Goal: Task Accomplishment & Management: Manage account settings

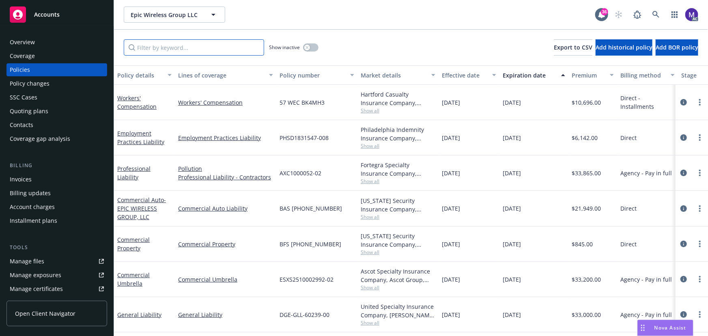
click at [147, 45] on input "Filter by keyword..." at bounding box center [194, 47] width 140 height 16
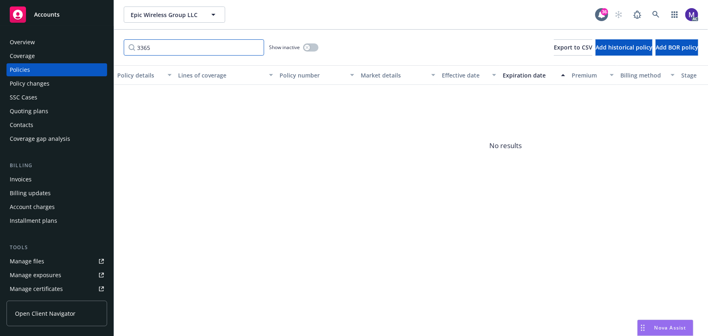
type input "3365"
drag, startPoint x: 314, startPoint y: 53, endPoint x: 308, endPoint y: 50, distance: 6.2
click at [313, 53] on div "Show inactive" at bounding box center [294, 47] width 50 height 16
click at [315, 48] on button "button" at bounding box center [310, 47] width 15 height 8
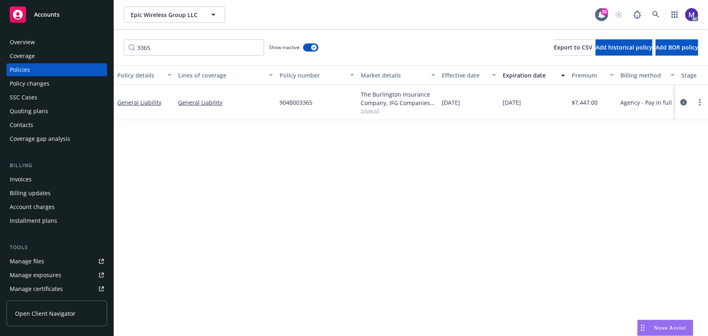
click at [377, 113] on span "Show all" at bounding box center [398, 110] width 75 height 7
click at [308, 157] on span "IFG Companies" at bounding box center [353, 157] width 149 height 9
copy span "IFG Companies"
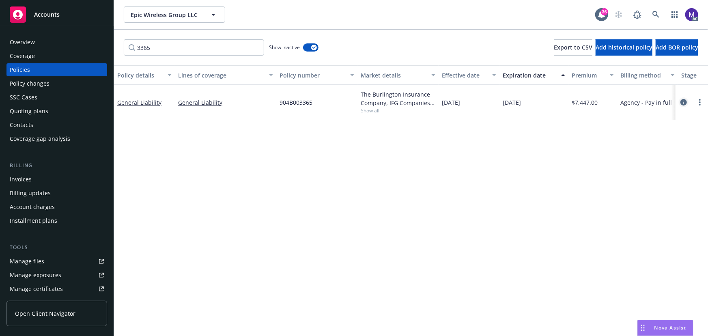
click at [683, 103] on icon "circleInformation" at bounding box center [684, 102] width 6 height 6
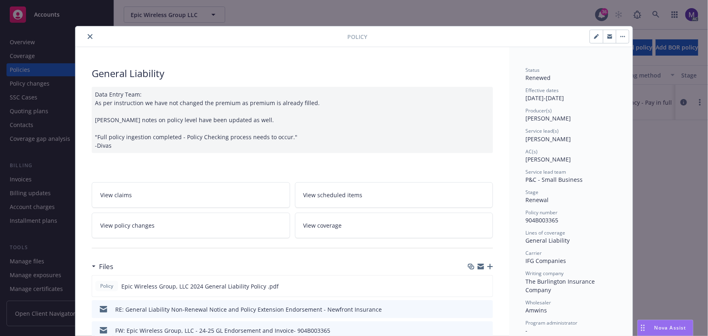
click at [190, 238] on div at bounding box center [292, 248] width 401 height 20
click at [194, 231] on link "View policy changes" at bounding box center [191, 226] width 198 height 26
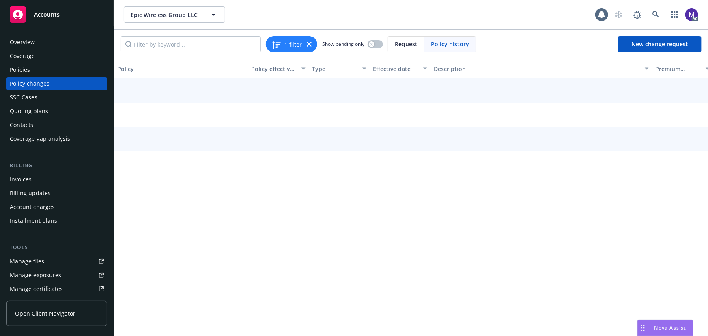
click at [196, 229] on div "Policy Policy effective dates Type Effective date Description Premium change An…" at bounding box center [411, 197] width 594 height 277
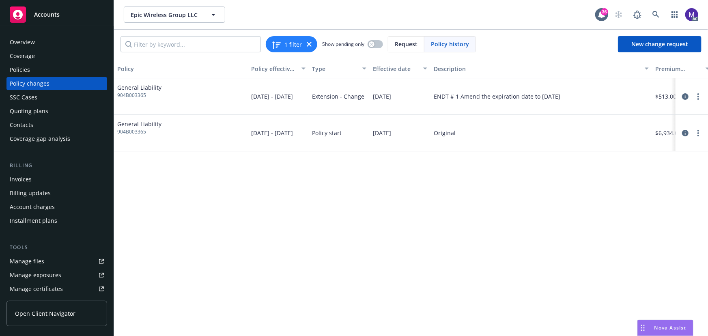
click at [81, 84] on div "Policy changes" at bounding box center [57, 83] width 94 height 13
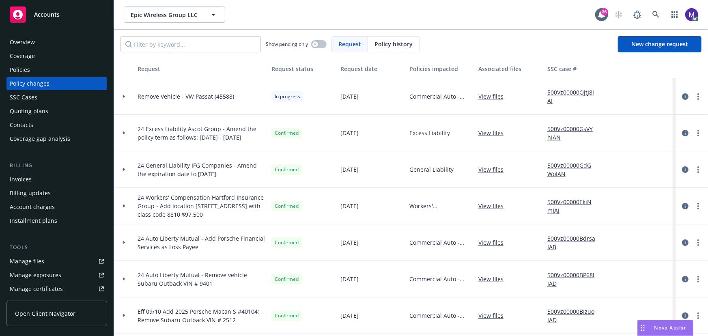
click at [125, 95] on icon at bounding box center [124, 96] width 3 height 3
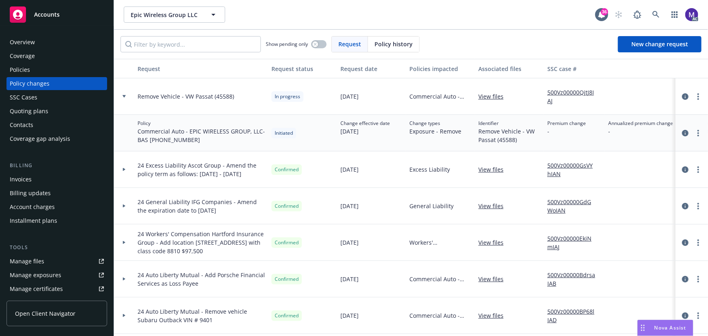
click at [125, 95] on icon at bounding box center [124, 96] width 3 height 2
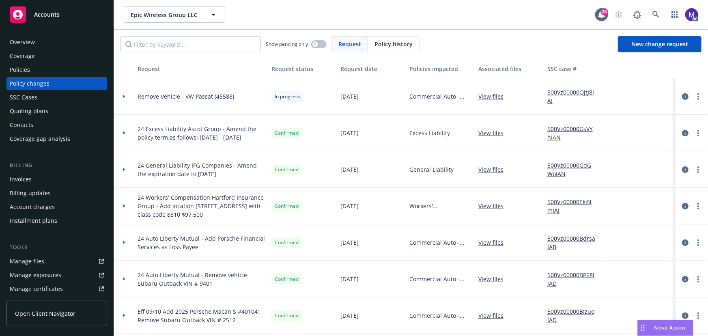
click at [124, 96] on icon at bounding box center [124, 96] width 2 height 3
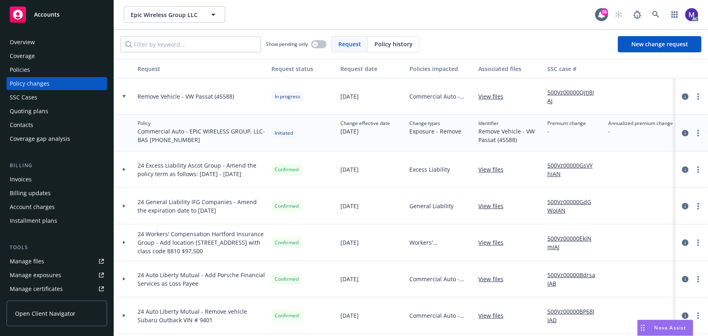
click at [124, 96] on icon at bounding box center [124, 96] width 3 height 2
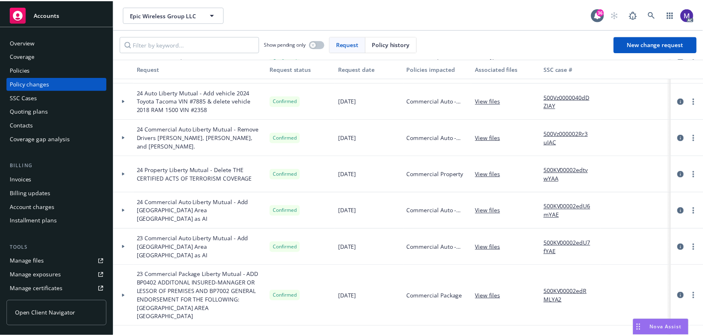
scroll to position [429, 0]
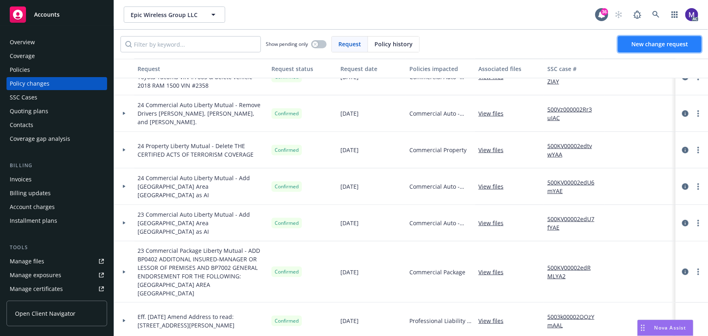
drag, startPoint x: 651, startPoint y: 48, endPoint x: 641, endPoint y: 48, distance: 10.1
click at [651, 48] on link "New change request" at bounding box center [660, 44] width 84 height 16
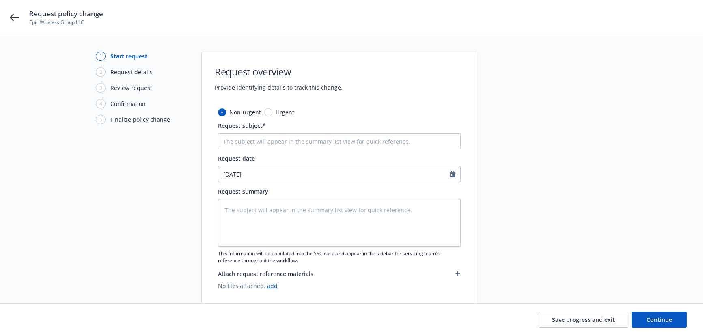
type textarea "x"
click at [249, 145] on input "Request subject*" at bounding box center [339, 141] width 243 height 16
type input "24-25 General Liability James River Group - Audit Statement"
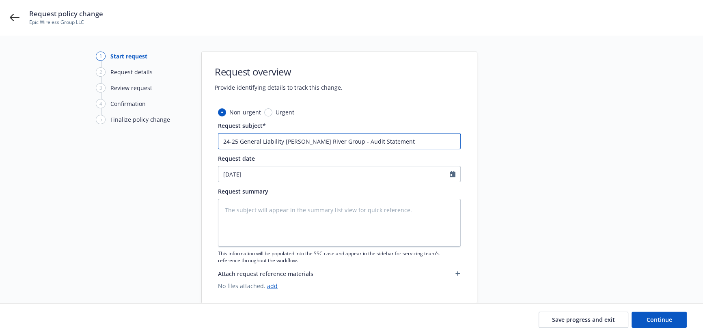
drag, startPoint x: 332, startPoint y: 142, endPoint x: 282, endPoint y: 141, distance: 49.9
click at [282, 141] on input "24-25 General Liability James River Group - Audit Statement" at bounding box center [339, 141] width 243 height 16
paste input "IFG Companies"
type textarea "x"
type input "24-25 General LiabilityIFG Companies - Audit Statement"
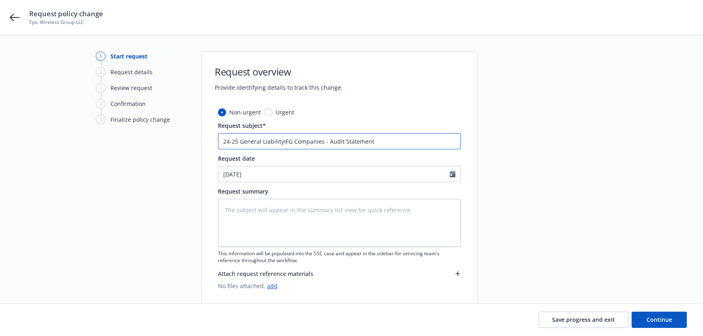
click at [281, 142] on input "24-25 General LiabilityIFG Companies - Audit Statement" at bounding box center [339, 141] width 243 height 16
type textarea "x"
type input "24-25 General Liability IFG Companies - Audit Statement"
click at [284, 205] on textarea at bounding box center [339, 223] width 243 height 48
type textarea "x"
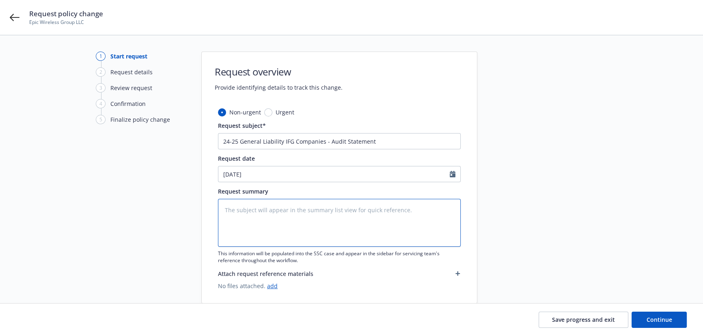
type textarea "a"
type textarea "x"
type textarea "au"
type textarea "x"
type textarea "aud"
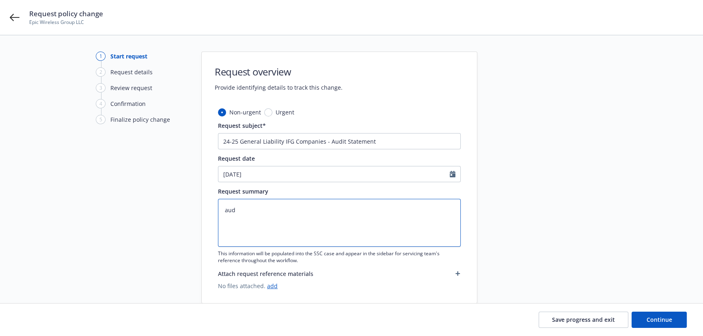
type textarea "x"
type textarea "audi"
type textarea "x"
type textarea "audit"
type textarea "x"
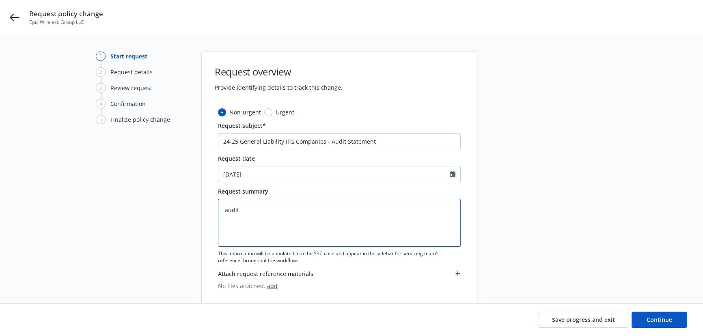
type textarea "auditc"
type textarea "x"
type textarea "auditch"
type textarea "x"
type textarea "auditcha"
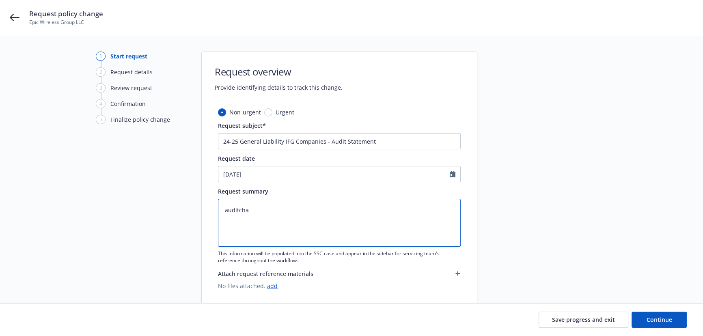
type textarea "x"
type textarea "auditchan"
type textarea "x"
type textarea "auditchang"
type textarea "x"
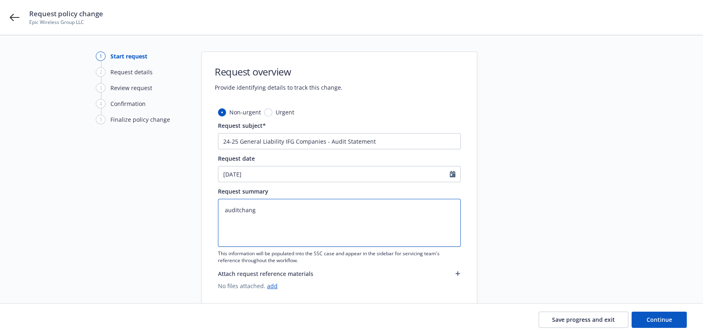
type textarea "auditchange"
paste textarea "2024-2025 Final Audit Results Original premium - $ Audited Actual Premium - $ A…"
type textarea "x"
type textarea "2024-2025 Final Audit Results Original premium - $ Audited Actual Premium - $ A…"
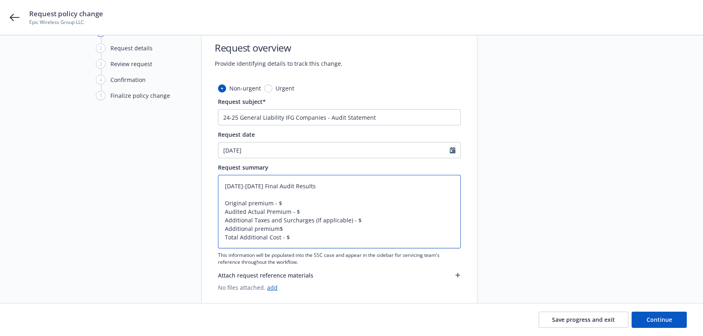
scroll to position [37, 0]
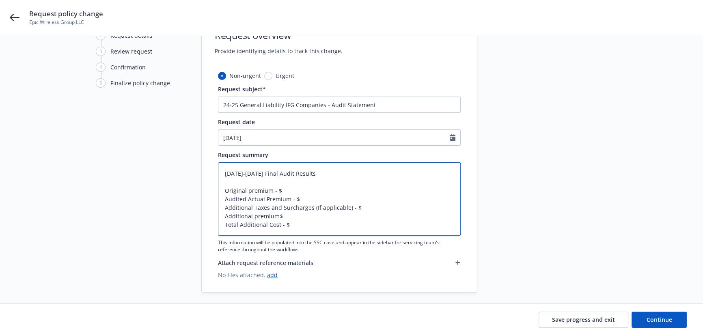
click at [252, 190] on textarea "2024-2025 Final Audit Results Original premium - $ Audited Actual Premium - $ A…" at bounding box center [339, 198] width 243 height 73
type textarea "x"
type textarea "2024-2025 Final Audit Results Original remium - $ Audited Actual Premium - $ Ad…"
type textarea "x"
click at [291, 187] on textarea "2024-2025 Final Audit Results Original Premium - $ Audited Actual Premium - $ A…" at bounding box center [339, 198] width 243 height 73
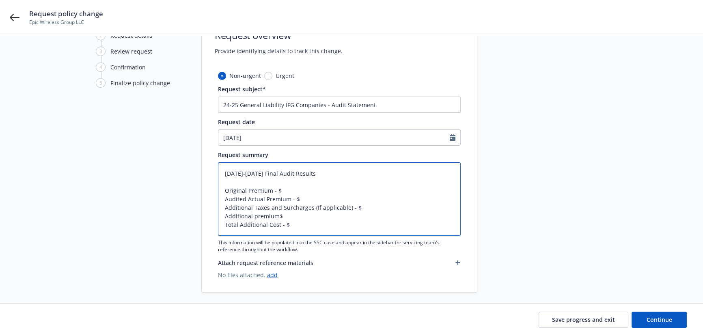
type textarea "2024-2025 Final Audit Results Original Premium - $6 Audited Actual Premium - $ …"
type textarea "x"
type textarea "2024-2025 Final Audit Results Original Premium - $6, Audited Actual Premium - $…"
type textarea "x"
type textarea "2024-2025 Final Audit Results Original Premium - $6,7 Audited Actual Premium - …"
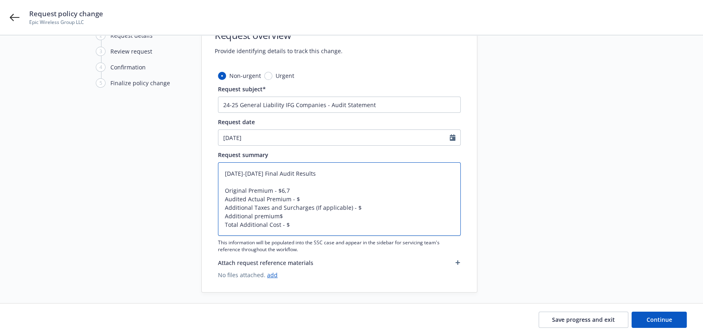
type textarea "x"
type textarea "2024-2025 Final Audit Results Original Premium - $6,74 Audited Actual Premium -…"
type textarea "x"
type textarea "2024-2025 Final Audit Results Original Premium - $6,747 Audited Actual Premium …"
click at [317, 198] on textarea "2024-2025 Final Audit Results Original Premium - $6,747 Audited Actual Premium …" at bounding box center [339, 198] width 243 height 73
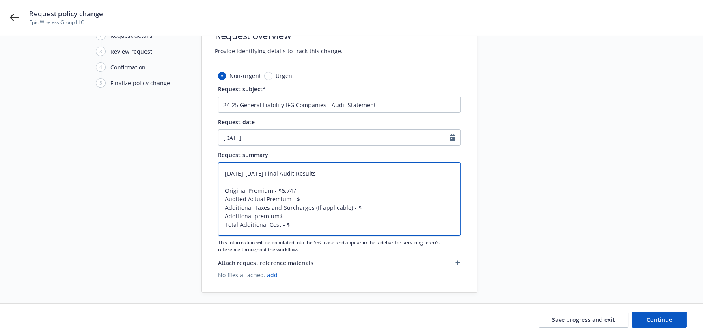
type textarea "x"
type textarea "2024-2025 Final Audit Results Original Premium - $6,747 Audited Actual Premium …"
type textarea "x"
type textarea "2024-2025 Final Audit Results Original Premium - $6,747 Audited Actual Premium …"
type textarea "x"
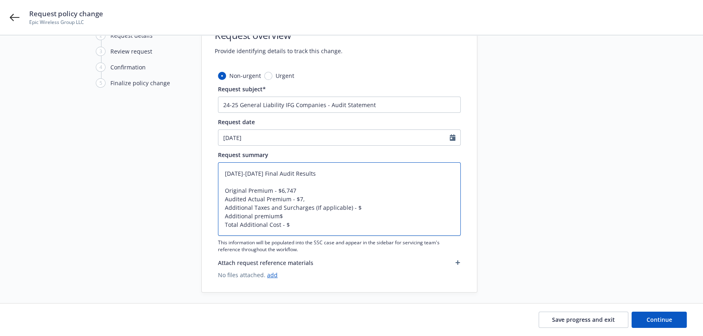
type textarea "2024-2025 Final Audit Results Original Premium - $6,747 Audited Actual Premium …"
type textarea "x"
type textarea "2024-2025 Final Audit Results Original Premium - $6,747 Audited Actual Premium …"
type textarea "x"
drag, startPoint x: 349, startPoint y: 206, endPoint x: 311, endPoint y: 206, distance: 37.3
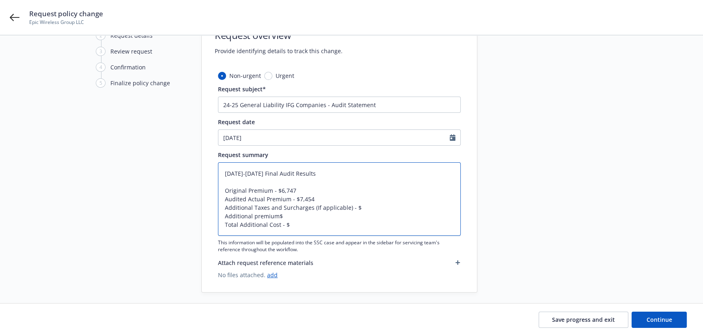
click at [311, 206] on textarea "2024-2025 Final Audit Results Original Premium - $6,747 Audited Actual Premium …" at bounding box center [339, 198] width 243 height 73
type textarea "2024-2025 Final Audit Results Original Premium - $6,747 Audited Actual Premium …"
type textarea "x"
type textarea "2024-2025 Final Audit Results Original Premium - $6,747 Audited Actual Premium …"
click at [255, 216] on textarea "2024-2025 Final Audit Results Original Premium - $6,747 Audited Actual Premium …" at bounding box center [339, 198] width 243 height 73
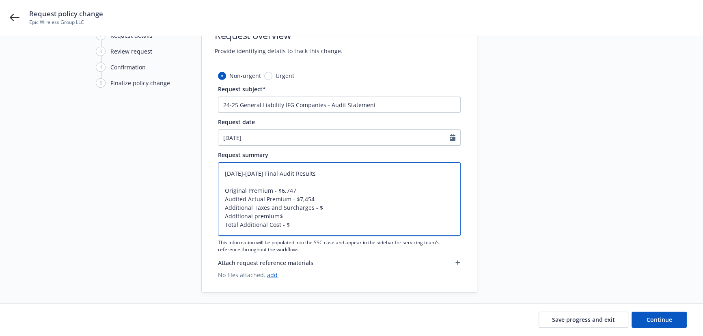
type textarea "x"
type textarea "2024-2025 Final Audit Results Original Premium - $6,747 Audited Actual Premium …"
type textarea "x"
type textarea "2024-2025 Final Audit Results Original Premium - $6,747 Audited Actual Premium …"
type textarea "x"
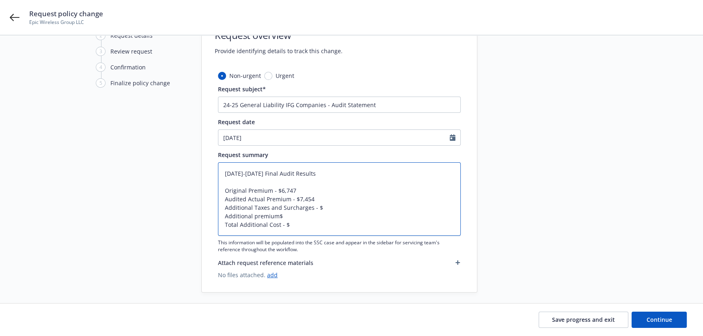
type textarea "2024-2025 Final Audit Results Original Premium - $6,747 Audited Actual Premium …"
type textarea "x"
click at [278, 212] on textarea "2024-2025 Final Audit Results Original Premium - $6,747 Audited Actual Premium …" at bounding box center [339, 198] width 243 height 73
type textarea "2024-2025 Final Audit Results Original Premium - $6,747 Audited Actual Premium …"
type textarea "x"
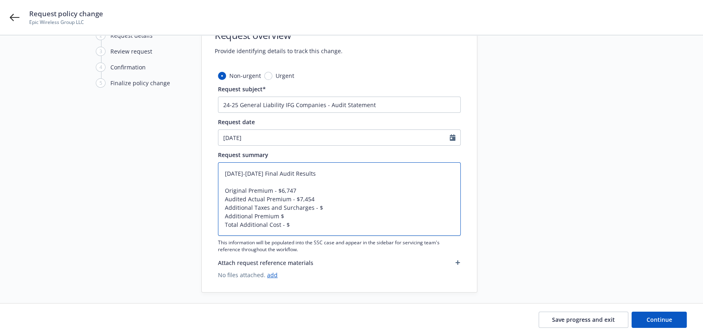
type textarea "2024-2025 Final Audit Results Original Premium - $6,747 Audited Actual Premium …"
type textarea "x"
type textarea "2024-2025 Final Audit Results Original Premium - $6,747 Audited Actual Premium …"
click at [293, 213] on textarea "2024-2025 Final Audit Results Original Premium - $6,747 Audited Actual Premium …" at bounding box center [339, 198] width 243 height 73
type textarea "x"
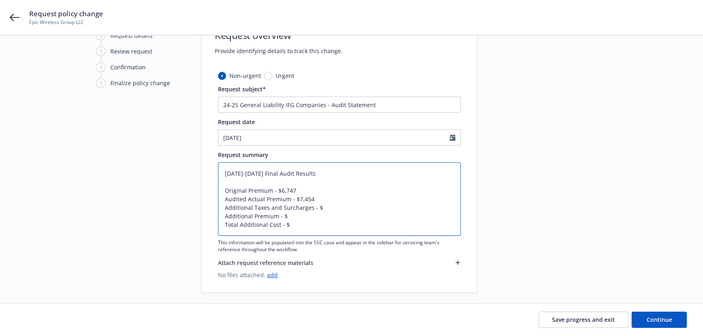
type textarea "2024-2025 Final Audit Results Original Premium - $6,747 Audited Actual Premium …"
type textarea "x"
type textarea "2024-2025 Final Audit Results Original Premium - $6,747 Audited Actual Premium …"
type textarea "x"
type textarea "2024-2025 Final Audit Results Original Premium - $6,747 Audited Actual Premium …"
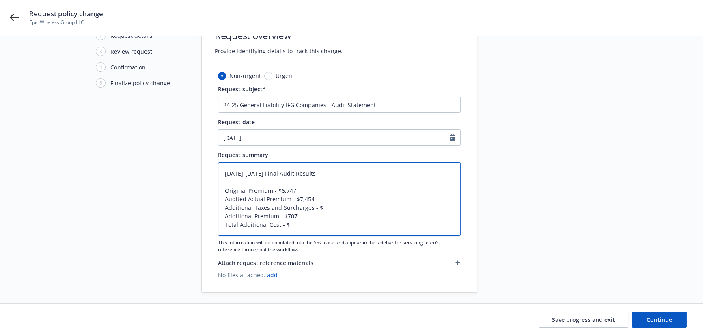
click at [333, 209] on textarea "2024-2025 Final Audit Results Original Premium - $6,747 Audited Actual Premium …" at bounding box center [339, 198] width 243 height 73
type textarea "x"
type textarea "2024-2025 Final Audit Results Original Premium - $6,747 Audited Actual Premium …"
type textarea "x"
type textarea "2024-2025 Final Audit Results Original Premium - $6,747 Audited Actual Premium …"
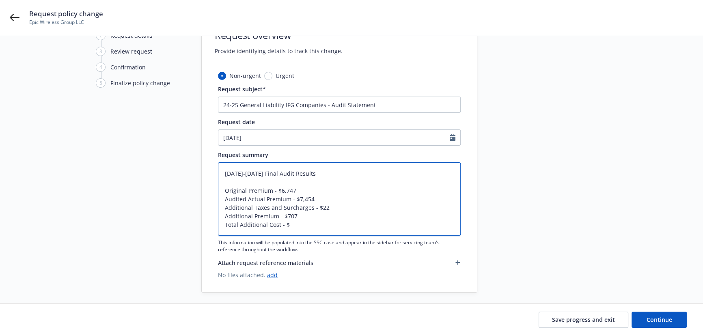
type textarea "x"
type textarea "2024-2025 Final Audit Results Original Premium - $6,747 Audited Actual Premium …"
type textarea "x"
type textarea "2024-2025 Final Audit Results Original Premium - $6,747 Audited Actual Premium …"
type textarea "x"
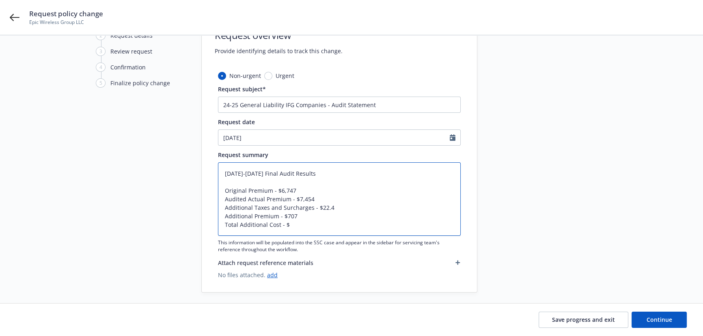
type textarea "2024-2025 Final Audit Results Original Premium - $6,747 Audited Actual Premium …"
click at [320, 198] on textarea "2024-2025 Final Audit Results Original Premium - $6,747 Audited Actual Premium …" at bounding box center [339, 198] width 243 height 73
type textarea "x"
type textarea "2024-2025 Final Audit Results Original Premium - $6,747 Audited Actual Premium …"
type textarea "x"
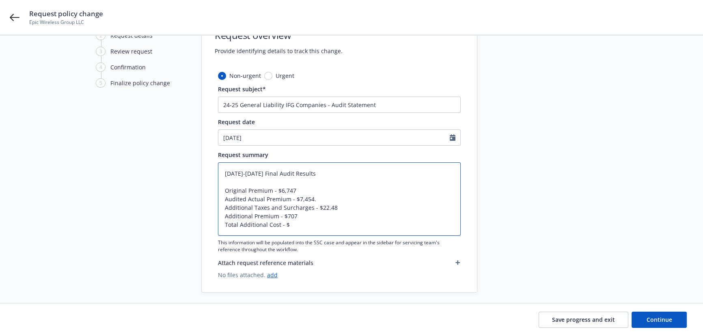
type textarea "2024-2025 Final Audit Results Original Premium - $6,747 Audited Actual Premium …"
type textarea "x"
type textarea "2024-2025 Final Audit Results Original Premium - $6,747 Audited Actual Premium …"
click at [298, 188] on textarea "2024-2025 Final Audit Results Original Premium - $6,747 Audited Actual Premium …" at bounding box center [339, 198] width 243 height 73
type textarea "x"
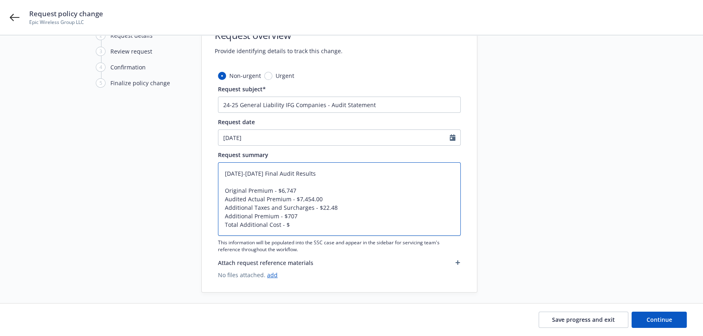
type textarea "2024-2025 Final Audit Results Original Premium - $6,747. Audited Actual Premium…"
type textarea "x"
type textarea "2024-2025 Final Audit Results Original Premium - $6,747.0 Audited Actual Premiu…"
type textarea "x"
type textarea "2024-2025 Final Audit Results Original Premium - $6,747.00 Audited Actual Premi…"
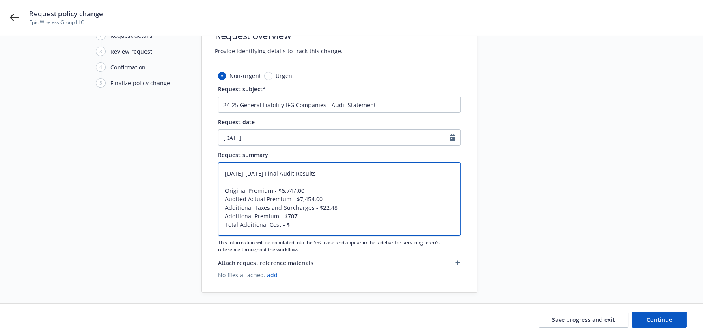
click at [299, 218] on textarea "2024-2025 Final Audit Results Original Premium - $6,747.00 Audited Actual Premi…" at bounding box center [339, 198] width 243 height 73
type textarea "x"
type textarea "2024-2025 Final Audit Results Original Premium - $6,747.00 Audited Actual Premi…"
type textarea "x"
type textarea "2024-2025 Final Audit Results Original Premium - $6,747.00 Audited Actual Premi…"
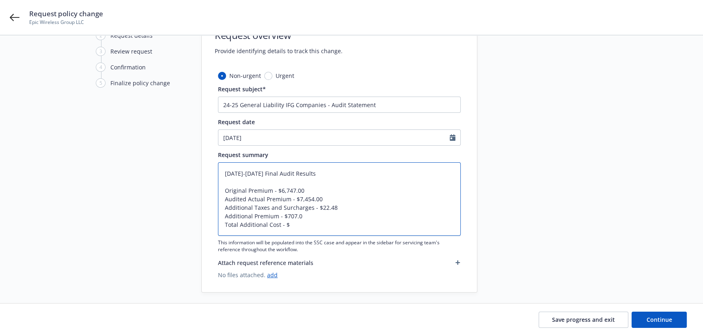
type textarea "x"
type textarea "2024-2025 Final Audit Results Original Premium - $6,747.00 Audited Actual Premi…"
click at [296, 223] on textarea "2024-2025 Final Audit Results Original Premium - $6,747.00 Audited Actual Premi…" at bounding box center [339, 198] width 243 height 73
type textarea "x"
type textarea "2024-2025 Final Audit Results Original Premium - $6,747.00 Audited Actual Premi…"
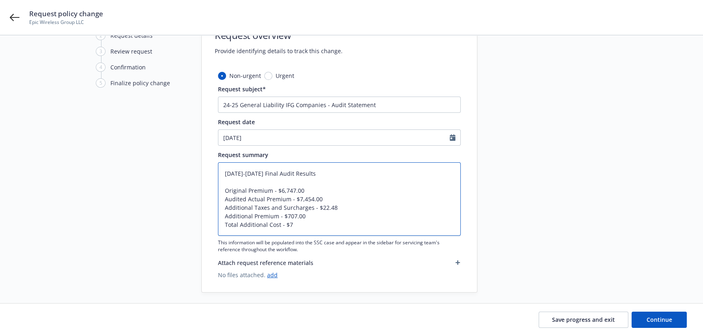
type textarea "x"
type textarea "2024-2025 Final Audit Results Original Premium - $6,747.00 Audited Actual Premi…"
type textarea "x"
type textarea "2024-2025 Final Audit Results Original Premium - $6,747.00 Audited Actual Premi…"
type textarea "x"
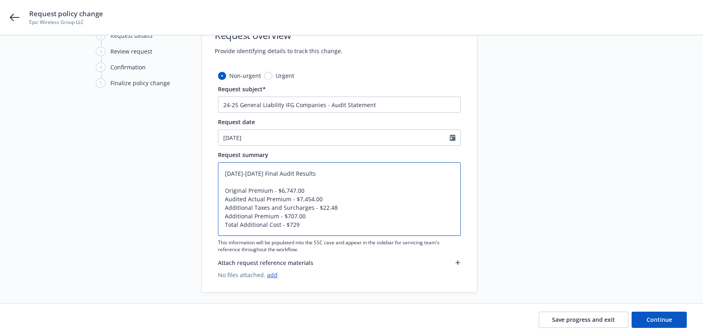
type textarea "2024-2025 Final Audit Results Original Premium - $6,747.00 Audited Actual Premi…"
type textarea "x"
type textarea "2024-2025 Final Audit Results Original Premium - $6,747.00 Audited Actual Premi…"
type textarea "x"
type textarea "2024-2025 Final Audit Results Original Premium - $6,747.00 Audited Actual Premi…"
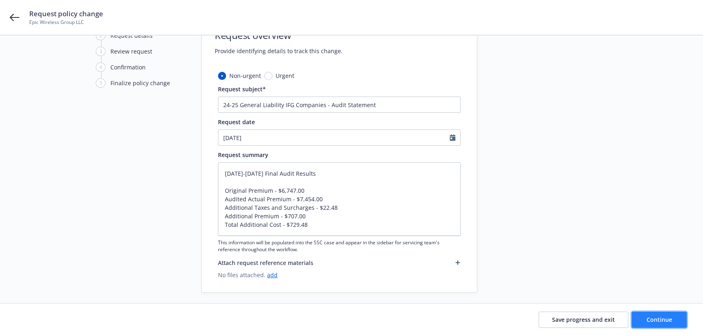
click at [659, 315] on button "Continue" at bounding box center [659, 320] width 55 height 16
type textarea "x"
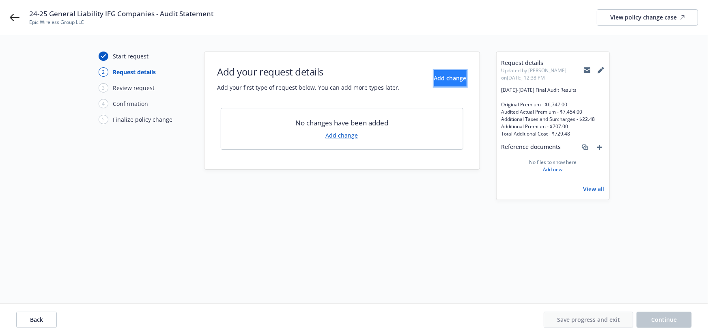
click at [434, 81] on span "Add change" at bounding box center [450, 78] width 32 height 8
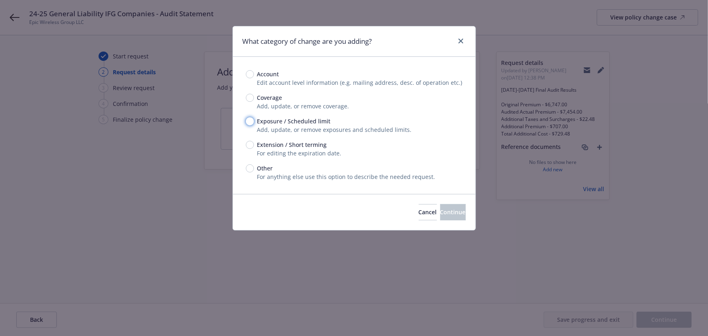
drag, startPoint x: 251, startPoint y: 119, endPoint x: 256, endPoint y: 121, distance: 5.3
click at [252, 119] on input "Exposure / Scheduled limit" at bounding box center [250, 121] width 8 height 8
radio input "true"
click at [440, 212] on span "Continue" at bounding box center [453, 212] width 26 height 8
type textarea "x"
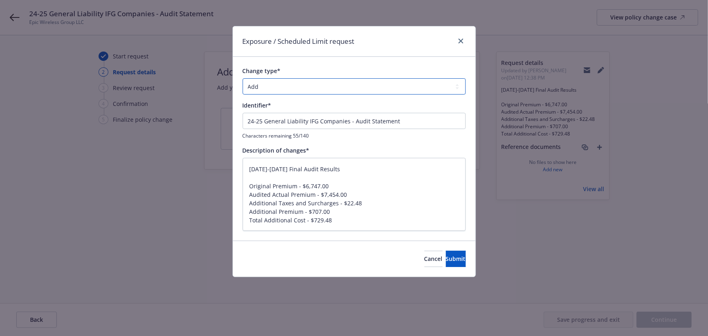
drag, startPoint x: 292, startPoint y: 81, endPoint x: 285, endPoint y: 90, distance: 11.0
click at [292, 81] on select "Add Audit Change Remove" at bounding box center [354, 86] width 223 height 16
select select "AUDIT"
click at [243, 78] on select "Add Audit Change Remove" at bounding box center [354, 86] width 223 height 16
drag, startPoint x: 228, startPoint y: 167, endPoint x: 93, endPoint y: 154, distance: 135.8
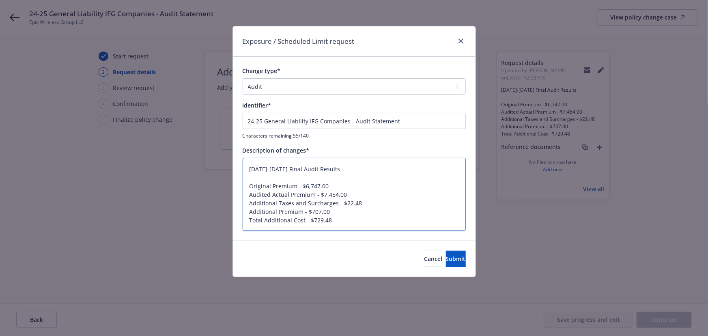
click at [95, 155] on div "Exposure / Scheduled Limit request Change type* Add Audit Change Remove Identif…" at bounding box center [354, 168] width 708 height 336
type textarea "x"
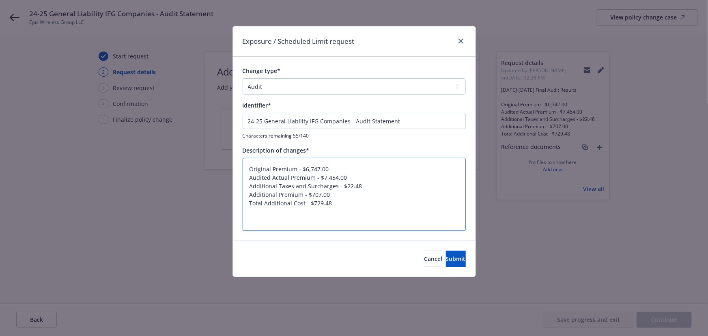
type textarea "Original Premium - $6,747.00 Audited Actual Premium - $7,454.00 Additional Taxe…"
click at [318, 123] on input "24-25 General Liability IFG Companies - Audit Statement" at bounding box center [354, 121] width 223 height 16
paste input "2024-2025 Final Audit Results"
type textarea "x"
type input "24-25 General Liability IFG 2024-2025 Final Audit ResultsCompanies - Audit Stat…"
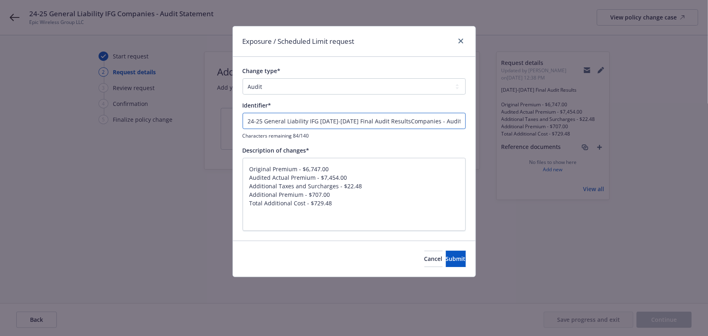
paste input "024-2025 Final Audit Results"
type textarea "x"
type input "2024-2025 Final Audit Results"
drag, startPoint x: 252, startPoint y: 185, endPoint x: 246, endPoint y: 101, distance: 83.8
click at [246, 102] on div "Change type* Add Audit Change Remove Identifier* 2024-2025 Final Audit Results …" at bounding box center [354, 149] width 223 height 164
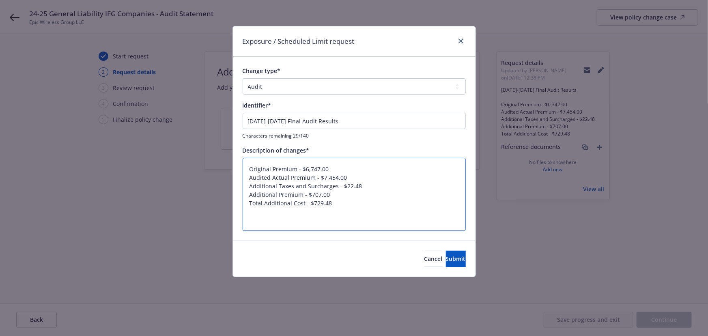
click at [264, 178] on textarea "Original Premium - $6,747.00 Audited Actual Premium - $7,454.00 Additional Taxe…" at bounding box center [354, 194] width 223 height 73
click at [251, 179] on textarea "Original Premium - $6,747.00 Audited Actual Premium - $7,454.00 Additional Taxe…" at bounding box center [354, 194] width 223 height 73
click at [248, 179] on textarea "Original Premium - $6,747.00 Audited Actual Premium - $7,454.00 Additional Taxe…" at bounding box center [354, 194] width 223 height 73
click at [261, 173] on textarea "Original Premium - $6,747.00 Audited Actual Premium - $7,454.00 Additional Taxe…" at bounding box center [354, 194] width 223 height 73
type textarea "x"
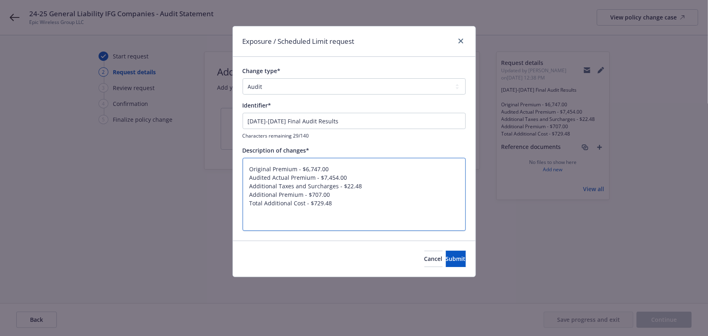
type textarea "Original Premium - $6,747.00 Audited Actual Premium - $7,454.00 Additional Taxe…"
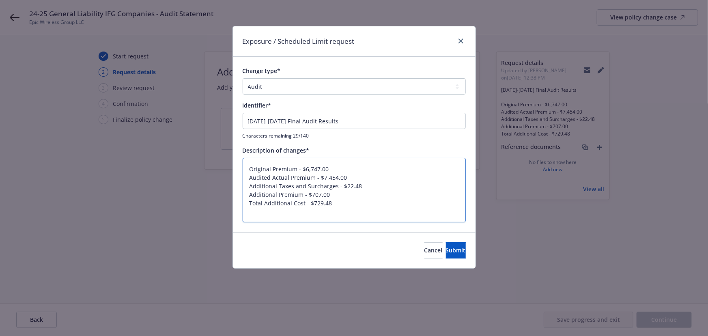
type textarea "x"
type textarea "riginal Premium - $6,747.00 Audited Actual Premium - $7,454.00 Additional Taxes…"
type textarea "x"
type textarea "Original Premium - $6,747.00 Audited Actual Premium - $7,454.00 Additional Taxe…"
type textarea "x"
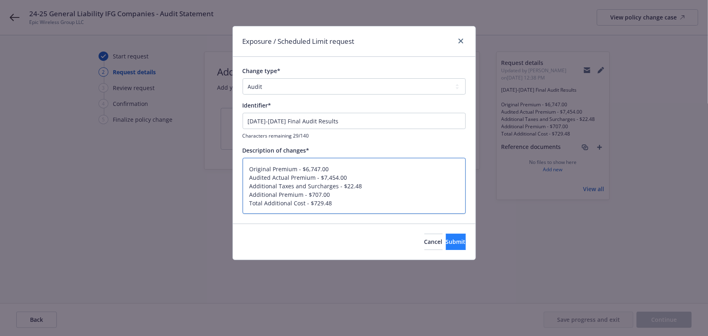
type textarea "Original Premium - $6,747.00 Audited Actual Premium - $7,454.00 Additional Taxe…"
click at [446, 239] on span "Submit" at bounding box center [456, 242] width 20 height 8
type textarea "x"
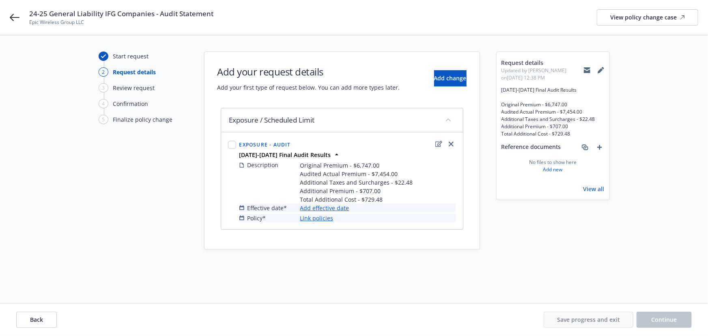
click at [330, 209] on link "Add effective date" at bounding box center [324, 208] width 49 height 9
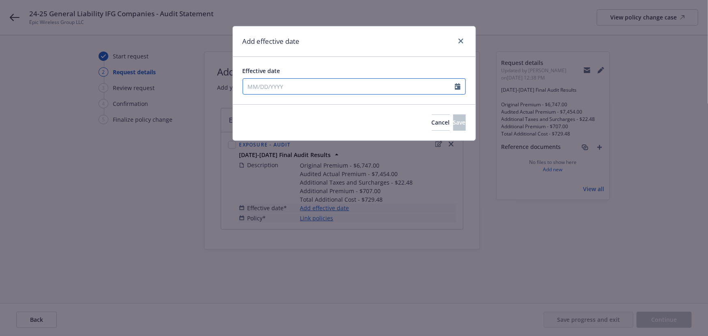
click at [282, 87] on input "Effective date" at bounding box center [349, 86] width 212 height 15
select select "8"
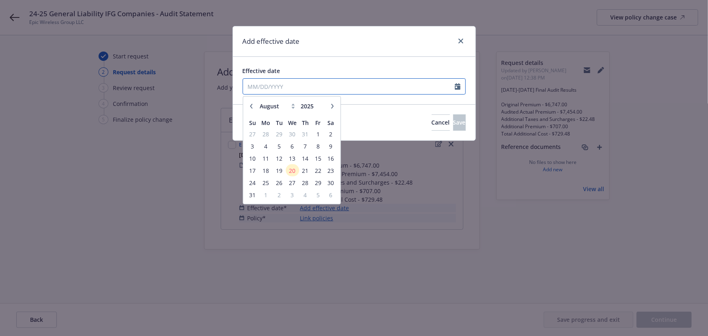
click at [275, 87] on input "Effective date" at bounding box center [349, 86] width 212 height 15
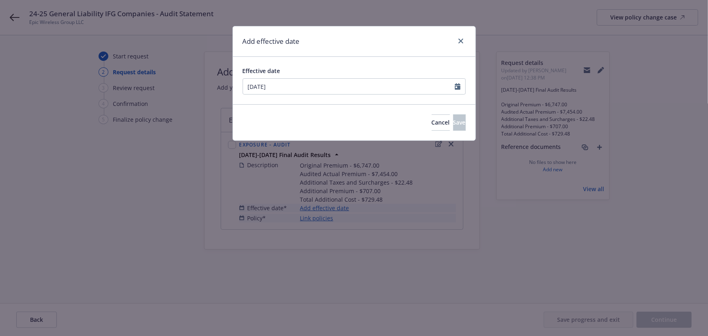
type input "01/13/2024"
click at [307, 61] on div "Effective date 01/13/2024 January February March April May June July August Sep…" at bounding box center [354, 80] width 243 height 47
click at [457, 123] on button "Save" at bounding box center [459, 122] width 13 height 16
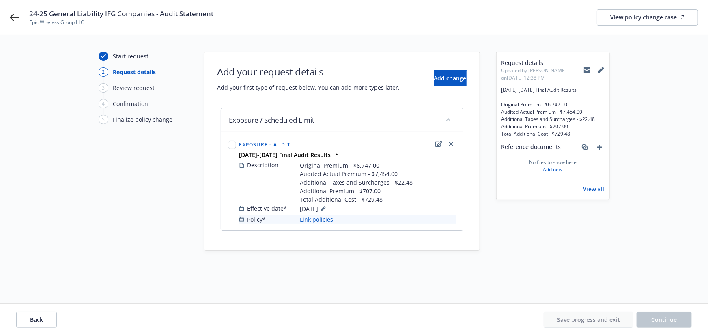
click at [320, 222] on link "Link policies" at bounding box center [316, 219] width 33 height 9
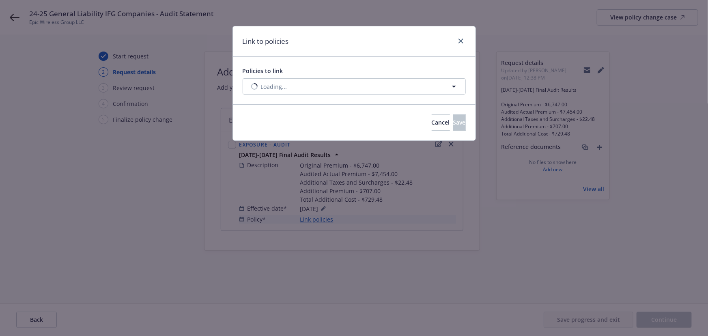
click at [299, 75] on div "Policies to link Loading..." at bounding box center [354, 81] width 223 height 28
click at [295, 84] on button "Nothing selected" at bounding box center [354, 86] width 223 height 16
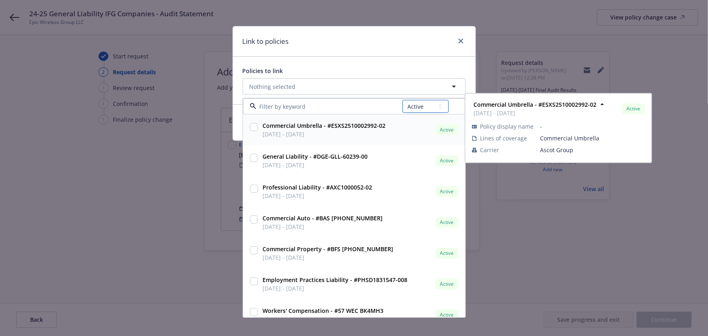
click at [414, 109] on select "All Active Upcoming Expired Cancelled" at bounding box center [426, 106] width 46 height 13
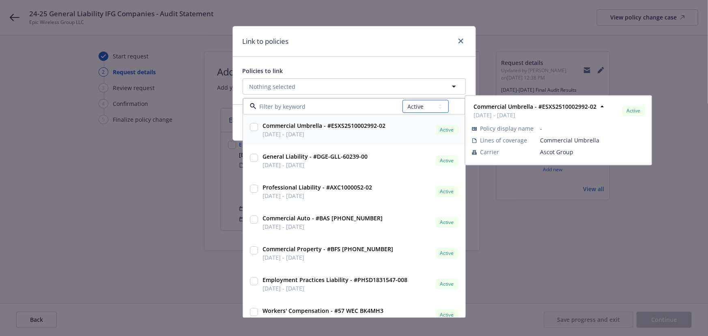
select select "EXPIRED"
click at [403, 100] on select "All Active Upcoming Expired Cancelled" at bounding box center [426, 106] width 46 height 13
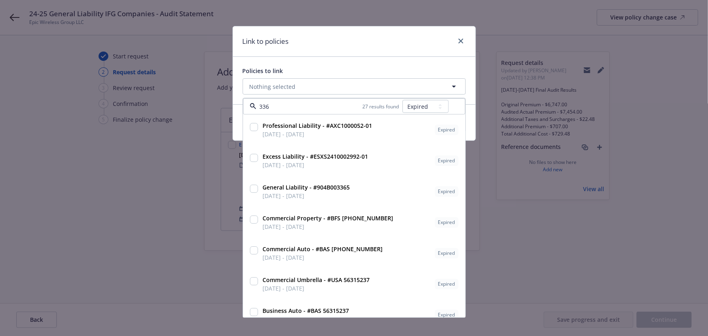
type input "3365"
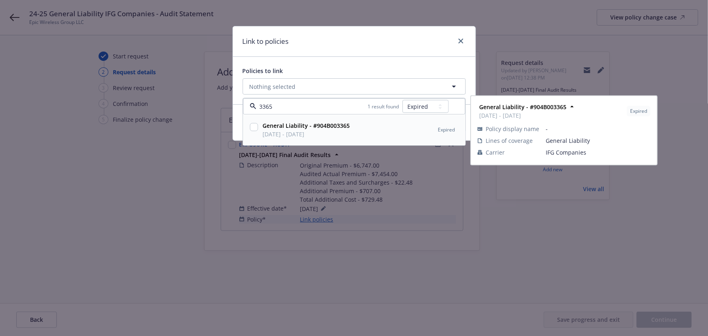
click at [315, 126] on strong "General Liability - #904B003365" at bounding box center [306, 126] width 87 height 8
checkbox input "true"
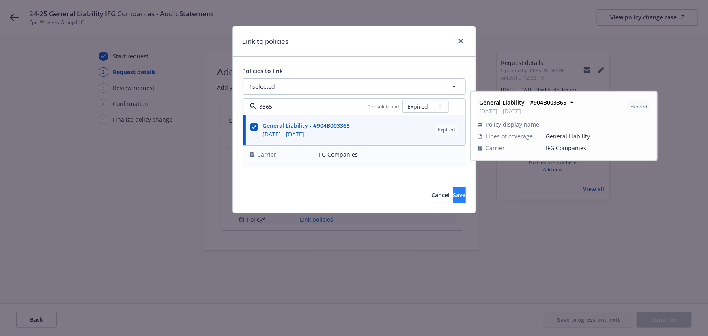
type input "3365"
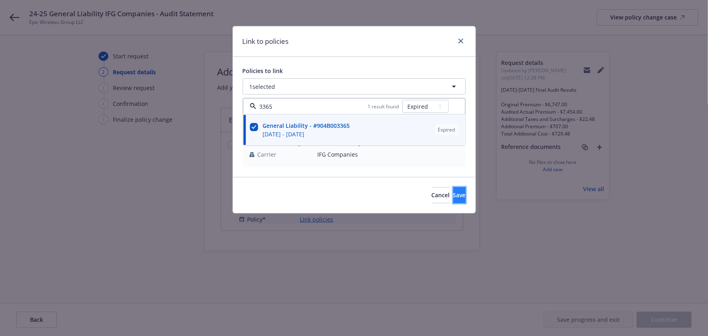
click at [453, 194] on span "Save" at bounding box center [459, 195] width 13 height 8
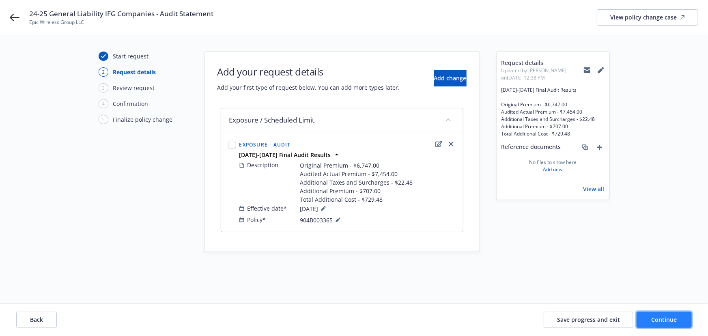
click at [669, 316] on span "Continue" at bounding box center [665, 320] width 26 height 8
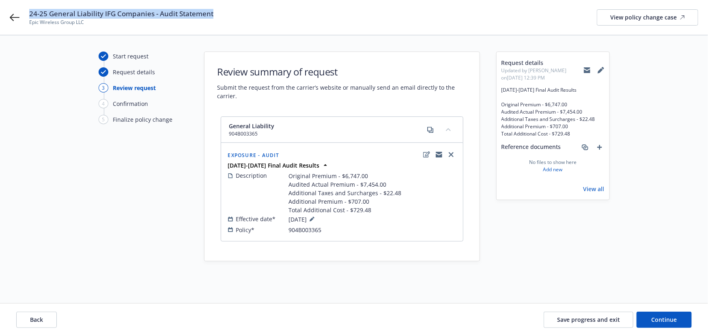
drag, startPoint x: 216, startPoint y: 13, endPoint x: 31, endPoint y: 11, distance: 185.5
click at [31, 11] on div "24-25 General Liability IFG Companies - Audit Statement Epic Wireless Group LLC…" at bounding box center [363, 17] width 669 height 17
copy span "24-25 General Liability IFG Companies - Audit Statement"
drag, startPoint x: 672, startPoint y: 319, endPoint x: 365, endPoint y: 287, distance: 308.1
click at [672, 319] on span "Continue" at bounding box center [665, 320] width 26 height 8
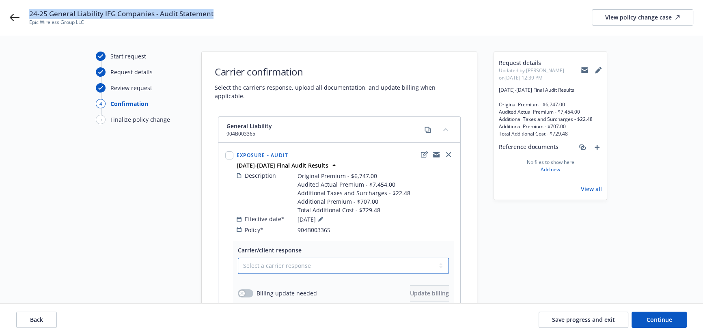
drag, startPoint x: 265, startPoint y: 257, endPoint x: 263, endPoint y: 264, distance: 6.9
click at [265, 258] on select "Select a carrier response Accepted Accepted with revision No endorsement needed…" at bounding box center [343, 266] width 211 height 16
select select "ACCEPTED"
click at [238, 258] on select "Select a carrier response Accepted Accepted with revision No endorsement needed…" at bounding box center [343, 266] width 211 height 16
click at [248, 289] on button "button" at bounding box center [245, 293] width 15 height 8
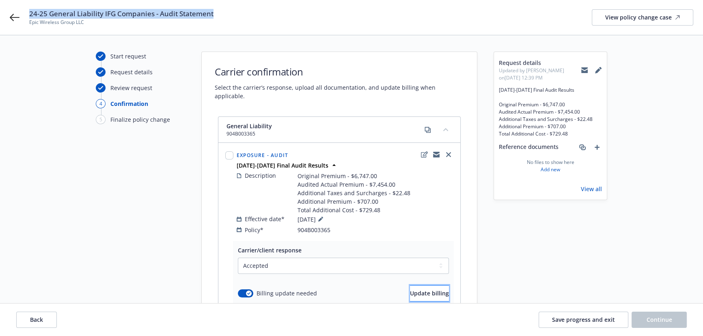
click at [410, 288] on button "Update billing" at bounding box center [429, 293] width 39 height 16
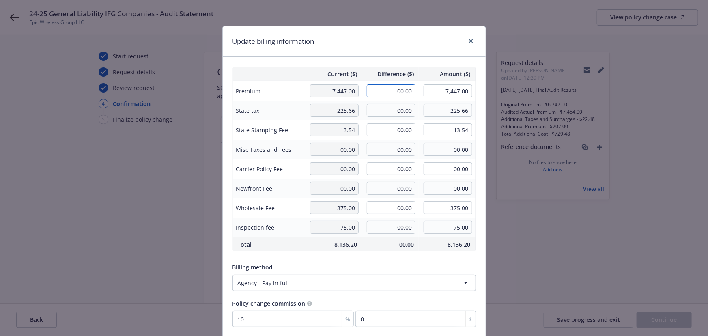
click at [397, 92] on input "00.00" at bounding box center [391, 90] width 49 height 13
type input "707.00"
type input "8,154.00"
type input "70.7"
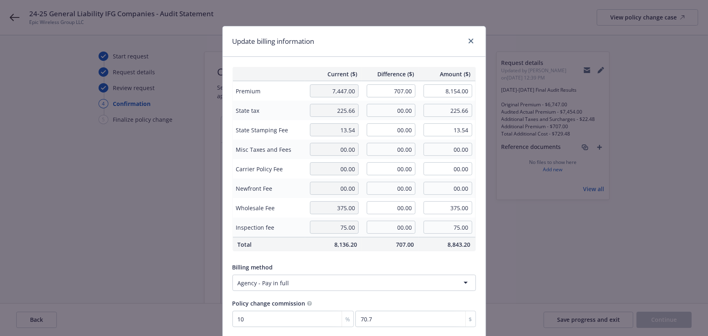
drag, startPoint x: 356, startPoint y: 54, endPoint x: 34, endPoint y: 61, distance: 322.3
click at [328, 55] on div "Update billing information" at bounding box center [354, 41] width 263 height 30
click at [397, 59] on div "Current ($) Difference ($) Amount ($) Premium 7,447.00 707.00 8,154.00 State ta…" at bounding box center [354, 197] width 263 height 280
click at [401, 111] on input "00.00" at bounding box center [391, 110] width 49 height 13
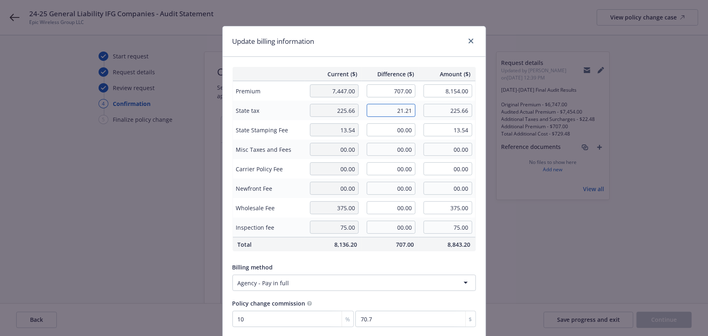
type input "21.21"
type input "246.87"
click at [402, 130] on input "00.00" at bounding box center [391, 129] width 49 height 13
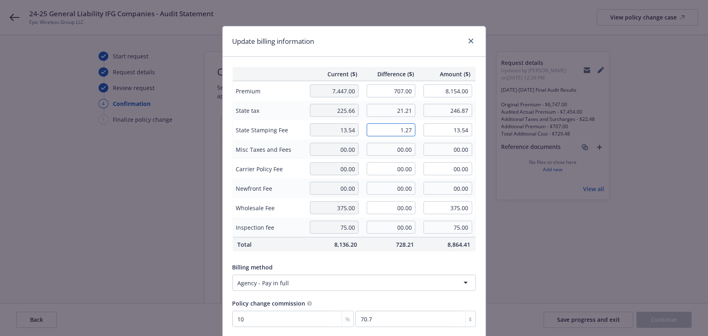
type input "1.27"
type input "14.81"
click at [379, 71] on span "Difference ($)" at bounding box center [390, 74] width 47 height 9
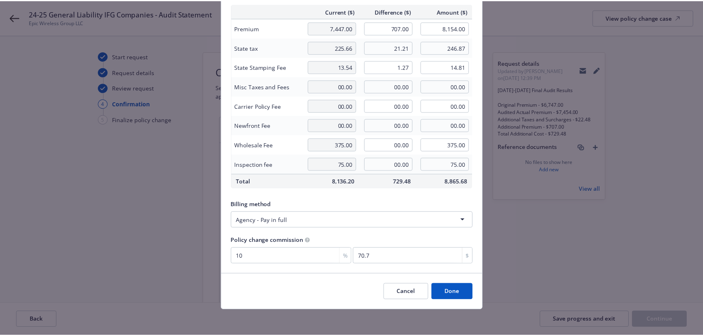
scroll to position [26, 0]
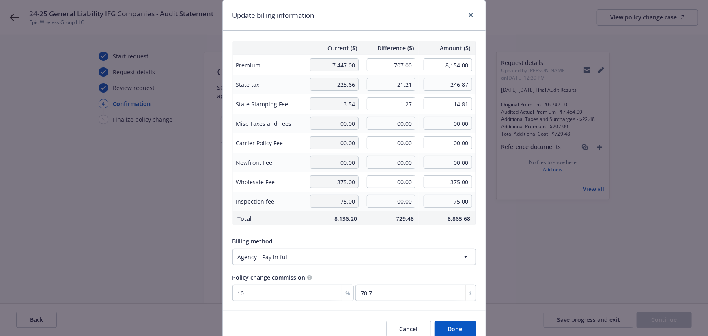
click at [455, 331] on button "Done" at bounding box center [455, 329] width 41 height 16
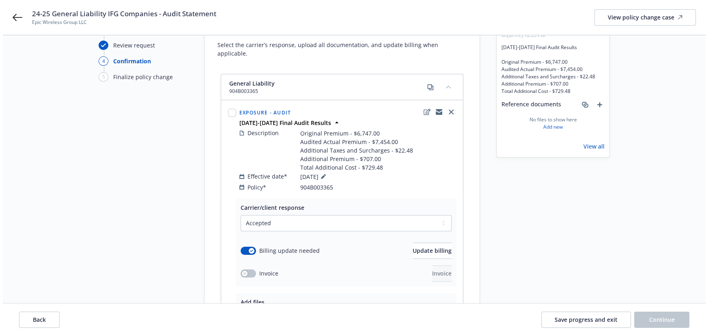
scroll to position [110, 0]
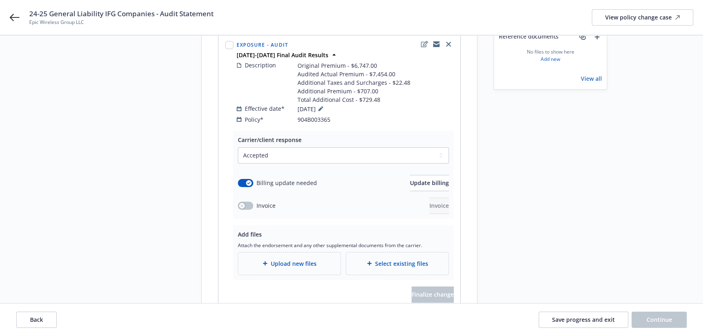
click at [283, 259] on span "Upload new files" at bounding box center [294, 263] width 46 height 9
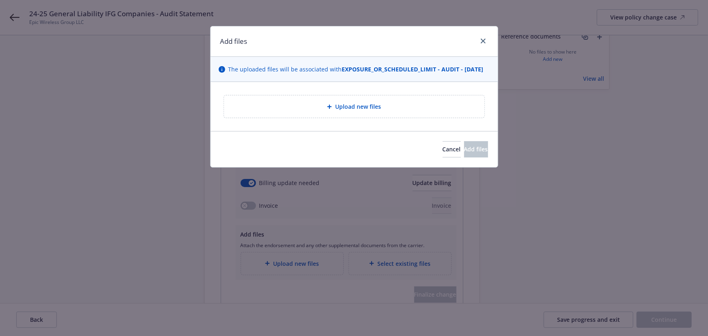
click at [319, 118] on div "Upload new files" at bounding box center [354, 106] width 261 height 22
type textarea "x"
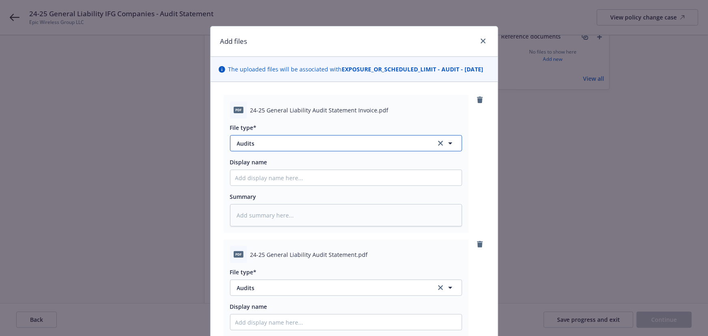
click at [274, 148] on span "Audits" at bounding box center [331, 143] width 188 height 9
type input "invoice"
click at [277, 192] on span "Invoice - Third Party" at bounding box center [267, 187] width 56 height 9
type textarea "x"
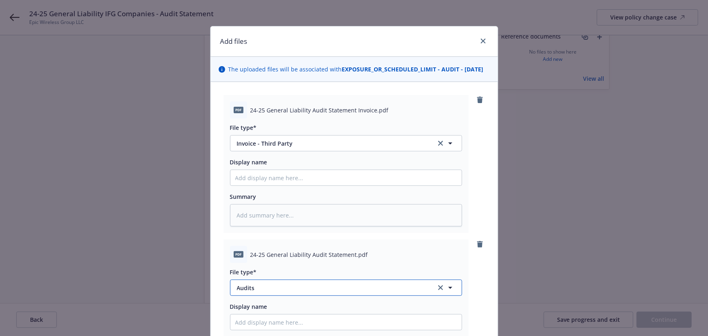
click at [260, 296] on button "Audits" at bounding box center [346, 288] width 232 height 16
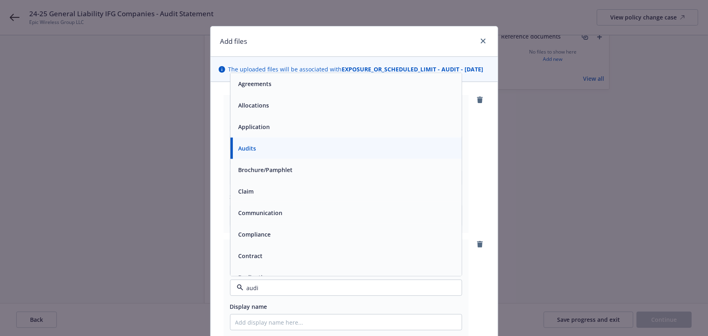
type input "audit"
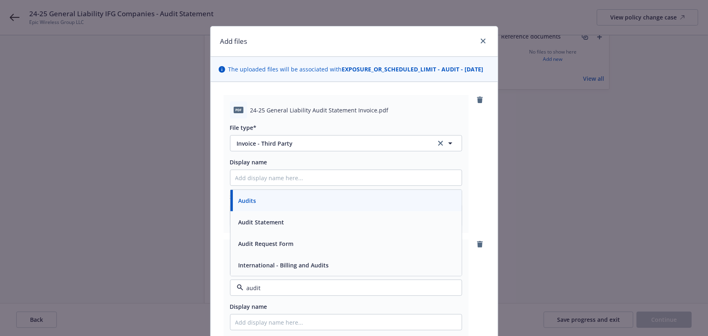
click at [281, 226] on div "Audit Statement" at bounding box center [260, 222] width 51 height 12
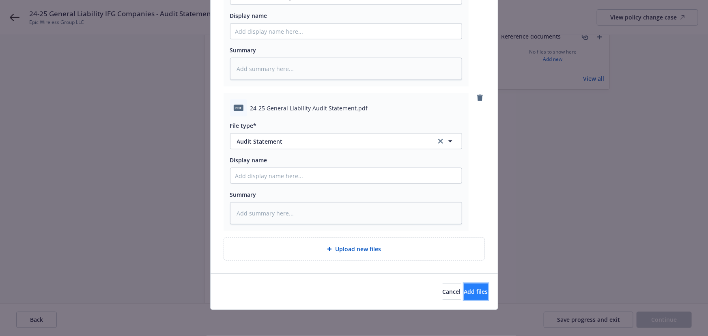
click at [464, 285] on button "Add files" at bounding box center [476, 292] width 24 height 16
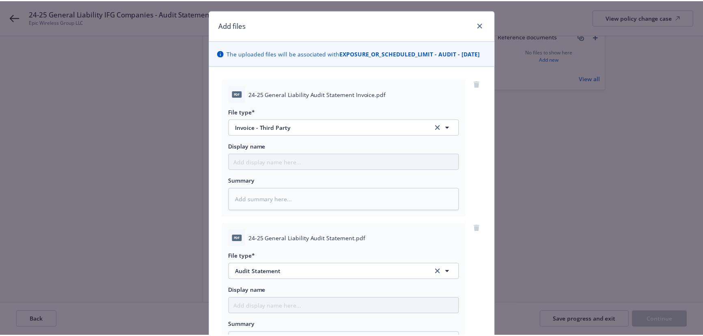
scroll to position [14, 0]
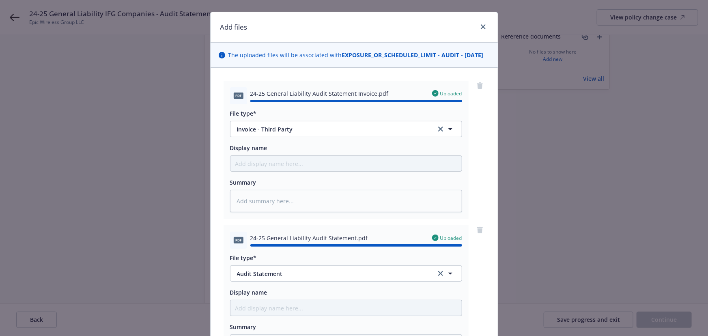
type textarea "x"
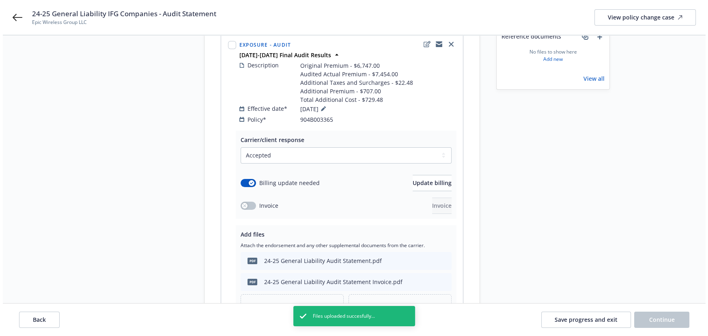
scroll to position [186, 0]
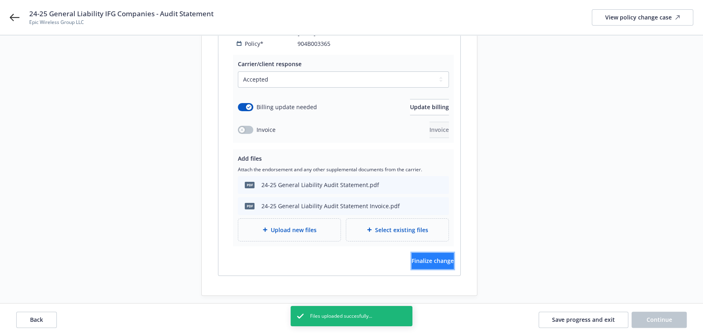
click at [427, 257] on span "Finalize change" at bounding box center [433, 261] width 42 height 8
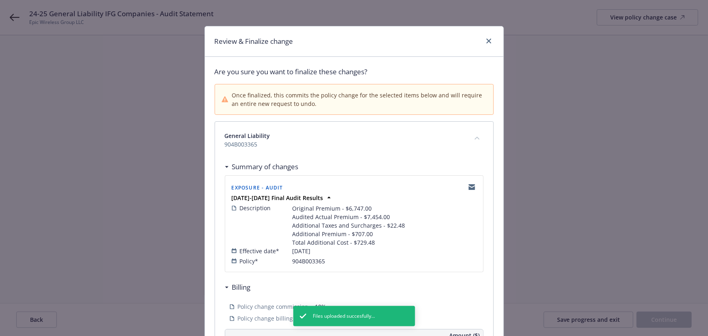
scroll to position [246, 0]
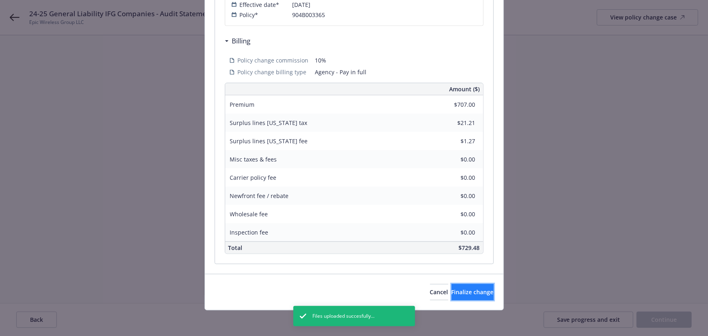
click at [456, 287] on button "Finalize change" at bounding box center [473, 292] width 42 height 16
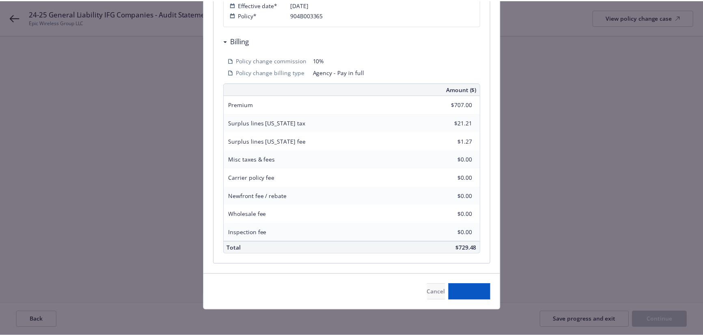
scroll to position [185, 0]
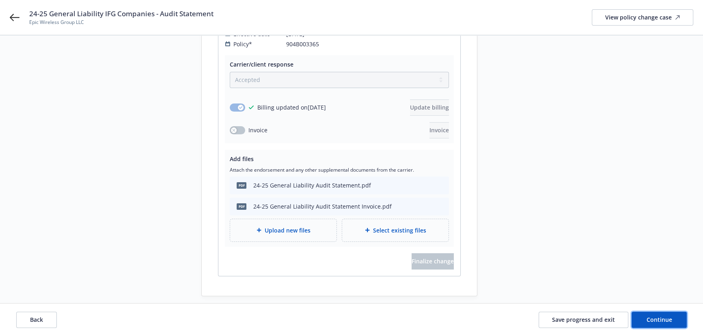
click at [659, 323] on span "Continue" at bounding box center [660, 320] width 26 height 8
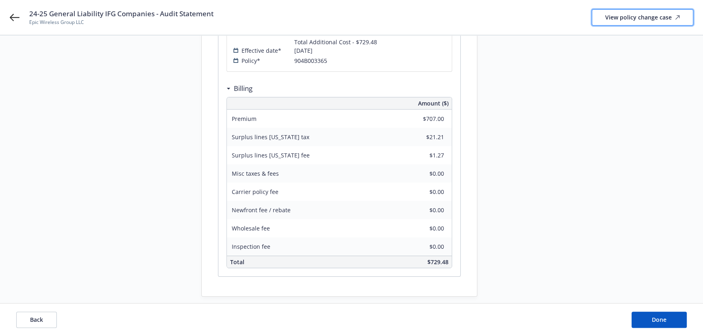
click at [630, 21] on div "View policy change case" at bounding box center [642, 17] width 75 height 15
click at [649, 316] on button "Done" at bounding box center [659, 320] width 55 height 16
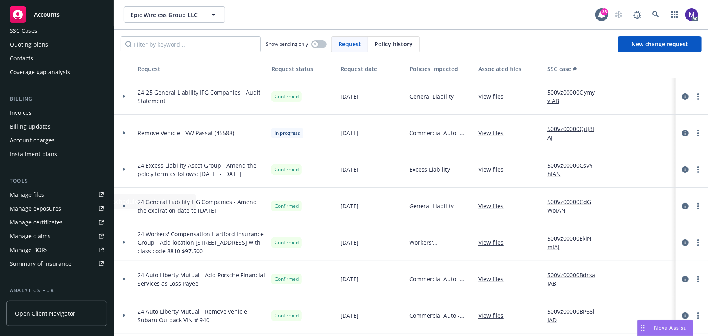
scroll to position [73, 0]
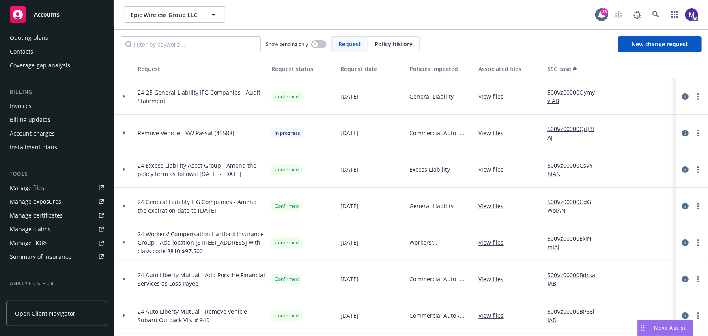
drag, startPoint x: 23, startPoint y: 101, endPoint x: 10, endPoint y: 107, distance: 14.2
click at [22, 101] on div "Invoices" at bounding box center [21, 105] width 22 height 13
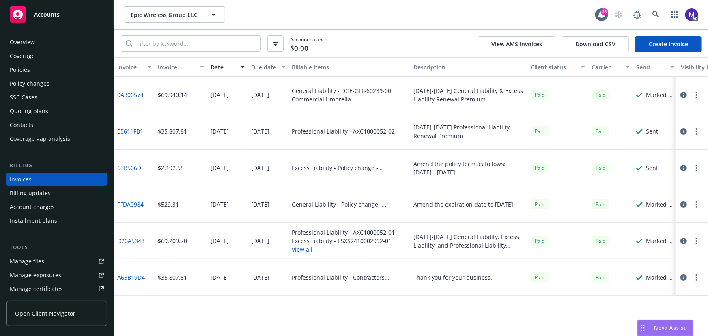
drag, startPoint x: 469, startPoint y: 71, endPoint x: 580, endPoint y: 70, distance: 111.2
click at [518, 82] on div "Invoice ID Invoice amount Date issued Due date Billable items Description Clien…" at bounding box center [411, 196] width 594 height 279
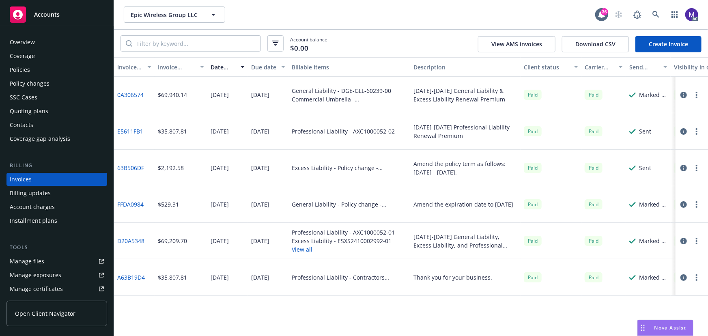
click at [650, 56] on div "Account balance $0.00 View AMS invoices Download CSV Create Invoice" at bounding box center [411, 44] width 594 height 28
click at [651, 44] on link "Create Invoice" at bounding box center [669, 44] width 66 height 16
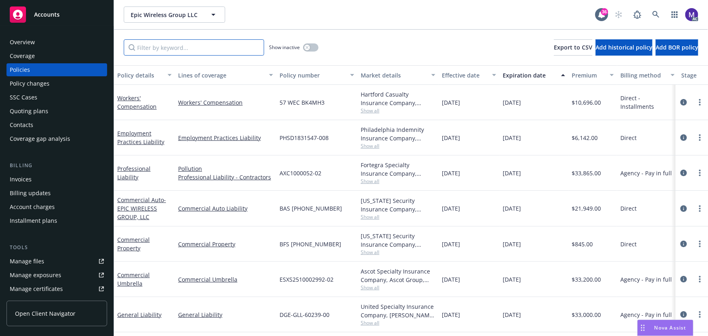
click at [180, 51] on input "Filter by keyword..." at bounding box center [194, 47] width 140 height 16
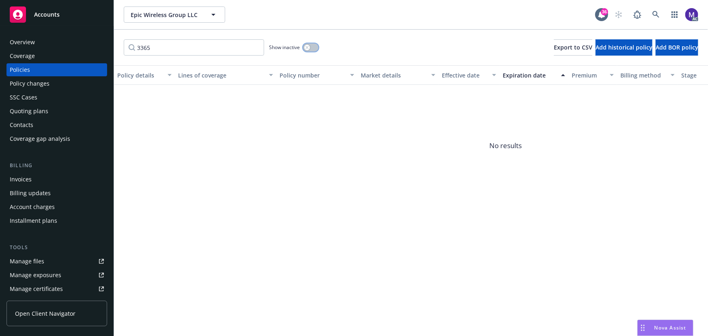
click at [310, 46] on button "button" at bounding box center [310, 47] width 15 height 8
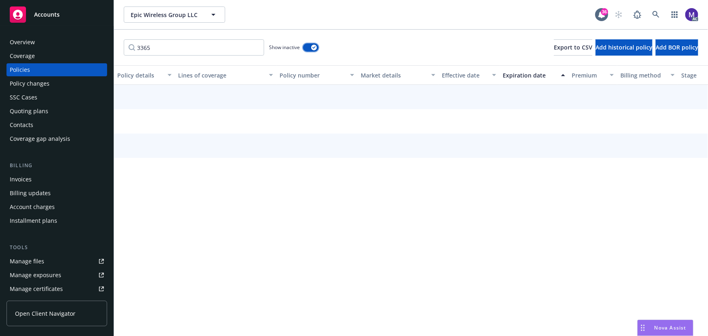
click at [309, 51] on button "button" at bounding box center [310, 47] width 15 height 8
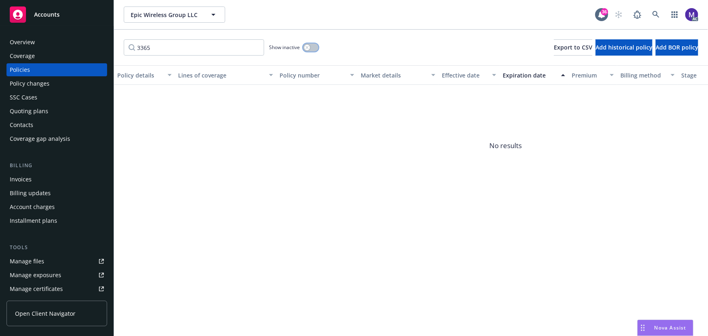
click at [310, 49] on button "button" at bounding box center [310, 47] width 15 height 8
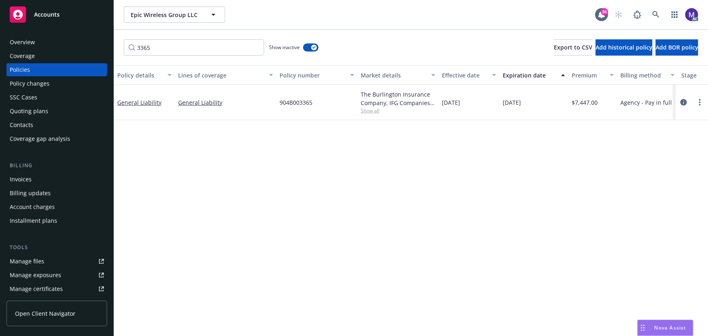
click at [369, 109] on span "Show all" at bounding box center [398, 110] width 75 height 7
drag, startPoint x: 126, startPoint y: 45, endPoint x: 110, endPoint y: 41, distance: 15.9
click at [106, 44] on div "Accounts Overview Coverage Policies Policy changes SSC Cases Quoting plans Cont…" at bounding box center [354, 168] width 708 height 336
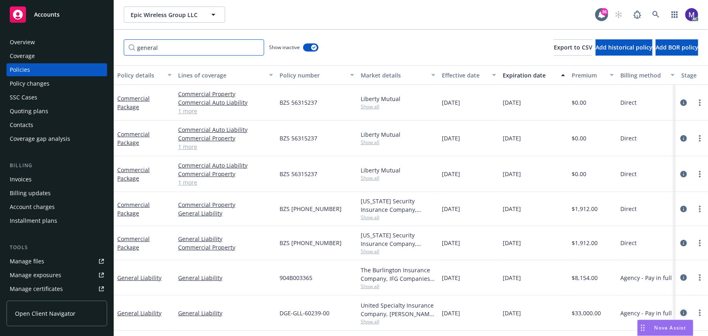
type input "general"
click at [683, 312] on icon "circleInformation" at bounding box center [684, 313] width 6 height 6
click at [685, 278] on icon "circleInformation" at bounding box center [684, 277] width 6 height 6
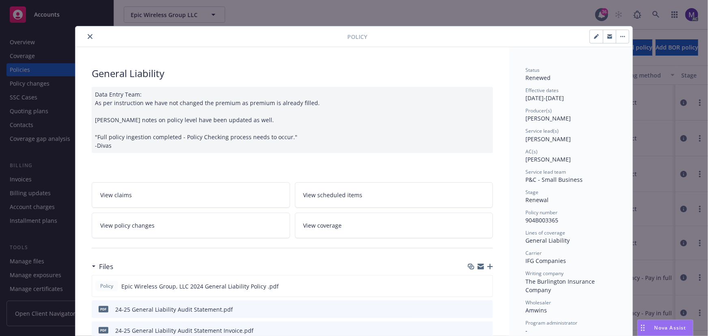
click at [287, 140] on div "Data Entry Team: As per instruction we have not changed the premium as premium …" at bounding box center [292, 120] width 401 height 66
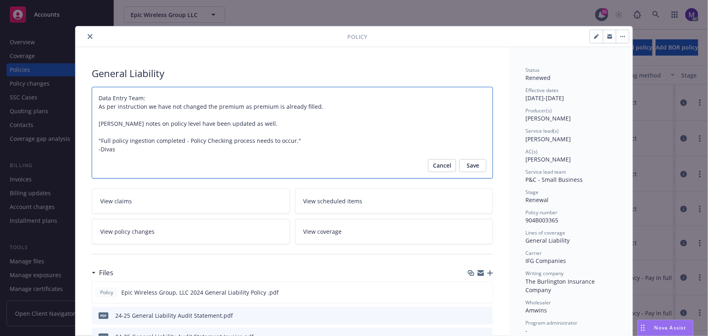
click at [238, 152] on textarea "Data Entry Team: As per instruction we have not changed the premium as premium …" at bounding box center [292, 133] width 401 height 92
click at [229, 155] on textarea "Data Entry Team: As per instruction we have not changed the premium as premium …" at bounding box center [292, 133] width 401 height 92
type textarea "x"
type textarea "Data Entry Team: As per instruction we have not changed the premium as premium …"
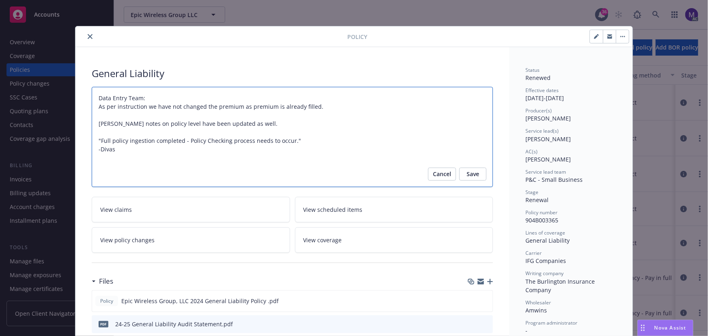
type textarea "x"
type textarea "Data Entry Team: As per instruction we have not changed the premium as premium …"
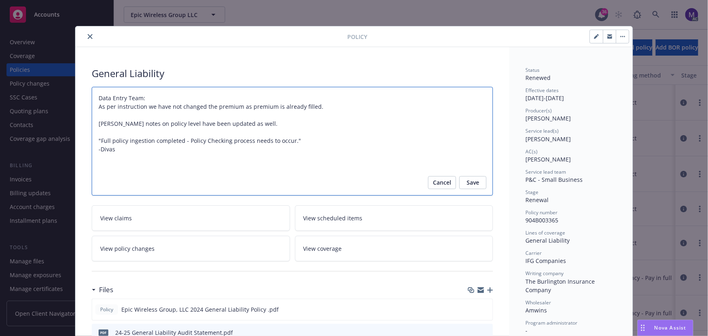
paste textarea "Audit Completed: 09/19/2024 Summary:"
type textarea "x"
type textarea "Data Entry Team: As per instruction we have not changed the premium as premium …"
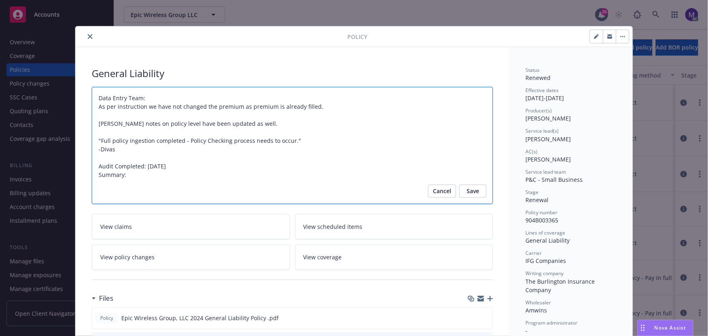
drag, startPoint x: 179, startPoint y: 166, endPoint x: 145, endPoint y: 164, distance: 34.2
click at [146, 164] on textarea "Data Entry Team: As per instruction we have not changed the premium as premium …" at bounding box center [292, 146] width 401 height 118
type textarea "x"
type textarea "Data Entry Team: As per instruction we have not changed the premium as premium …"
type textarea "x"
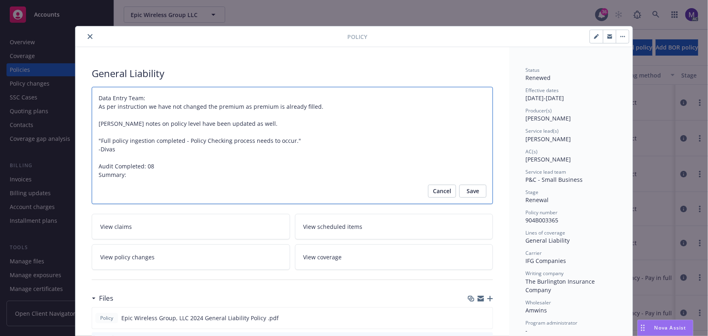
type textarea "Data Entry Team: As per instruction we have not changed the premium as premium …"
type textarea "x"
type textarea "Data Entry Team: As per instruction we have not changed the premium as premium …"
type textarea "x"
type textarea "Data Entry Team: As per instruction we have not changed the premium as premium …"
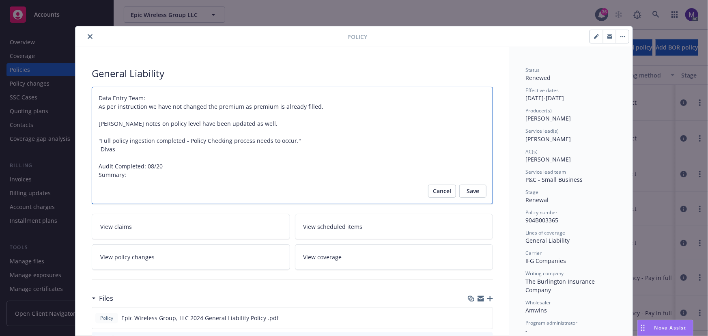
type textarea "x"
type textarea "Data Entry Team: As per instruction we have not changed the premium as premium …"
type textarea "x"
type textarea "Data Entry Team: As per instruction we have not changed the premium as premium …"
type textarea "x"
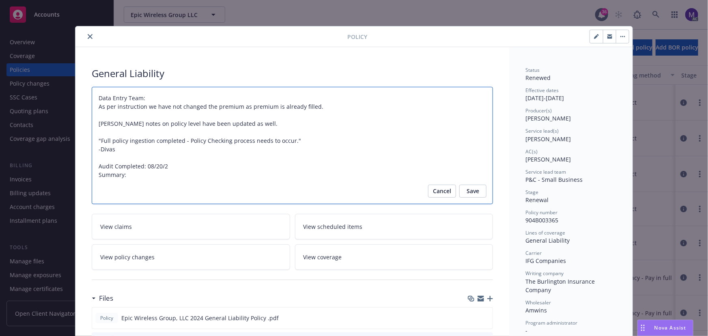
type textarea "Data Entry Team: As per instruction we have not changed the premium as premium …"
type textarea "x"
type textarea "Data Entry Team: As per instruction we have not changed the premium as premium …"
type textarea "x"
type textarea "Data Entry Team: As per instruction we have not changed the premium as premium …"
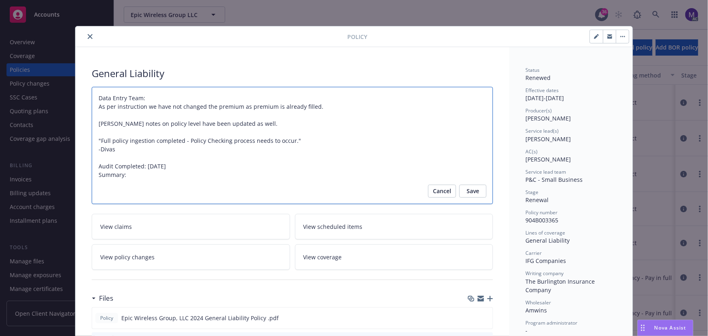
click at [130, 174] on textarea "Data Entry Team: As per instruction we have not changed the premium as premium …" at bounding box center [292, 146] width 401 height 118
type textarea "x"
type textarea "Data Entry Team: As per instruction we have not changed the premium as premium …"
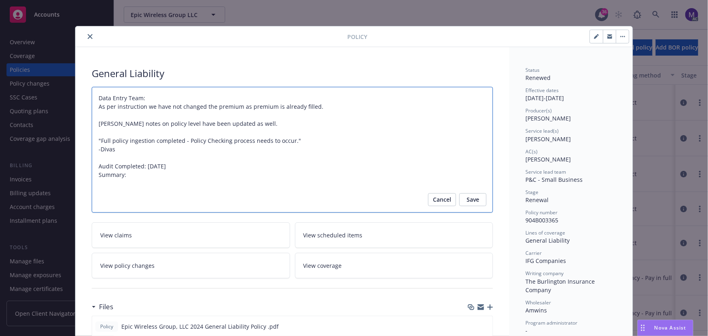
paste textarea "Original Premium - $6,747.00 Audited Actual Premium - $7,454.00 Additional Taxe…"
type textarea "x"
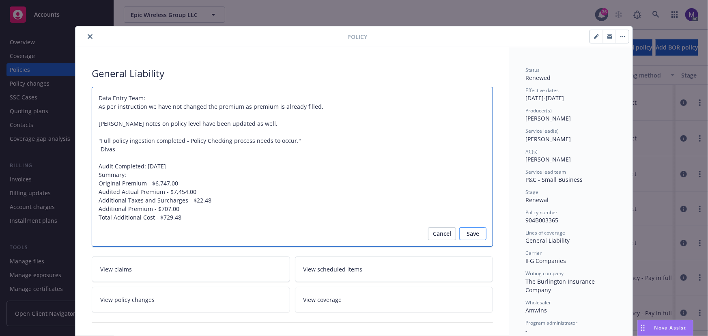
type textarea "Data Entry Team: As per instruction we have not changed the premium as premium …"
click at [461, 235] on button "Save" at bounding box center [472, 233] width 27 height 13
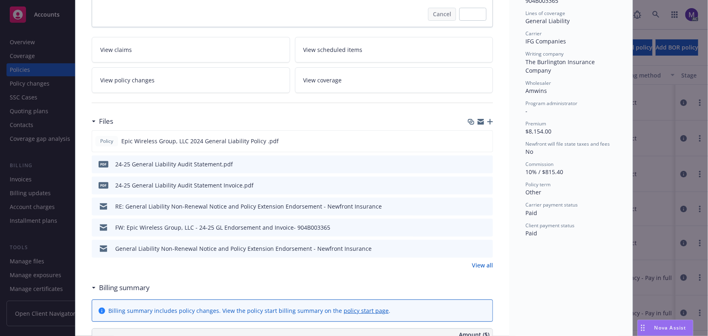
type textarea "x"
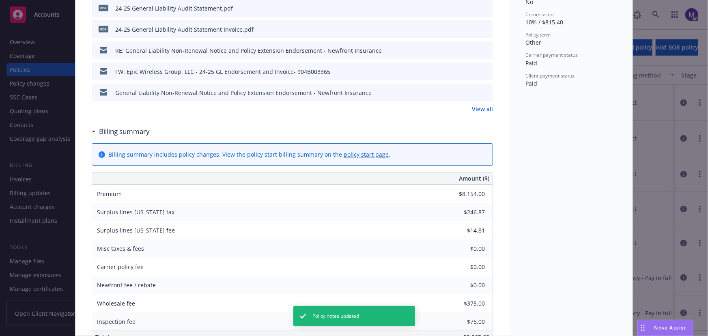
scroll to position [326, 0]
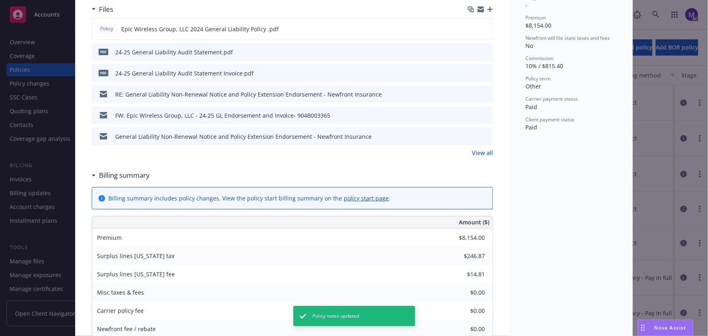
click at [475, 153] on link "View all" at bounding box center [482, 153] width 21 height 9
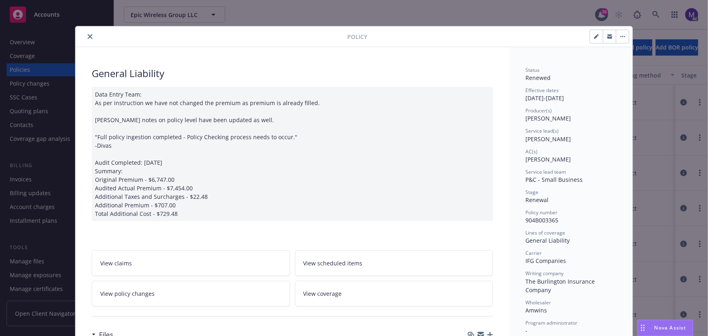
click at [88, 35] on icon "close" at bounding box center [90, 36] width 5 height 5
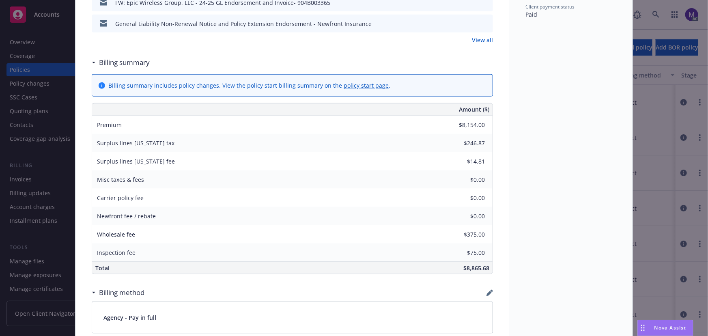
scroll to position [590, 0]
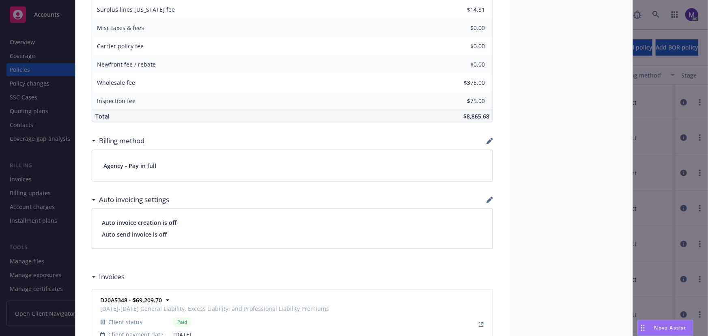
click at [678, 315] on div "Policy General Liability Data Entry Team: As per instruction we have not change…" at bounding box center [354, 168] width 708 height 336
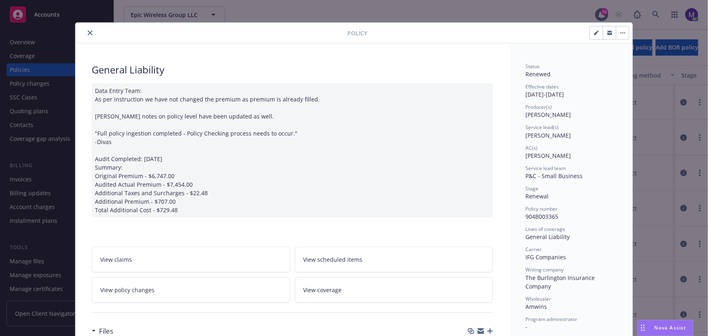
scroll to position [0, 0]
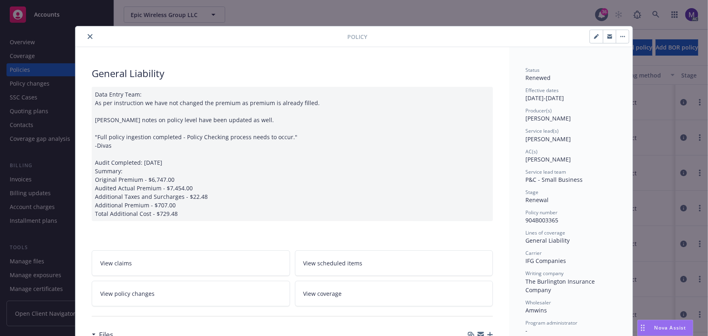
click at [89, 38] on icon "close" at bounding box center [90, 36] width 5 height 5
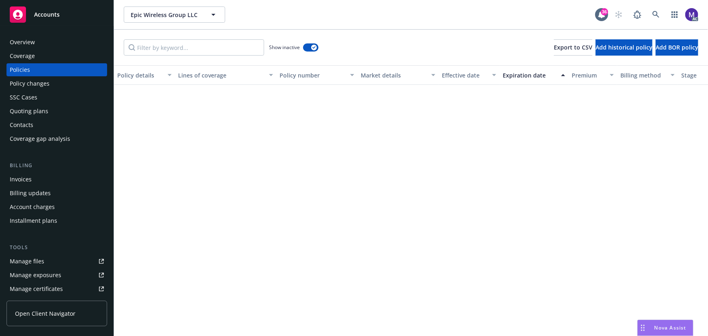
scroll to position [858, 0]
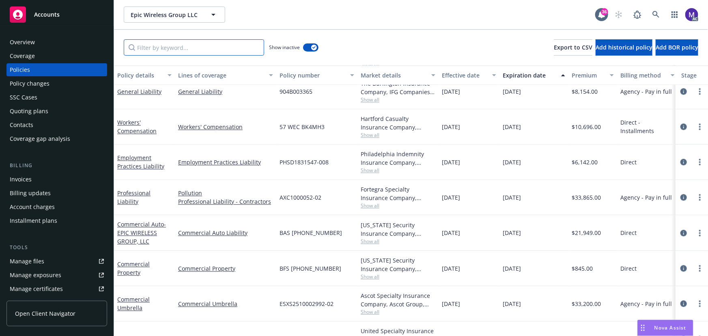
click at [199, 52] on input "Filter by keyword..." at bounding box center [194, 47] width 140 height 16
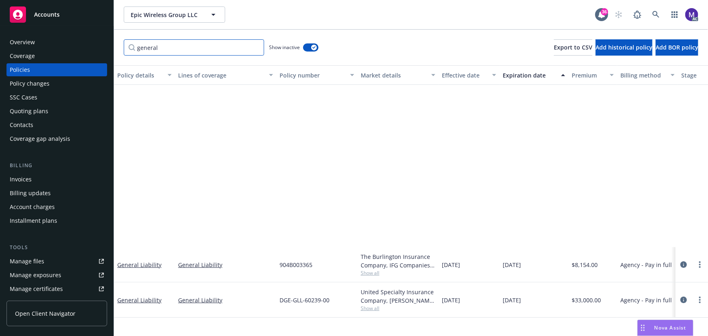
type input "general"
click at [310, 45] on button "button" at bounding box center [310, 47] width 15 height 8
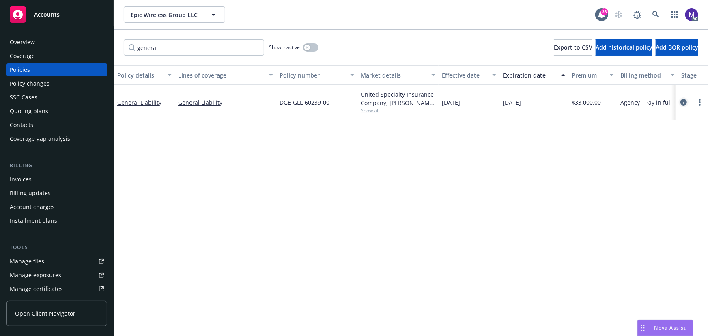
click at [686, 100] on icon "circleInformation" at bounding box center [684, 102] width 6 height 6
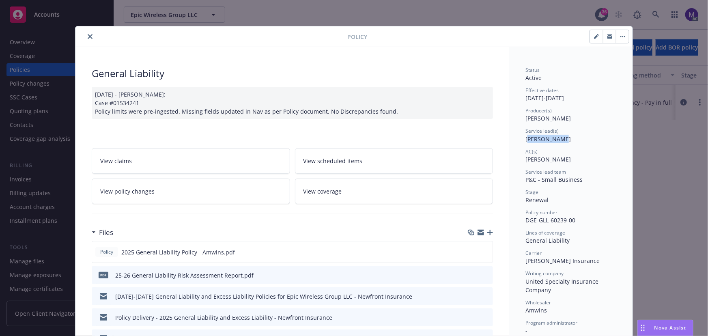
drag, startPoint x: 529, startPoint y: 139, endPoint x: 579, endPoint y: 138, distance: 49.9
click at [579, 138] on div "Service lead(s) Marlowe Milo" at bounding box center [571, 134] width 91 height 15
drag, startPoint x: 519, startPoint y: 179, endPoint x: 582, endPoint y: 179, distance: 62.5
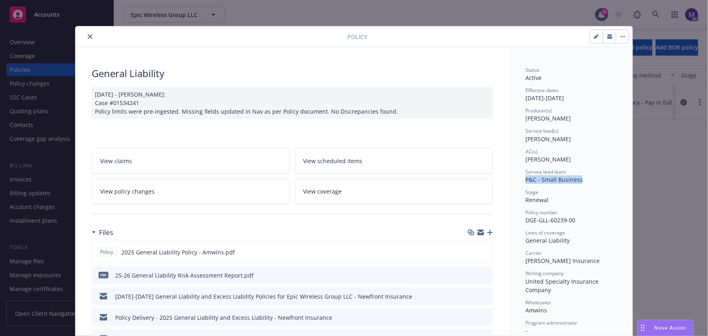
click at [582, 179] on div "Service lead team P&C - Small Business" at bounding box center [571, 175] width 91 height 15
click at [641, 184] on div "Policy General Liability 03/31/2025 - Sampath Vankayala: Case #01534241 Policy …" at bounding box center [354, 168] width 708 height 336
click at [530, 137] on span "Marlowe Milo" at bounding box center [548, 139] width 45 height 8
copy span "Marlowe"
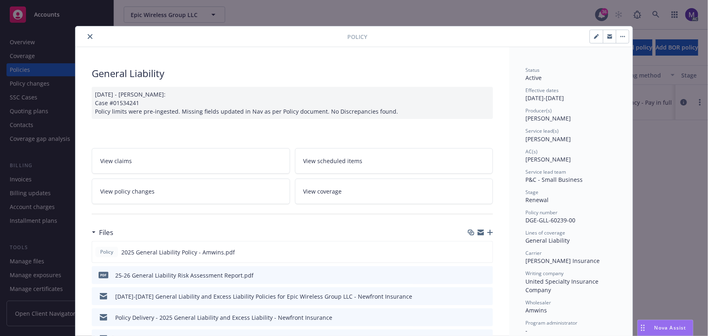
click at [562, 139] on div "Service lead(s) Marlowe Milo" at bounding box center [571, 134] width 91 height 15
drag, startPoint x: 524, startPoint y: 139, endPoint x: 563, endPoint y: 139, distance: 39.0
click at [563, 139] on div "Service lead(s) Marlowe Milo" at bounding box center [571, 134] width 91 height 15
drag, startPoint x: 524, startPoint y: 180, endPoint x: 572, endPoint y: 179, distance: 47.9
click at [572, 179] on span "P&C - Small Business" at bounding box center [554, 180] width 57 height 8
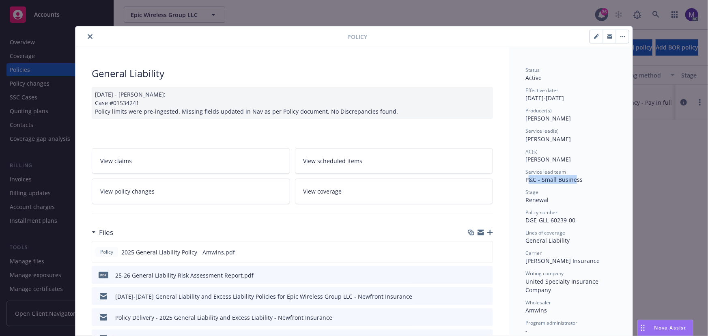
click at [573, 179] on span "P&C - Small Business" at bounding box center [554, 180] width 57 height 8
drag, startPoint x: 574, startPoint y: 160, endPoint x: 519, endPoint y: 161, distance: 55.2
click at [526, 159] on span "Denisse Gonzales" at bounding box center [548, 159] width 45 height 8
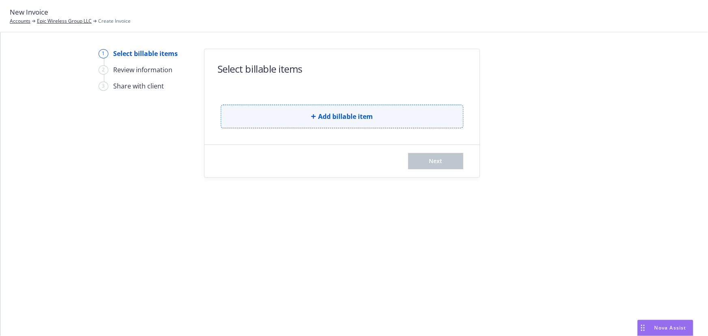
click at [343, 121] on button "Add billable item" at bounding box center [342, 117] width 243 height 24
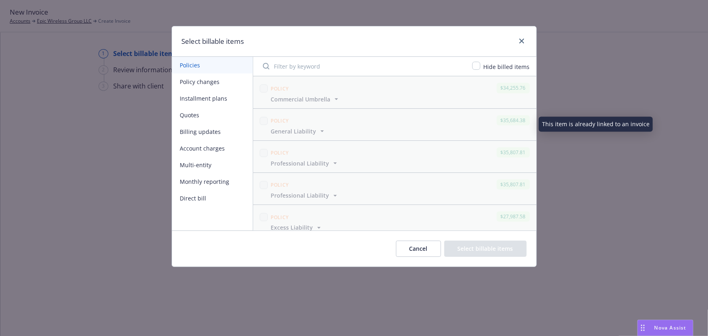
click at [212, 79] on button "Policy changes" at bounding box center [212, 81] width 81 height 17
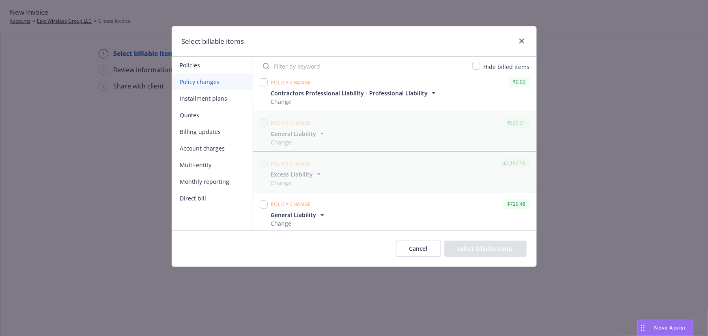
scroll to position [8, 0]
click at [264, 203] on input "checkbox" at bounding box center [264, 202] width 8 height 8
checkbox input "true"
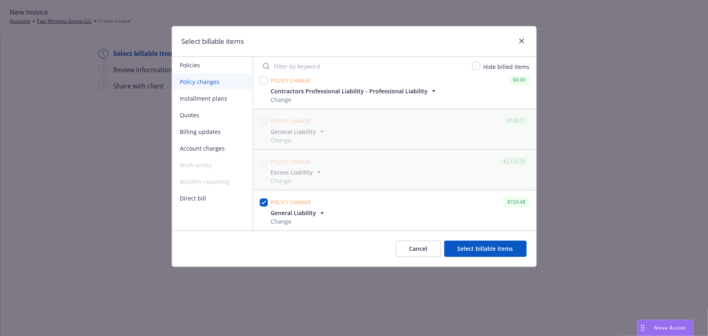
click at [472, 254] on button "Select billable items" at bounding box center [485, 249] width 82 height 16
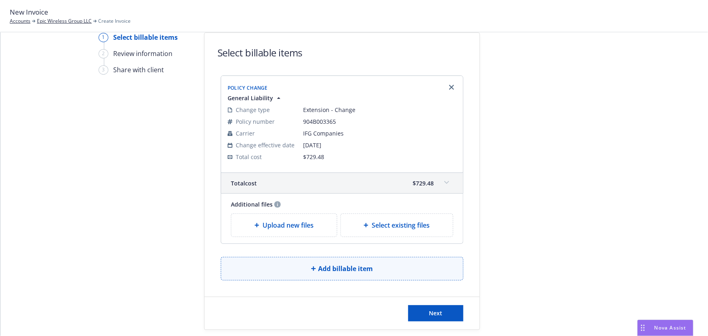
scroll to position [26, 0]
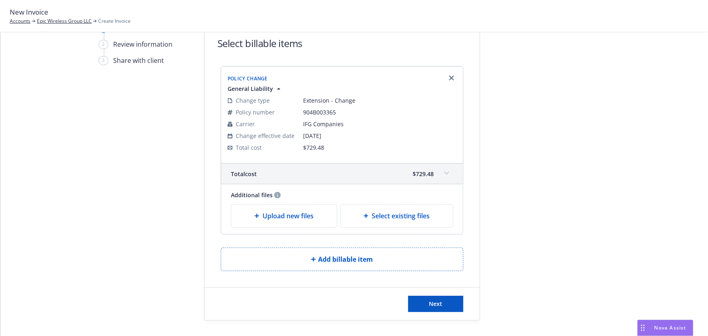
click at [442, 170] on span at bounding box center [446, 173] width 13 height 13
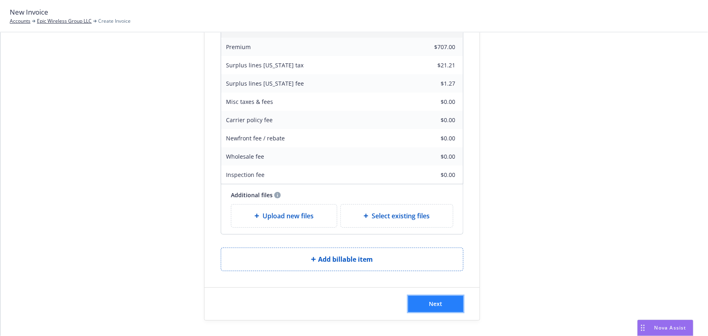
click at [432, 300] on span "Next" at bounding box center [435, 304] width 13 height 8
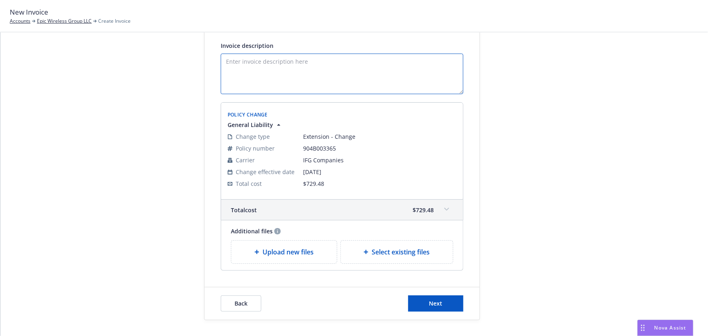
click at [278, 74] on textarea "Invoice description" at bounding box center [342, 74] width 243 height 41
paste textarea "[DATE]-[DATE] Final Audit Results Original Premium - $6,747.00 Audited Actual P…"
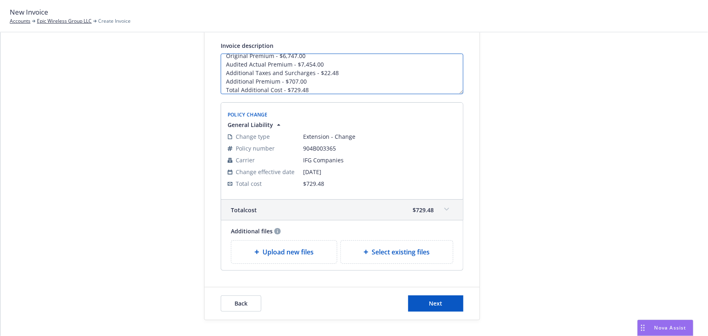
scroll to position [0, 0]
drag, startPoint x: 244, startPoint y: 64, endPoint x: 219, endPoint y: 69, distance: 24.9
click at [221, 69] on textarea "[DATE]-[DATE] Final Audit Results Original Premium - $6,747.00 Audited Actual P…" at bounding box center [342, 74] width 243 height 41
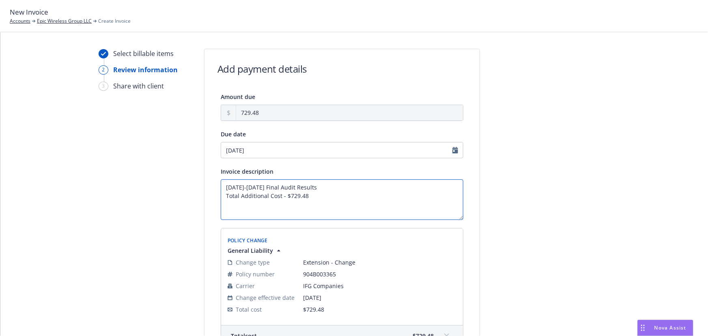
type textarea "[DATE]-[DATE] Final Audit Results Total Additional Cost - $729.48"
click at [278, 144] on input "[DATE]" at bounding box center [342, 150] width 243 height 16
select select "September"
select select "2025"
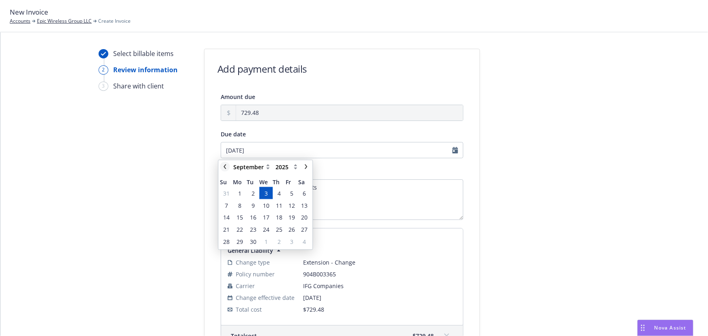
click at [225, 166] on icon "chevronLeft" at bounding box center [225, 166] width 2 height 5
select select "August"
click at [265, 256] on span "3" at bounding box center [266, 254] width 3 height 9
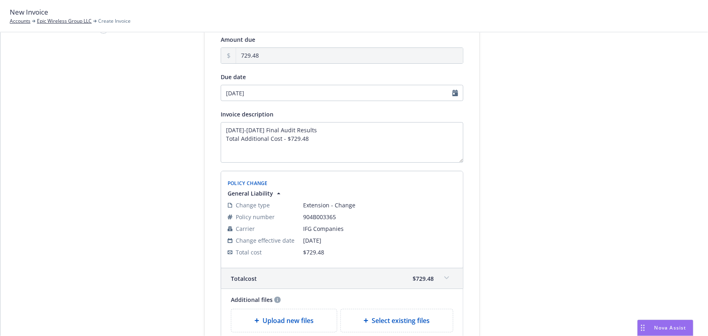
scroll to position [15, 0]
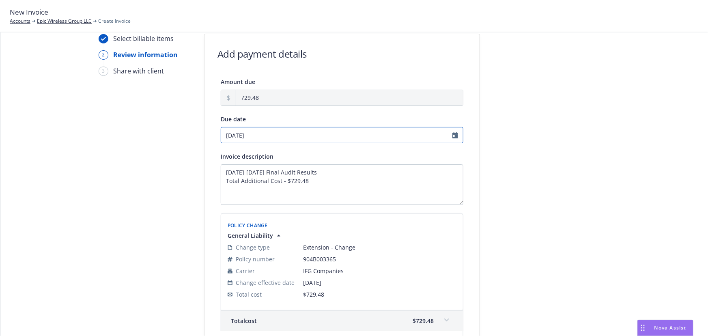
click at [275, 129] on input "[DATE]" at bounding box center [342, 135] width 243 height 16
select select "September"
select select "2025"
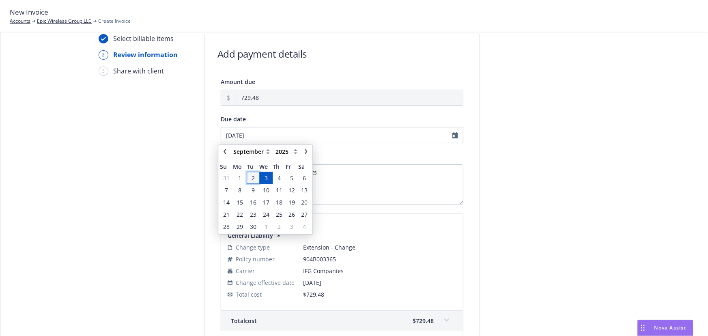
click at [254, 177] on span "2" at bounding box center [253, 178] width 11 height 10
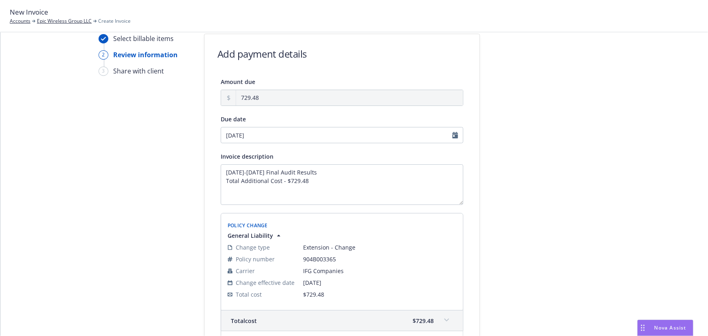
type input "[DATE]"
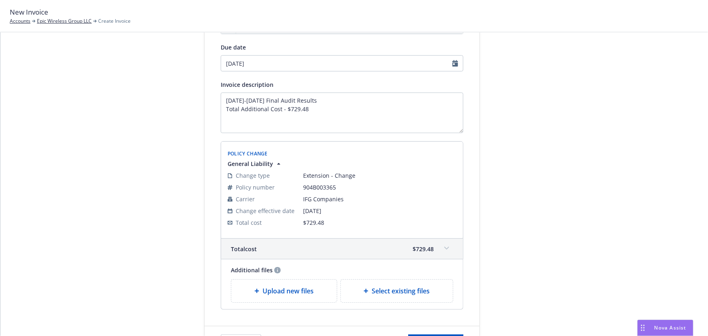
scroll to position [126, 0]
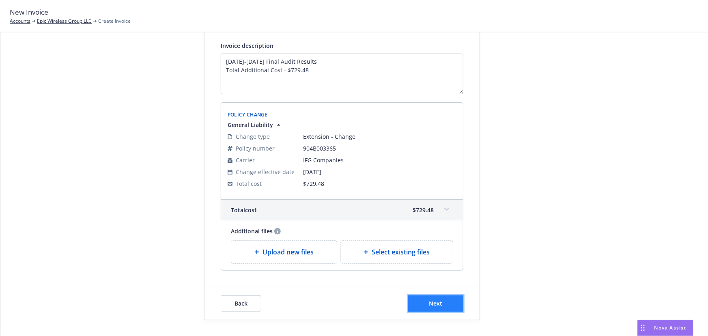
click at [424, 300] on button "Next" at bounding box center [435, 303] width 55 height 16
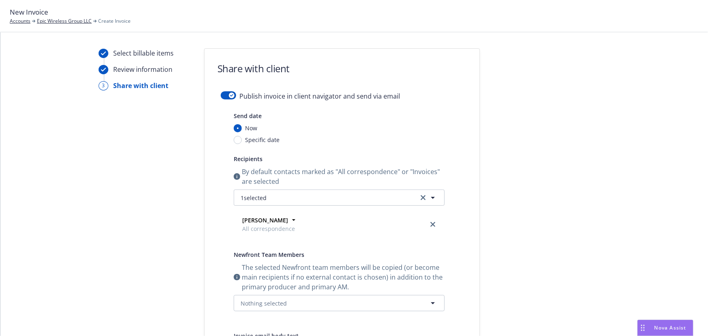
scroll to position [0, 0]
click at [229, 93] on div "button" at bounding box center [232, 96] width 6 height 6
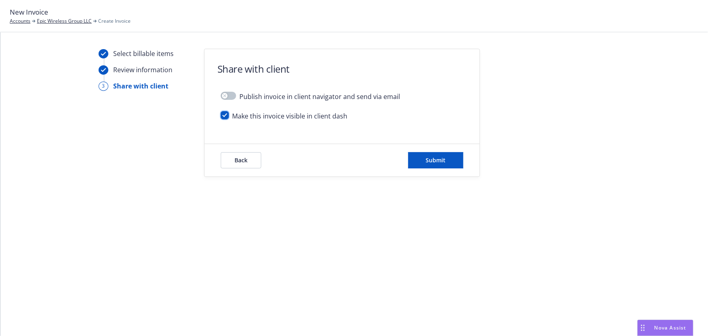
click at [225, 117] on input "checkbox" at bounding box center [225, 115] width 8 height 8
checkbox input "false"
click at [441, 165] on button "Submit" at bounding box center [435, 160] width 55 height 16
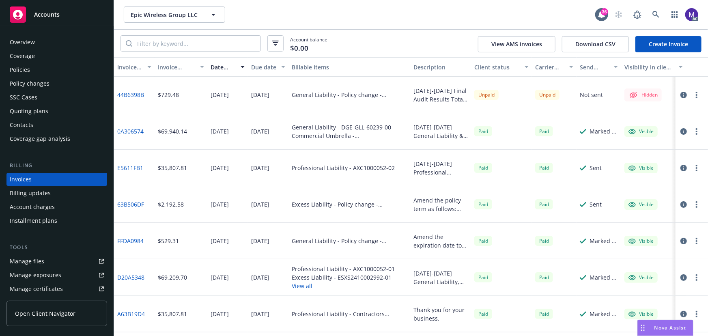
click at [693, 96] on button "button" at bounding box center [697, 95] width 10 height 10
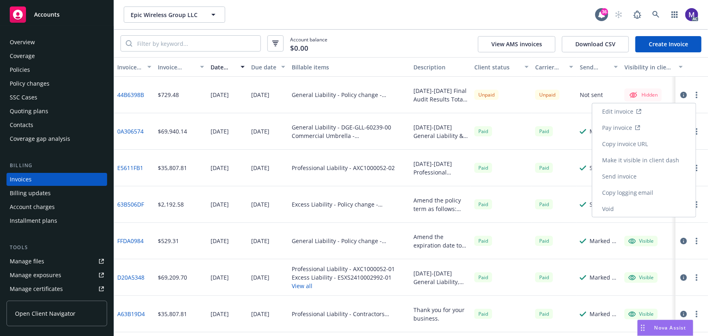
click at [621, 112] on link "Edit invoice" at bounding box center [644, 111] width 103 height 16
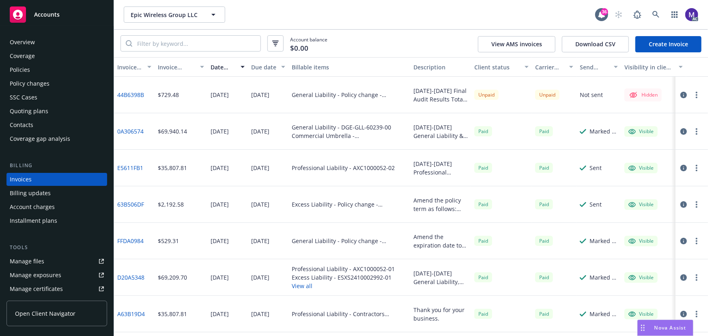
click at [681, 96] on icon "button" at bounding box center [684, 95] width 6 height 6
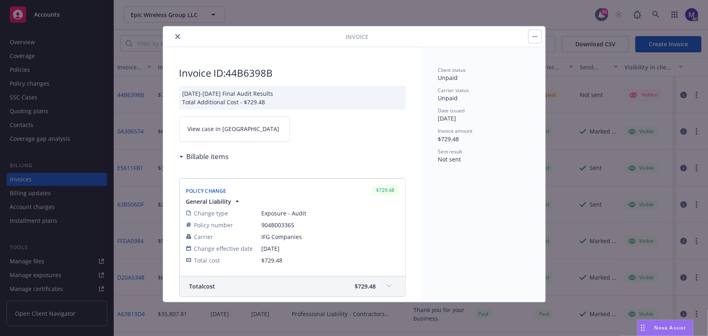
click at [217, 134] on link "View case in [GEOGRAPHIC_DATA]" at bounding box center [234, 129] width 111 height 26
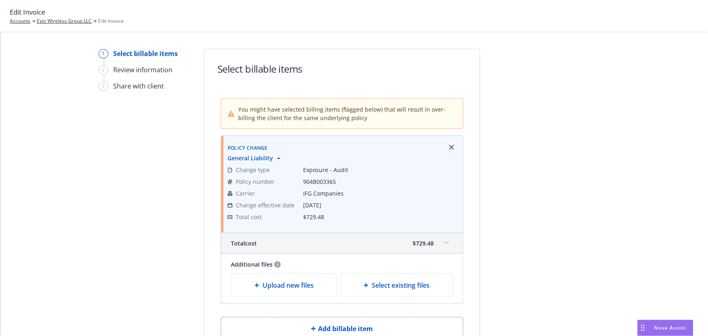
scroll to position [69, 0]
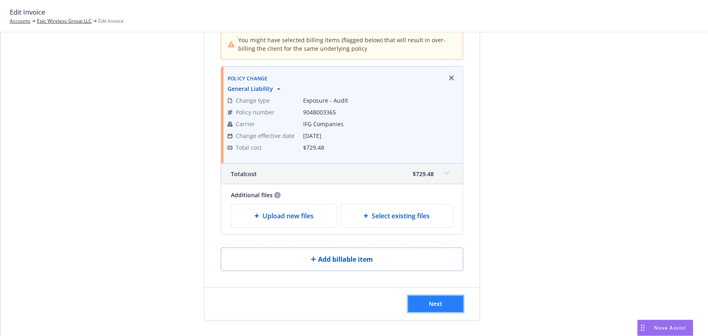
click at [429, 304] on span "Next" at bounding box center [435, 304] width 13 height 8
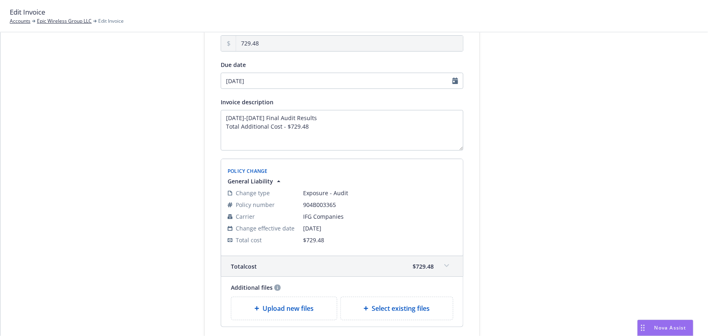
scroll to position [0, 0]
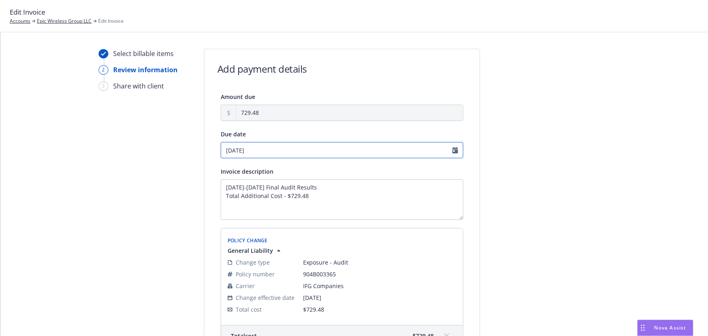
click at [259, 155] on input "[DATE]" at bounding box center [342, 150] width 243 height 16
select select "September"
select select "2025"
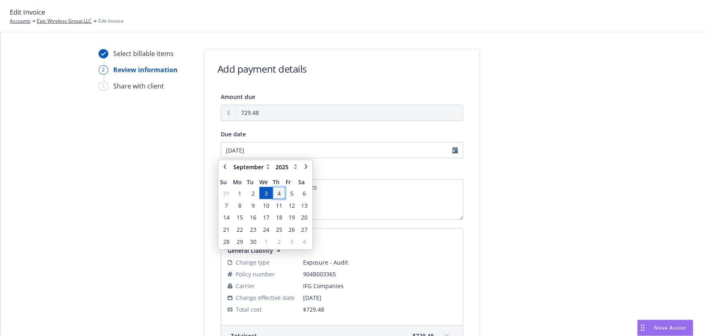
click at [278, 193] on span "4" at bounding box center [279, 193] width 3 height 9
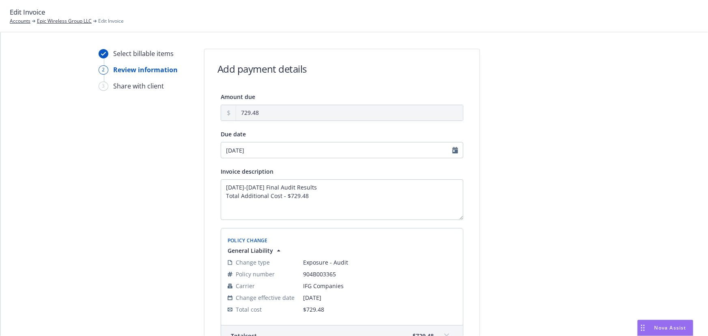
type input "09/04/2025"
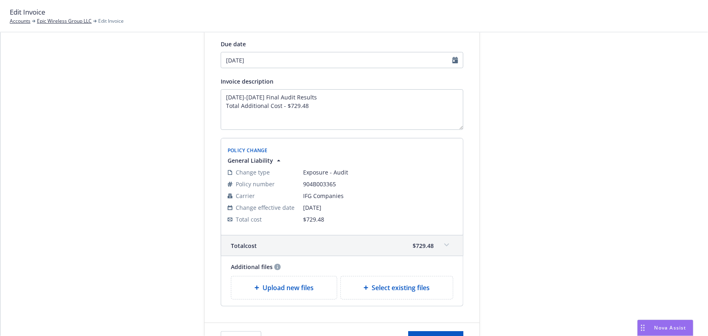
scroll to position [126, 0]
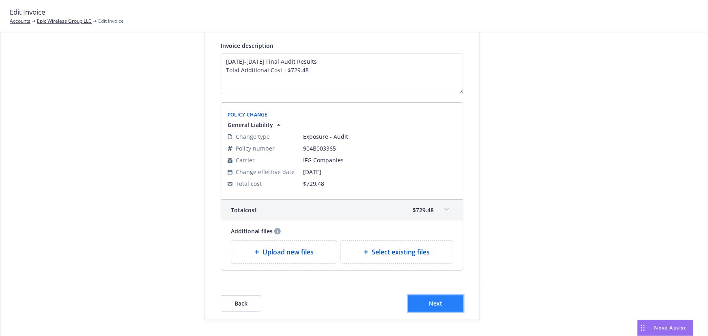
click at [431, 298] on button "Next" at bounding box center [435, 303] width 55 height 16
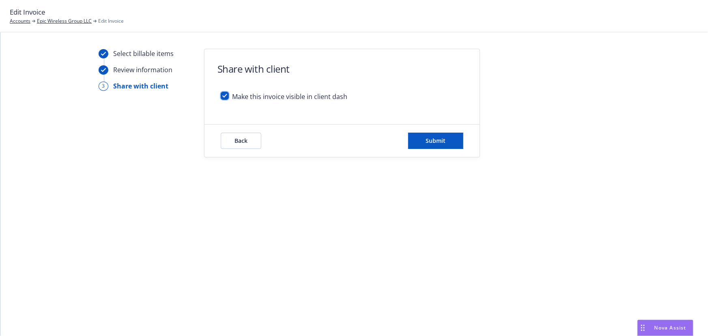
click at [222, 94] on input "checkbox" at bounding box center [225, 96] width 8 height 8
checkbox input "false"
click at [423, 139] on button "Submit" at bounding box center [435, 141] width 55 height 16
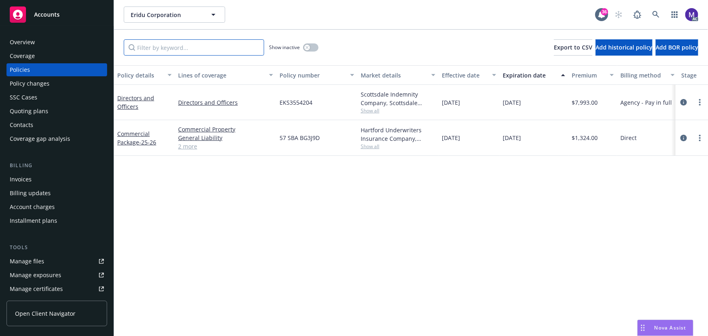
click at [178, 48] on input "Filter by keyword..." at bounding box center [194, 47] width 140 height 16
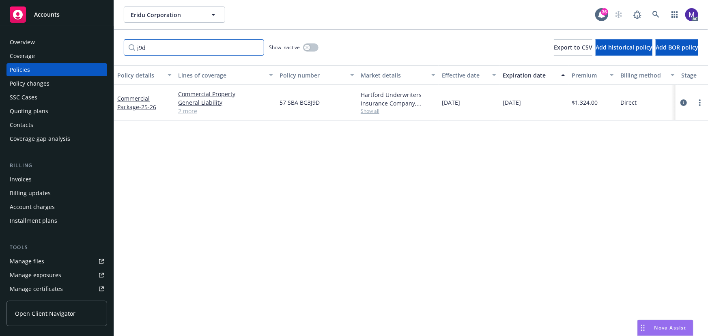
type input "j9d"
click at [311, 46] on button "button" at bounding box center [310, 47] width 15 height 8
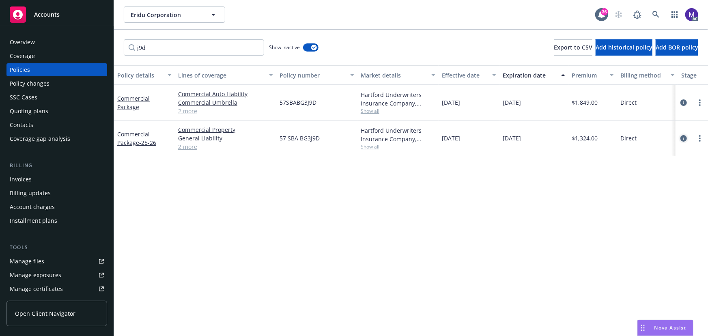
click at [683, 138] on icon "circleInformation" at bounding box center [684, 138] width 6 height 6
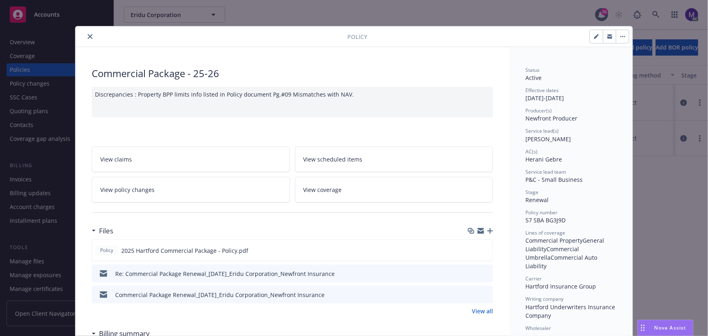
click at [85, 34] on button "close" at bounding box center [90, 37] width 10 height 10
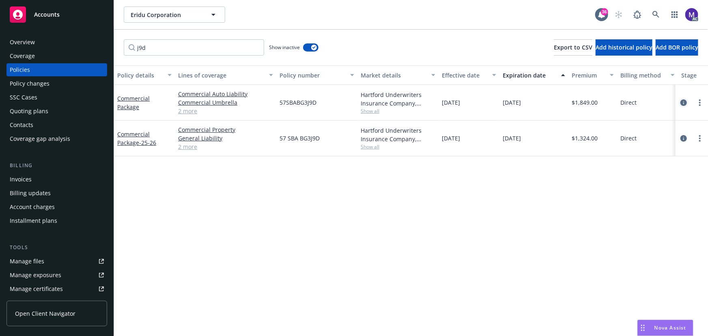
click at [686, 104] on icon "circleInformation" at bounding box center [684, 102] width 6 height 6
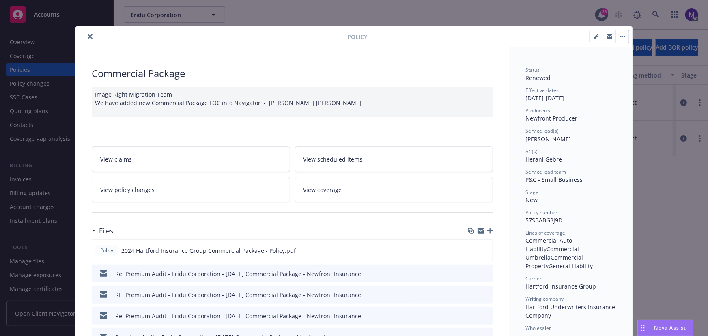
click at [174, 198] on link "View policy changes" at bounding box center [191, 190] width 198 height 26
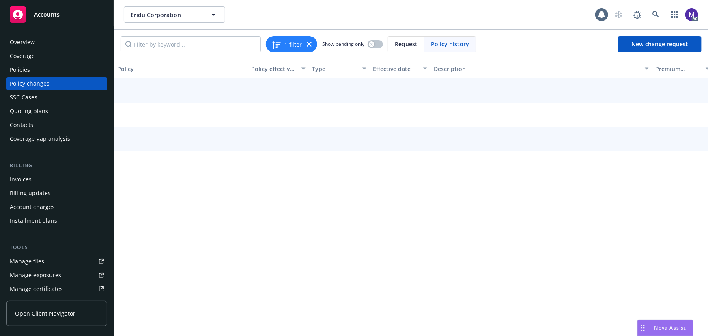
click at [183, 193] on div "Policy Policy effective dates Type Effective date Description Premium change An…" at bounding box center [411, 197] width 594 height 277
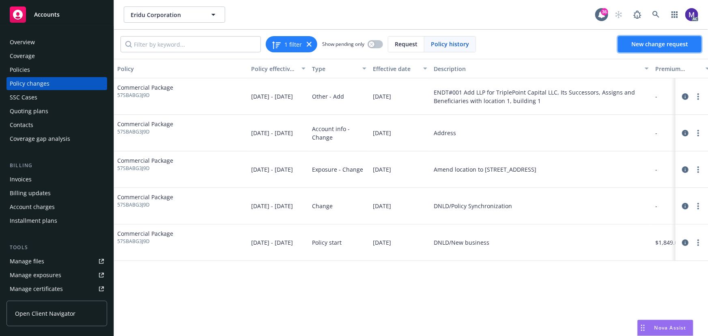
click at [641, 45] on span "New change request" at bounding box center [660, 44] width 57 height 8
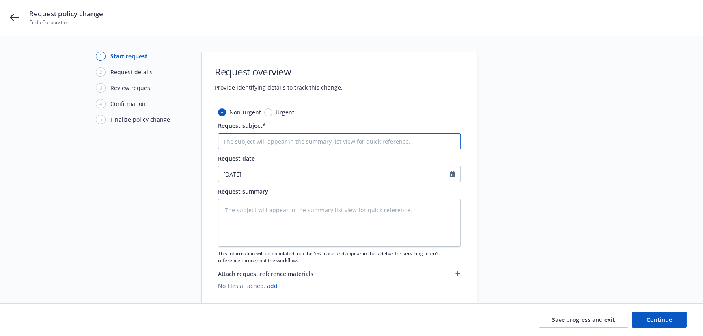
click at [250, 146] on input "Request subject*" at bounding box center [339, 141] width 243 height 16
type input "24-25 Commercial Package Hartford Insurance Group - Audit Statement"
click at [240, 209] on textarea at bounding box center [339, 223] width 243 height 48
type textarea "x"
type textarea "a"
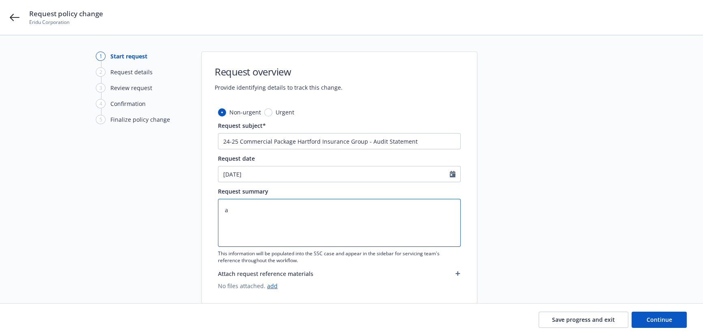
type textarea "x"
type textarea "au"
type textarea "x"
type textarea "aud"
type textarea "x"
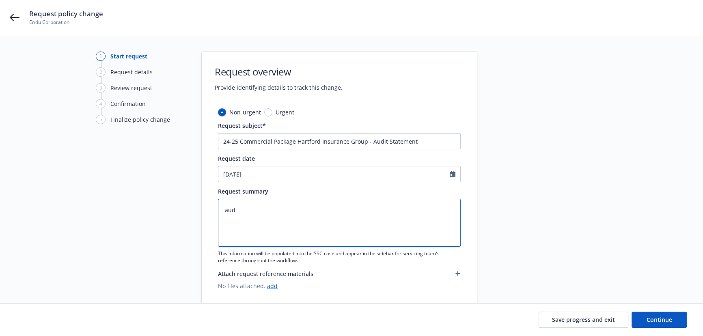
type textarea "audi"
type textarea "x"
type textarea "audiy"
type textarea "x"
type textarea "audi"
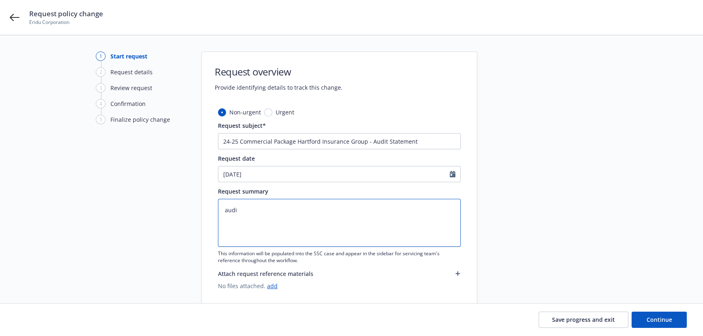
type textarea "x"
type textarea "audit"
type textarea "x"
type textarea "auditc"
type textarea "x"
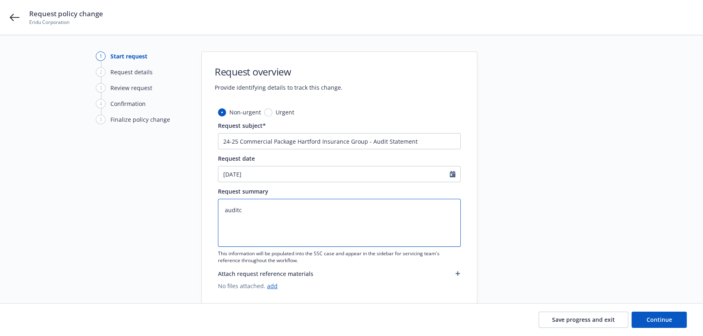
type textarea "auditch"
type textarea "x"
type textarea "auditcha"
type textarea "x"
type textarea "auditchan"
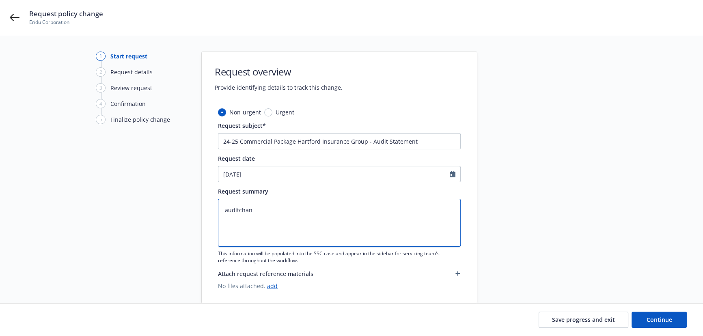
type textarea "x"
type textarea "auditchang"
type textarea "x"
type textarea "auditchange"
paste textarea "- Final Audit Results Original premium - $ Audited Actual Premium - $ Additiona…"
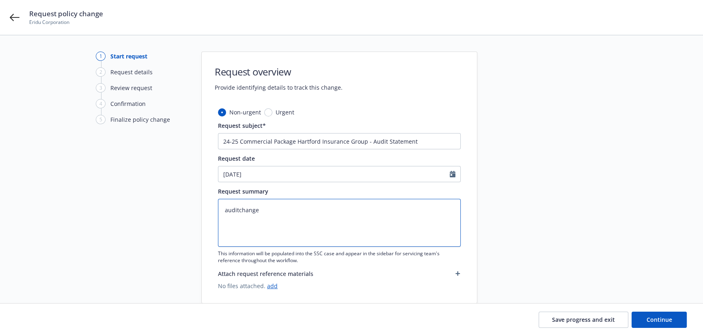
type textarea "x"
type textarea "- Final Audit Results Original premium - $ Audited Actual Premium - $ Additiona…"
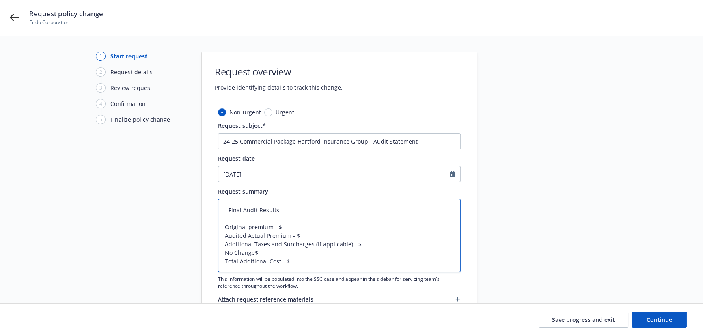
click at [224, 209] on textarea "- Final Audit Results Original premium - $ Audited Actual Premium - $ Additiona…" at bounding box center [339, 235] width 243 height 73
type textarea "x"
type textarea "20- Final Audit Results Original premium - $ Audited Actual Premium - $ Additio…"
type textarea "x"
type textarea "202- Final Audit Results Original premium - $ Audited Actual Premium - $ Additi…"
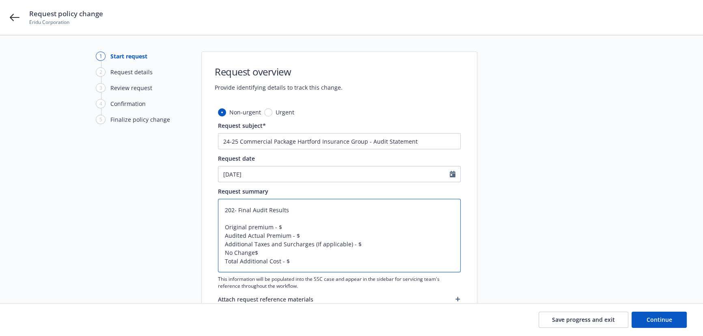
type textarea "x"
type textarea "2024- Final Audit Results Original premium - $ Audited Actual Premium - $ Addit…"
click at [240, 210] on textarea "2024- Final Audit Results Original premium - $ Audited Actual Premium - $ Addit…" at bounding box center [339, 235] width 243 height 73
type textarea "x"
type textarea "2024- 2Final Audit Results Original premium - $ Audited Actual Premium - $ Addi…"
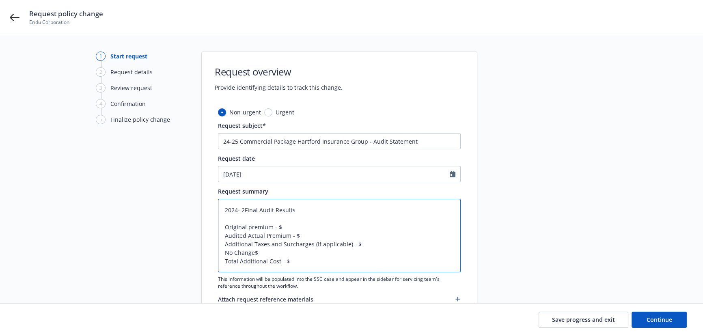
type textarea "x"
type textarea "2024- 20Final Audit Results Original premium - $ Audited Actual Premium - $ Add…"
type textarea "x"
type textarea "2024- 202Final Audit Results Original premium - $ Audited Actual Premium - $ Ad…"
type textarea "x"
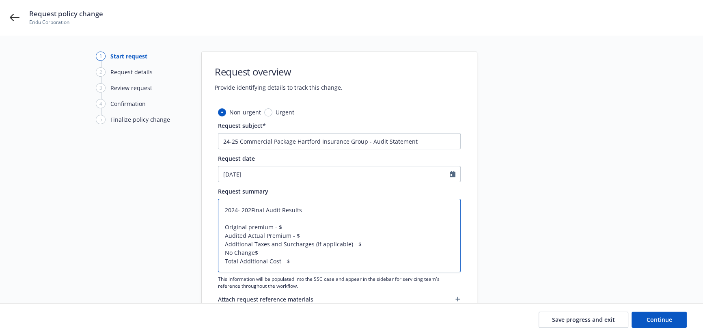
type textarea "2024- 2025Final Audit Results Original premium - $ Audited Actual Premium - $ A…"
type textarea "x"
type textarea "2024- 2025 Final Audit Results Original premium - $ Audited Actual Premium - $ …"
click at [241, 209] on textarea "2024- 2025 Final Audit Results Original premium - $ Audited Actual Premium - $ …" at bounding box center [339, 235] width 243 height 73
type textarea "x"
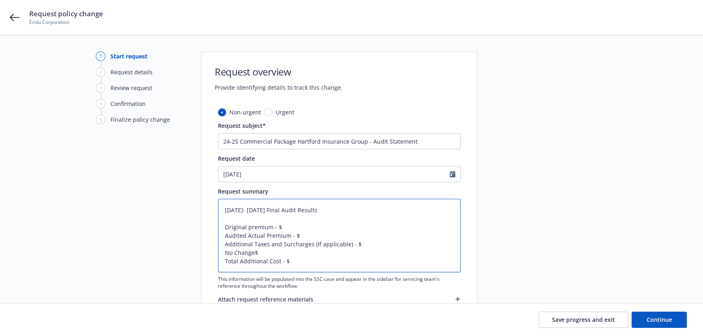
type textarea "2024-2025 Final Audit Results Original premium - $ Audited Actual Premium - $ A…"
click at [252, 227] on textarea "2024-2025 Final Audit Results Original premium - $ Audited Actual Premium - $ A…" at bounding box center [339, 235] width 243 height 73
type textarea "x"
type textarea "2024-2025 Final Audit Results Original remium - $ Audited Actual Premium - $ Ad…"
type textarea "x"
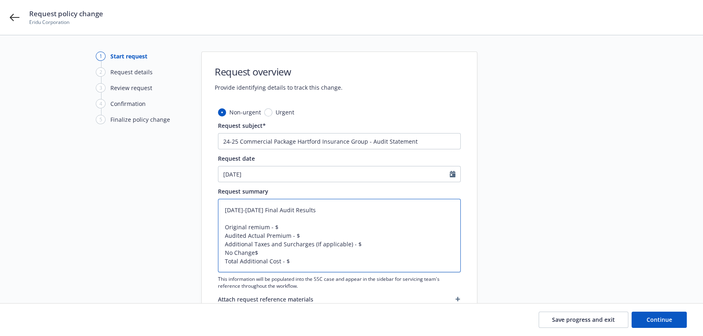
type textarea "2024-2025 Final Audit Results Original Premium - $ Audited Actual Premium - $ A…"
click at [281, 224] on textarea "2024-2025 Final Audit Results Original Premium - $ Audited Actual Premium - $ A…" at bounding box center [339, 235] width 243 height 73
type textarea "x"
type textarea "2024-2025 Final Audit Results Original Premium - $1 Audited Actual Premium - $ …"
type textarea "x"
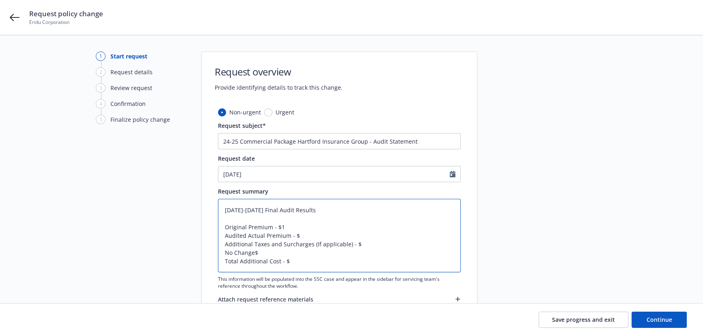
type textarea "2024-2025 Final Audit Results Original Premium - $1, Audited Actual Premium - $…"
type textarea "x"
type textarea "2024-2025 Final Audit Results Original Premium - $1,8 Audited Actual Premium - …"
type textarea "x"
type textarea "2024-2025 Final Audit Results Original Premium - $1,84 Audited Actual Premium -…"
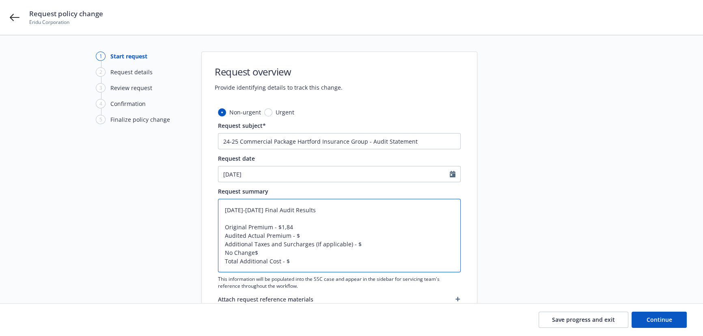
type textarea "x"
type textarea "2024-2025 Final Audit Results Original Premium - $1,849 Audited Actual Premium …"
click at [305, 235] on textarea "2024-2025 Final Audit Results Original Premium - $1,849 Audited Actual Premium …" at bounding box center [339, 235] width 243 height 73
type textarea "x"
type textarea "2024-2025 Final Audit Results Original Premium - $1,849 Audited Actual Premium …"
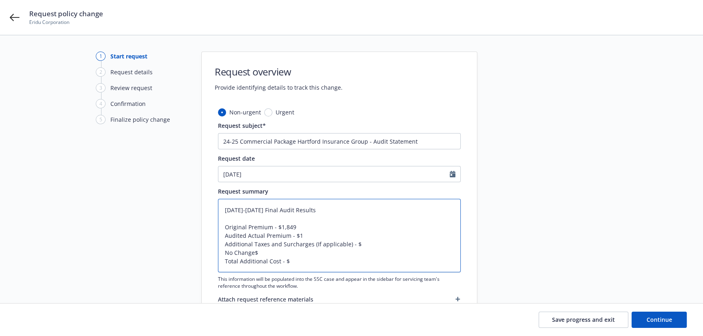
type textarea "x"
type textarea "2024-2025 Final Audit Results Original Premium - $1,849 Audited Actual Premium …"
type textarea "x"
type textarea "2024-2025 Final Audit Results Original Premium - $1,849 Audited Actual Premium …"
type textarea "x"
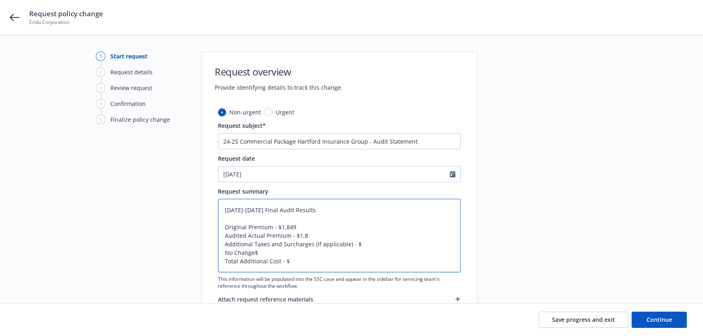
type textarea "2024-2025 Final Audit Results Original Premium - $1,849 Audited Actual Premium …"
type textarea "x"
drag, startPoint x: 312, startPoint y: 244, endPoint x: 348, endPoint y: 243, distance: 36.5
click at [348, 243] on textarea "2024-2025 Final Audit Results Original Premium - $1,849 Audited Actual Premium …" at bounding box center [339, 235] width 243 height 73
type textarea "2024-2025 Final Audit Results Original Premium - $1,849 Audited Actual Premium …"
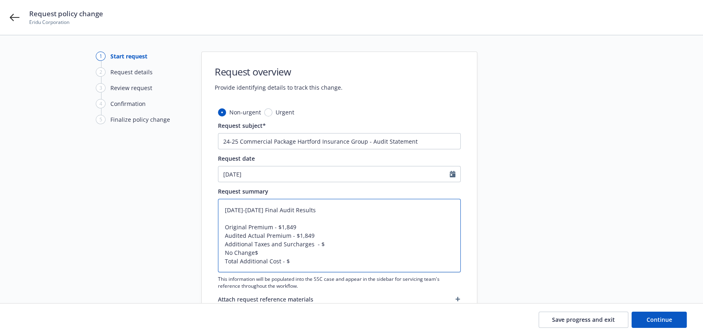
type textarea "x"
type textarea "2024-2025 Final Audit Results Original Premium - $1,849 Audited Actual Premium …"
click at [329, 245] on textarea "2024-2025 Final Audit Results Original Premium - $1,849 Audited Actual Premium …" at bounding box center [339, 235] width 243 height 73
type textarea "x"
type textarea "2024-2025 Final Audit Results Original Premium - $1,849 Audited Actual Premium …"
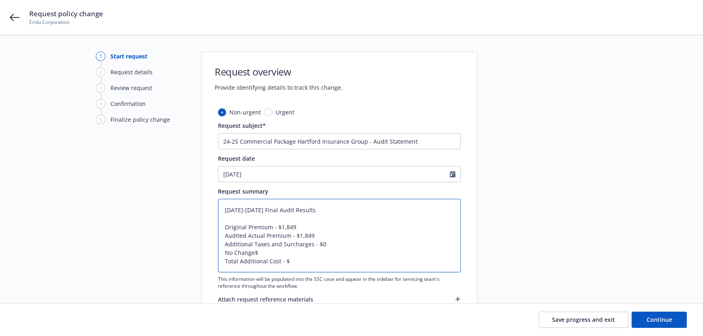
drag, startPoint x: 252, startPoint y: 254, endPoint x: 263, endPoint y: 256, distance: 10.3
click at [253, 254] on textarea "2024-2025 Final Audit Results Original Premium - $1,849 Audited Actual Premium …" at bounding box center [339, 235] width 243 height 73
type textarea "x"
type textarea "2024-2025 Final Audit Results Original Premium - $1,849 Audited Actual Premium …"
type textarea "x"
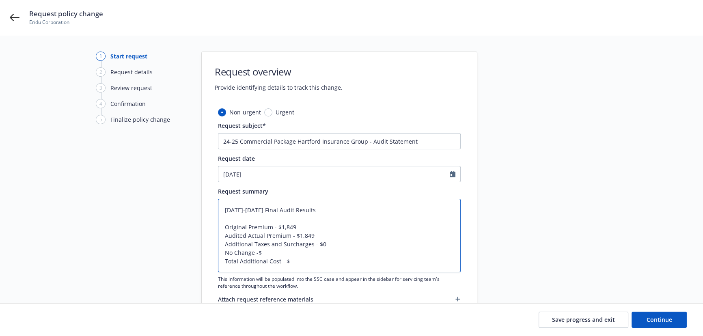
type textarea "2024-2025 Final Audit Results Original Premium - $1,849 Audited Actual Premium …"
type textarea "x"
type textarea "2024-2025 Final Audit Results Original Premium - $1,849 Audited Actual Premium …"
click at [298, 262] on textarea "2024-2025 Final Audit Results Original Premium - $1,849 Audited Actual Premium …" at bounding box center [339, 235] width 243 height 73
type textarea "x"
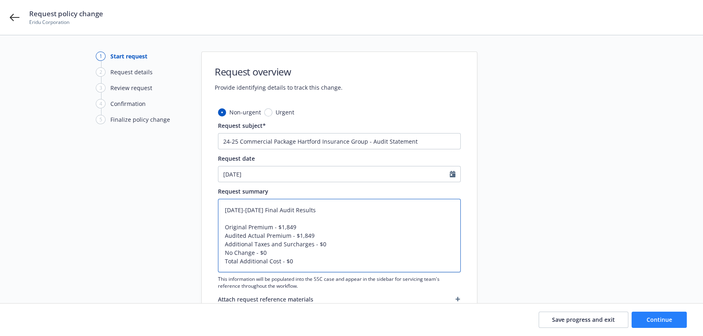
type textarea "2024-2025 Final Audit Results Original Premium - $1,849 Audited Actual Premium …"
click at [645, 316] on button "Continue" at bounding box center [659, 320] width 55 height 16
type textarea "x"
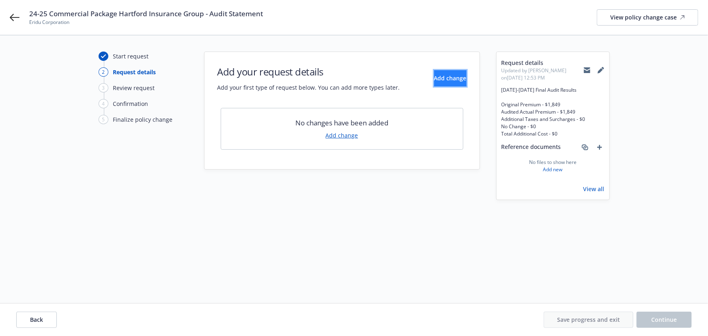
click at [444, 78] on span "Add change" at bounding box center [450, 78] width 32 height 8
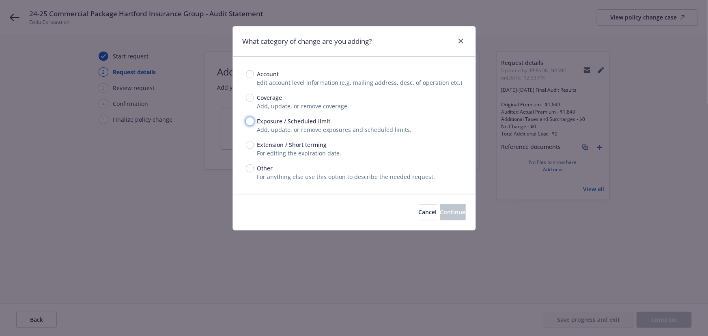
click at [252, 121] on input "Exposure / Scheduled limit" at bounding box center [250, 121] width 8 height 8
radio input "true"
click at [440, 211] on span "Continue" at bounding box center [453, 212] width 26 height 8
type textarea "x"
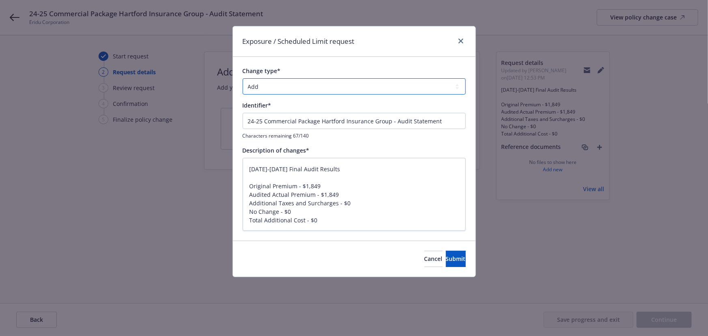
drag, startPoint x: 290, startPoint y: 84, endPoint x: 287, endPoint y: 87, distance: 4.6
click at [290, 84] on select "Add Audit Change Remove" at bounding box center [354, 86] width 223 height 16
select select "AUDIT"
click at [243, 78] on select "Add Audit Change Remove" at bounding box center [354, 86] width 223 height 16
drag, startPoint x: 193, startPoint y: 166, endPoint x: 162, endPoint y: 164, distance: 30.5
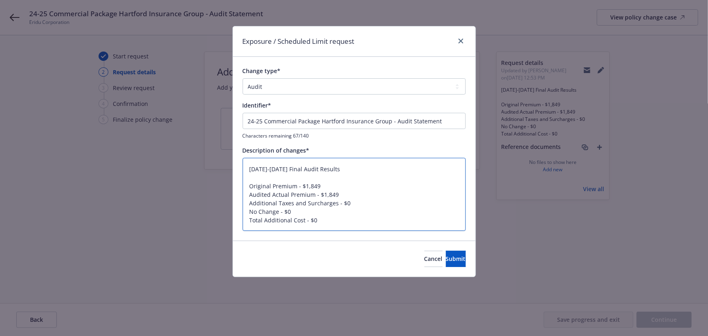
click at [164, 166] on div "Exposure / Scheduled Limit request Change type* Add Audit Change Remove Identif…" at bounding box center [354, 168] width 708 height 336
type textarea "x"
type textarea "Original Premium - $1,849 Audited Actual Premium - $1,849 Additional Taxes and …"
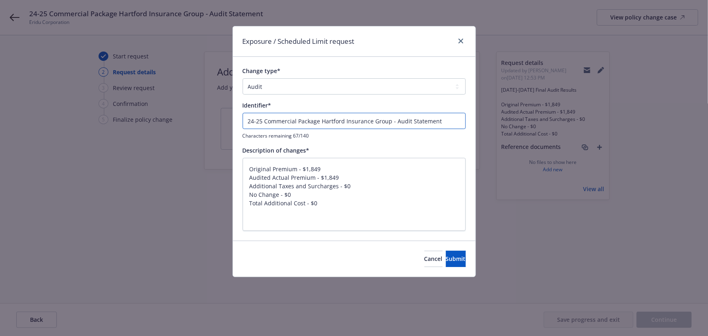
drag, startPoint x: 442, startPoint y: 121, endPoint x: 166, endPoint y: 135, distance: 275.9
click at [78, 108] on div "Exposure / Scheduled Limit request Change type* Add Audit Change Remove Identif…" at bounding box center [354, 168] width 708 height 336
paste input "024-2025 Final Audit Results"
type textarea "x"
type input "2024-2025 Final Audit Results"
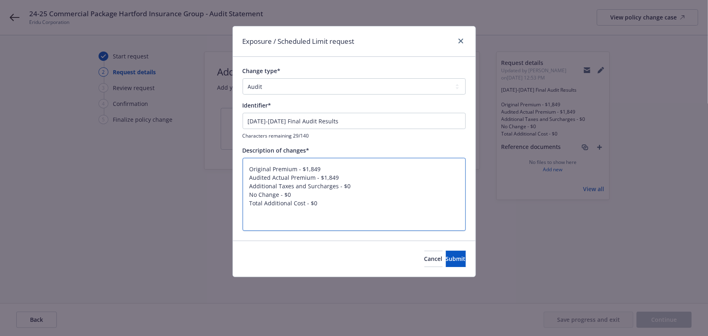
drag, startPoint x: 245, startPoint y: 174, endPoint x: 244, endPoint y: 130, distance: 44.2
click at [244, 131] on div "Change type* Add Audit Change Remove Identifier* 2024-2025 Final Audit Results …" at bounding box center [354, 149] width 223 height 164
type textarea "x"
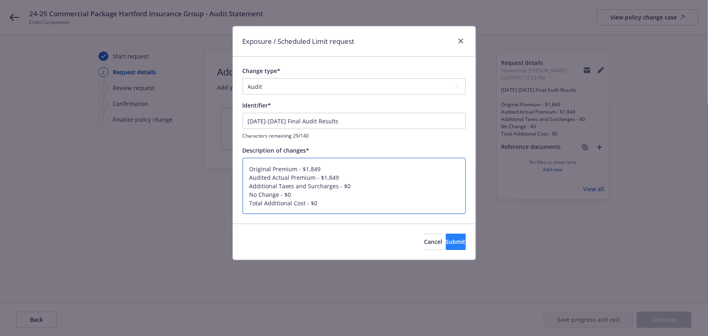
type textarea "Original Premium - $1,849 Audited Actual Premium - $1,849 Additional Taxes and …"
drag, startPoint x: 438, startPoint y: 238, endPoint x: 425, endPoint y: 231, distance: 14.8
click at [446, 238] on span "Submit" at bounding box center [456, 242] width 20 height 8
type textarea "x"
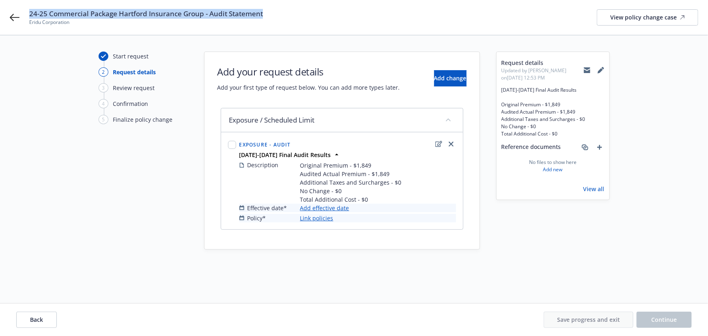
drag, startPoint x: 184, startPoint y: 17, endPoint x: 30, endPoint y: 16, distance: 154.2
click at [30, 16] on div "24-25 Commercial Package Hartford Insurance Group - Audit Statement Eridu Corpo…" at bounding box center [363, 17] width 669 height 17
copy span "24-25 Commercial Package Hartford Insurance Group - Audit Statement"
click at [332, 210] on link "Add effective date" at bounding box center [324, 208] width 49 height 9
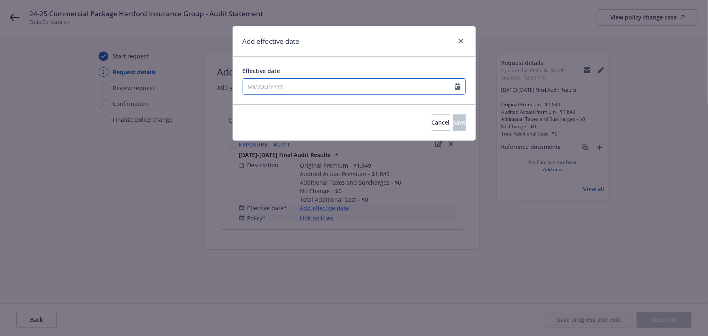
select select "8"
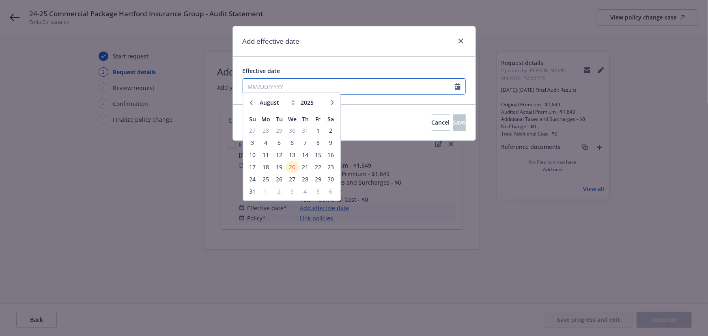
click at [292, 87] on input "Effective date" at bounding box center [349, 86] width 212 height 15
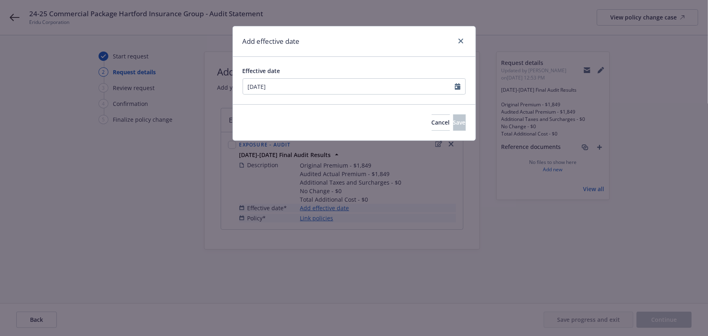
type input "[DATE]"
click at [314, 60] on div "Effective date 05/31/2024 January February March April May June July August Sep…" at bounding box center [354, 80] width 243 height 47
click at [453, 122] on span "Save" at bounding box center [459, 123] width 13 height 8
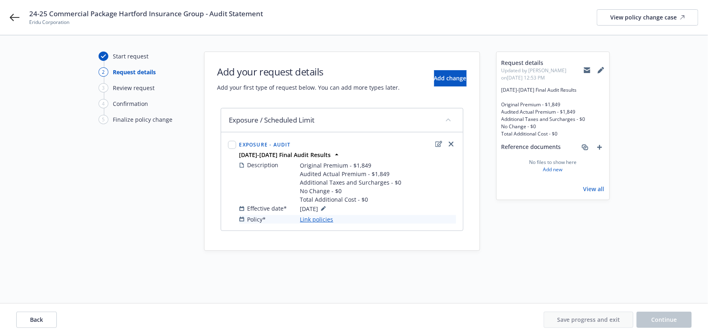
click at [313, 222] on link "Link policies" at bounding box center [316, 219] width 33 height 9
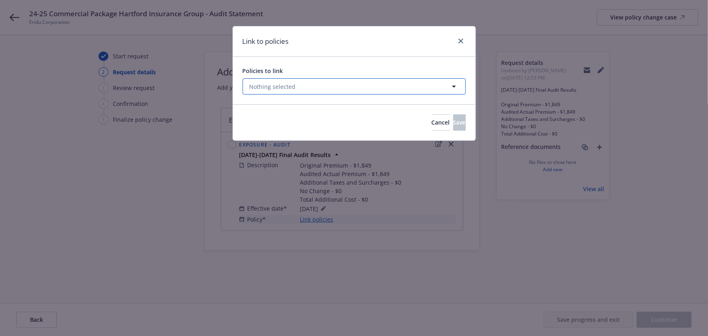
drag, startPoint x: 299, startPoint y: 85, endPoint x: 321, endPoint y: 93, distance: 23.4
click at [298, 85] on button "Nothing selected" at bounding box center [354, 86] width 223 height 16
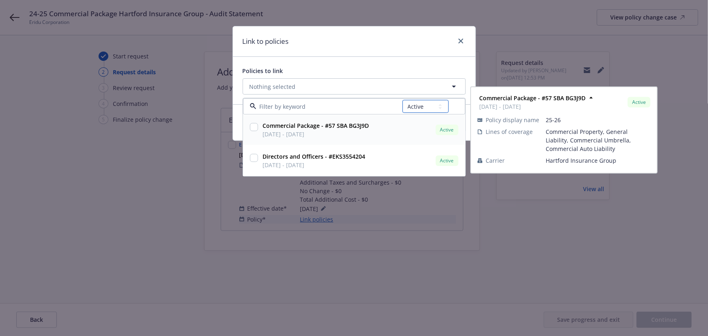
drag, startPoint x: 408, startPoint y: 102, endPoint x: 413, endPoint y: 106, distance: 6.7
click at [408, 102] on select "All Active Upcoming Expired Cancelled" at bounding box center [426, 106] width 46 height 13
select select "EXPIRED"
click at [403, 100] on select "All Active Upcoming Expired Cancelled" at bounding box center [426, 106] width 46 height 13
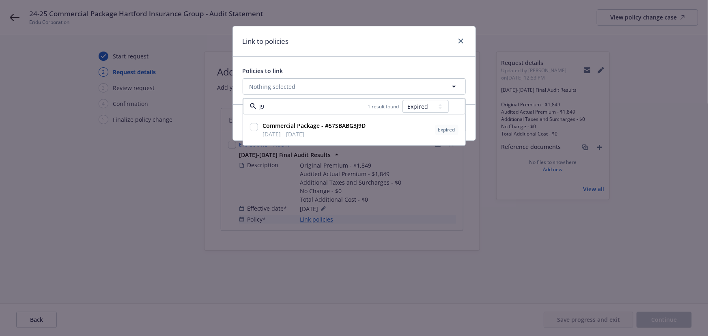
type input "J9D"
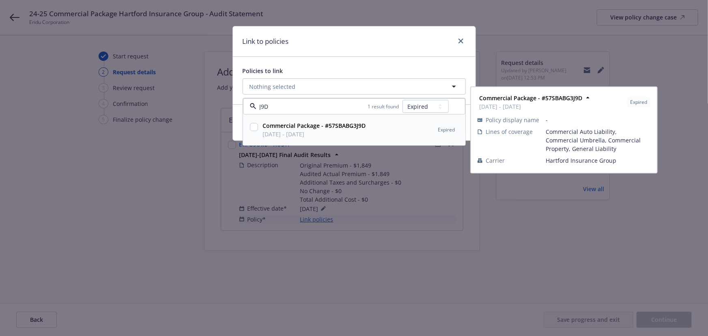
click at [257, 129] on input "checkbox" at bounding box center [254, 127] width 8 height 8
checkbox input "true"
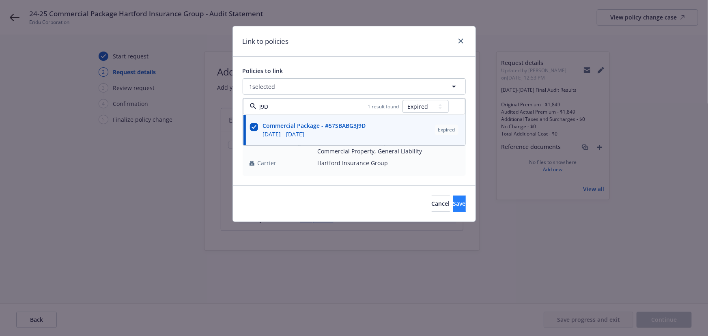
type input "J9D"
click at [453, 200] on span "Save" at bounding box center [459, 204] width 13 height 8
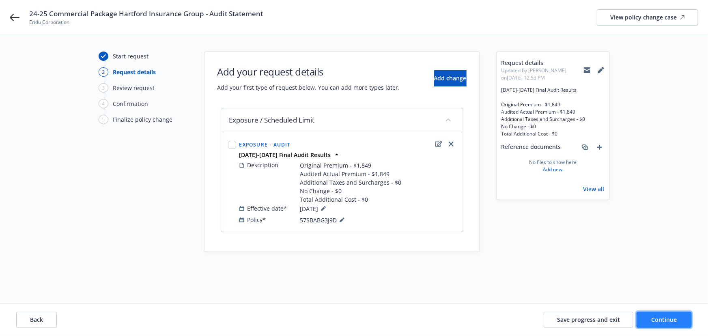
click at [666, 325] on button "Continue" at bounding box center [664, 320] width 55 height 16
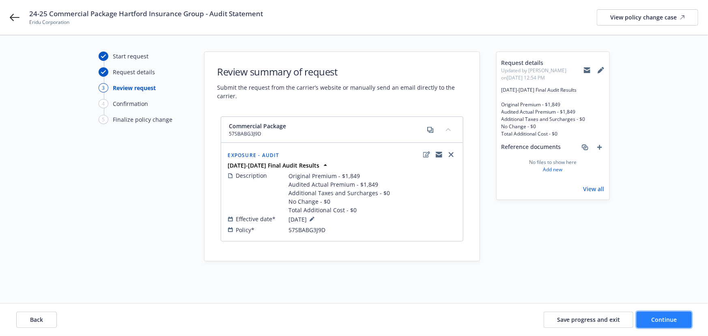
click at [653, 320] on span "Continue" at bounding box center [665, 320] width 26 height 8
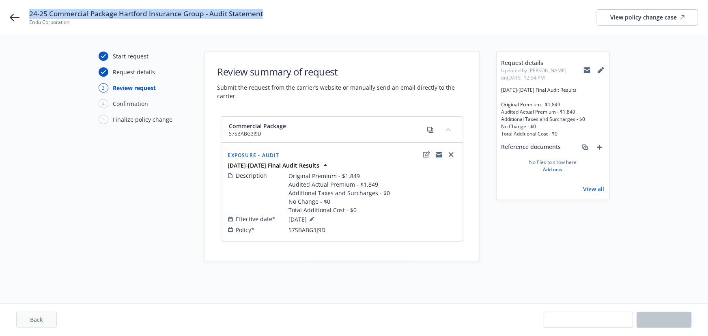
drag, startPoint x: 224, startPoint y: 13, endPoint x: 63, endPoint y: 16, distance: 160.7
click at [45, 12] on div "24-25 Commercial Package Hartford Insurance Group - Audit Statement Eridu Corpo…" at bounding box center [363, 17] width 669 height 17
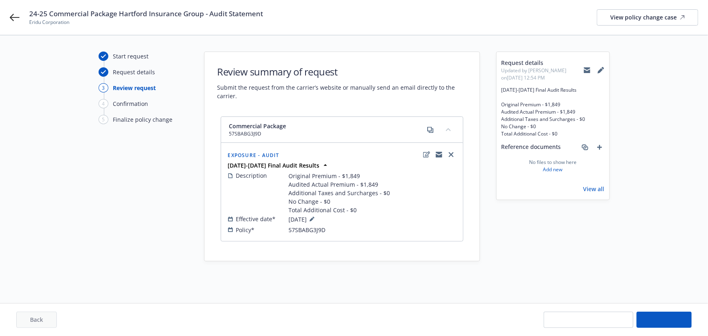
click at [403, 33] on div "24-25 Commercial Package Hartford Insurance Group - Audit Statement Eridu Corpo…" at bounding box center [354, 17] width 708 height 35
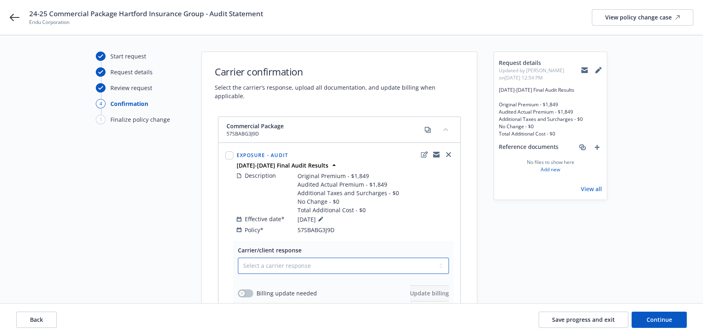
click at [330, 258] on select "Select a carrier response Accepted Accepted with revision No endorsement needed…" at bounding box center [343, 266] width 211 height 16
select select "ACCEPTED"
click at [238, 258] on select "Select a carrier response Accepted Accepted with revision No endorsement needed…" at bounding box center [343, 266] width 211 height 16
click at [248, 289] on button "button" at bounding box center [245, 293] width 15 height 8
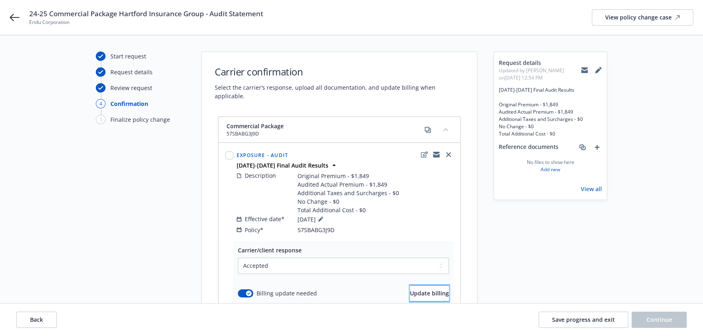
click at [434, 289] on button "Update billing" at bounding box center [429, 293] width 39 height 16
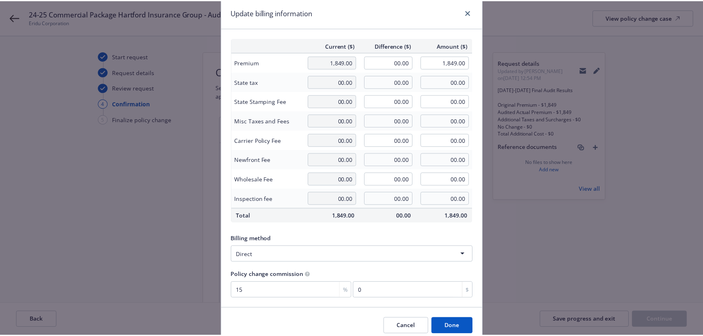
scroll to position [63, 0]
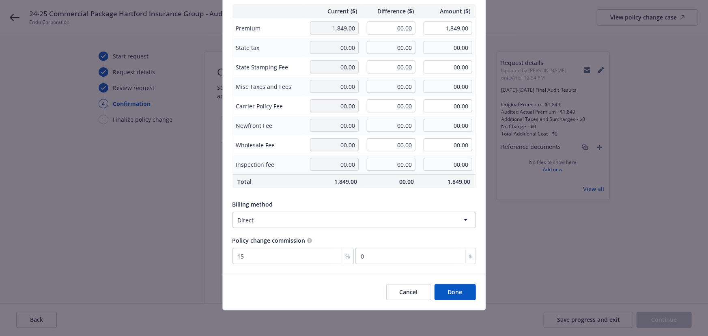
click at [452, 292] on button "Done" at bounding box center [455, 292] width 41 height 16
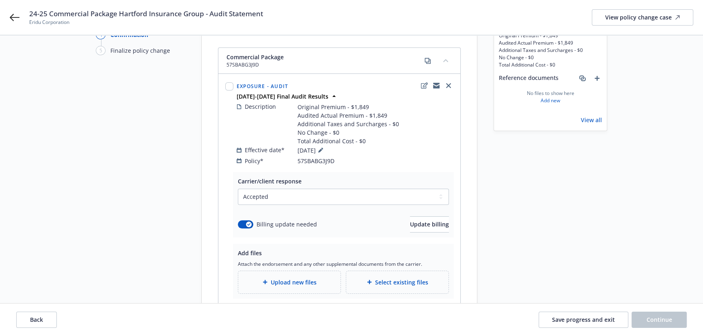
scroll to position [121, 0]
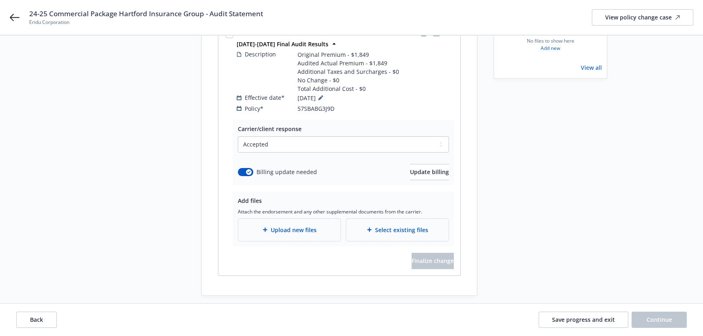
click at [296, 226] on span "Upload new files" at bounding box center [294, 230] width 46 height 9
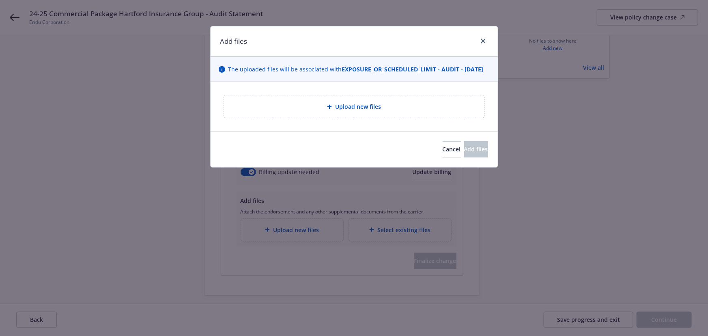
click at [301, 106] on div "Upload new files" at bounding box center [354, 106] width 261 height 22
type textarea "x"
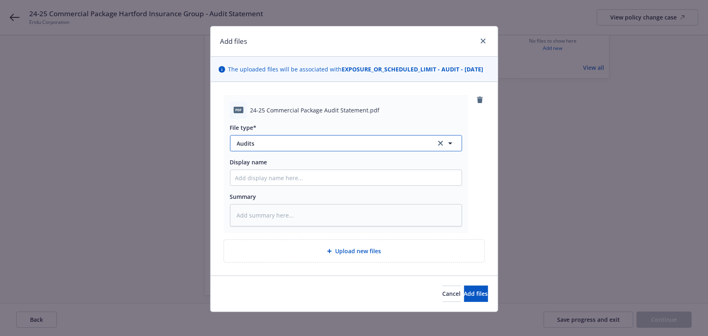
click at [275, 148] on span "Audits" at bounding box center [331, 143] width 188 height 9
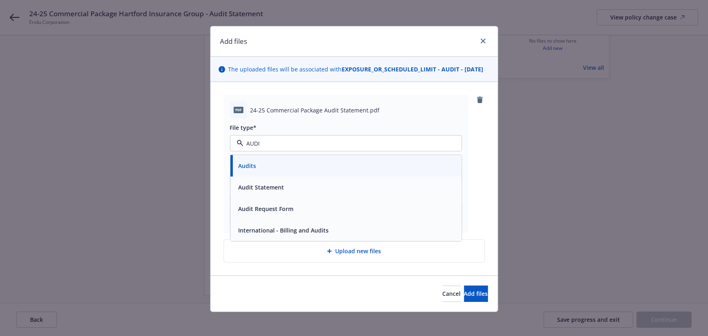
type input "AUDIT"
click at [296, 190] on div "Audit Statement" at bounding box center [346, 188] width 222 height 12
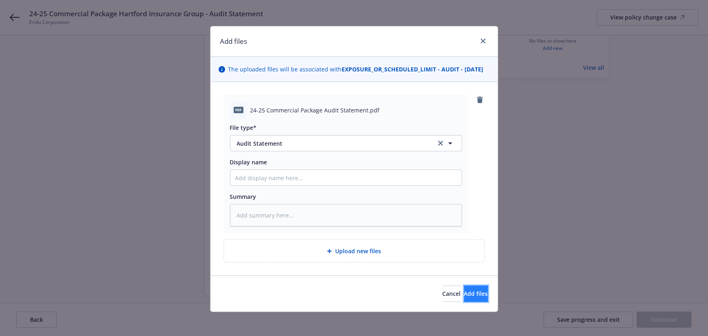
click at [471, 298] on span "Add files" at bounding box center [476, 294] width 24 height 8
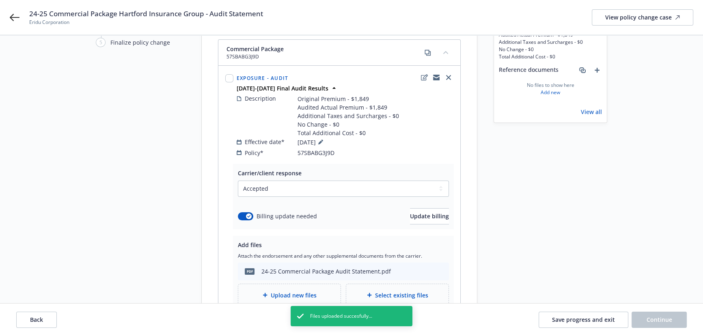
scroll to position [0, 0]
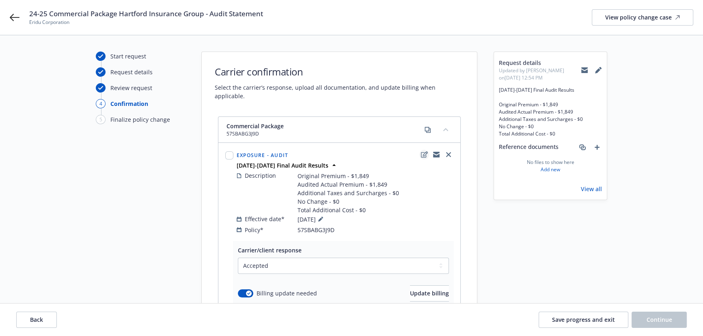
click at [425, 151] on icon "edit" at bounding box center [424, 154] width 7 height 6
type textarea "x"
select select "AUDIT"
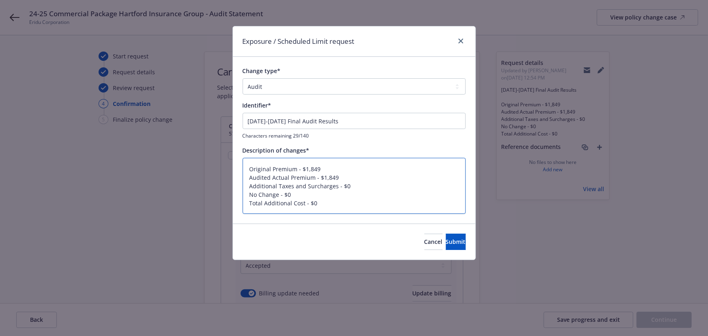
drag, startPoint x: 280, startPoint y: 193, endPoint x: 305, endPoint y: 196, distance: 25.4
click at [305, 196] on textarea "Original Premium - $1,849 Audited Actual Premium - $1,849 Additional Taxes and …" at bounding box center [354, 186] width 223 height 56
type textarea "x"
type textarea "Original Premium - $1,849 Audited Actual Premium - $1,849 Additional Taxes and …"
click at [446, 242] on span "Submit" at bounding box center [456, 242] width 20 height 8
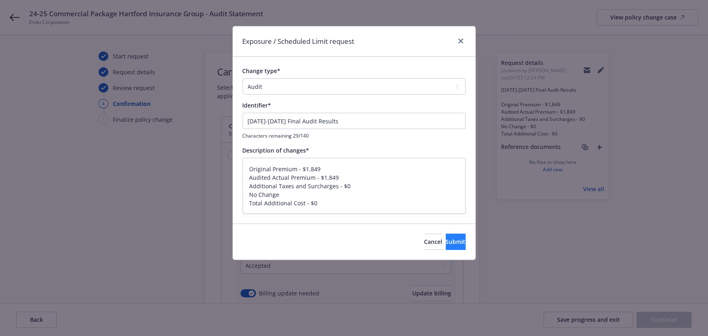
type textarea "x"
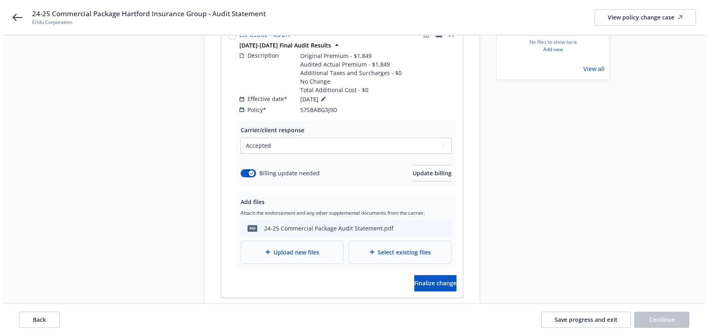
scroll to position [142, 0]
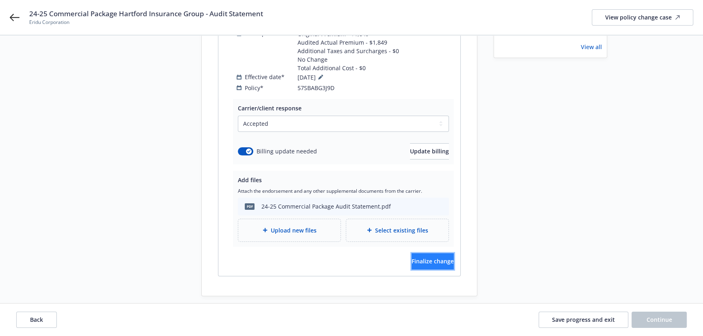
click at [435, 257] on span "Finalize change" at bounding box center [433, 261] width 42 height 8
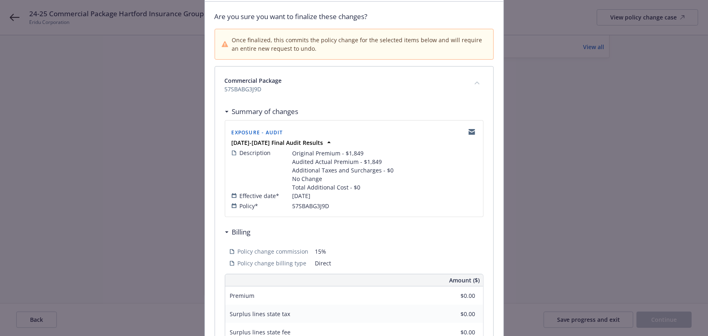
scroll to position [221, 0]
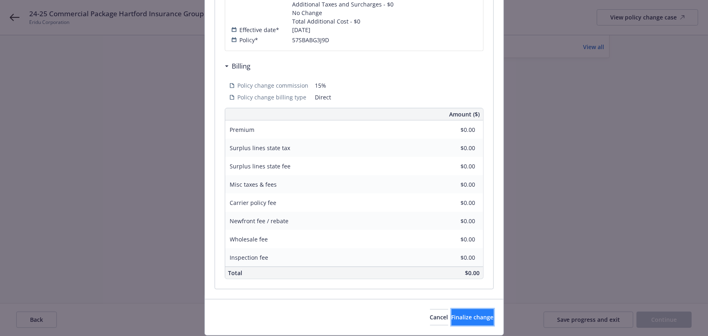
click at [459, 317] on span "Finalize change" at bounding box center [473, 317] width 42 height 8
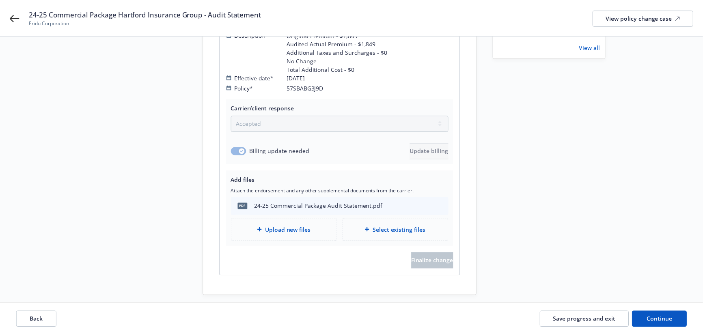
scroll to position [142, 0]
click at [666, 323] on span "Continue" at bounding box center [660, 320] width 26 height 8
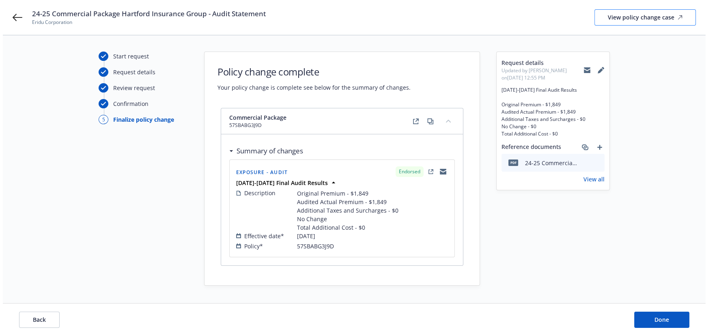
scroll to position [0, 0]
click at [612, 16] on div "View policy change case" at bounding box center [647, 17] width 75 height 15
click at [649, 318] on button "Done" at bounding box center [664, 320] width 55 height 16
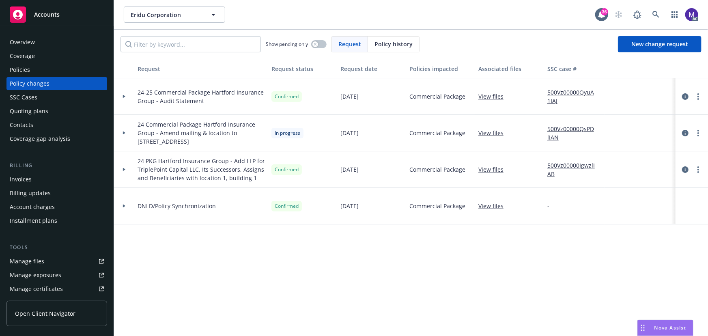
click at [129, 110] on div at bounding box center [124, 96] width 20 height 37
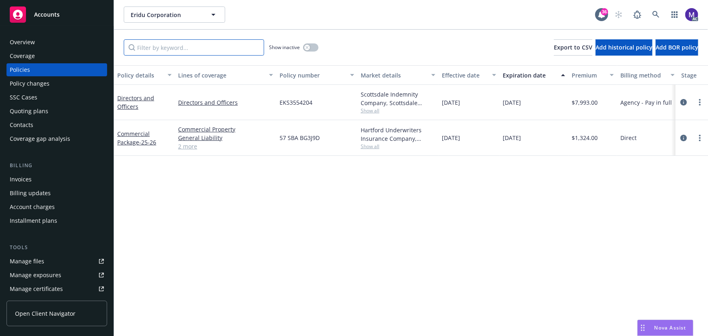
click at [148, 53] on input "Filter by keyword..." at bounding box center [194, 47] width 140 height 16
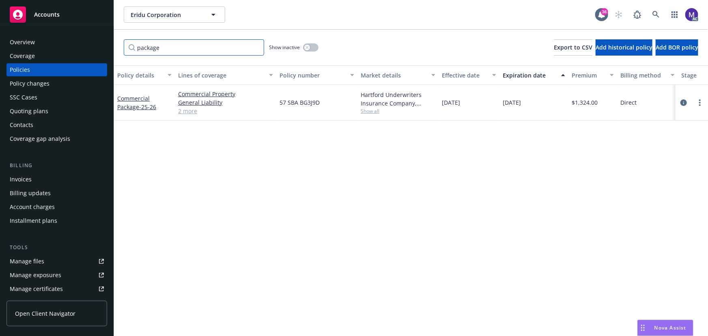
type input "package"
click at [308, 48] on icon "button" at bounding box center [307, 47] width 3 height 3
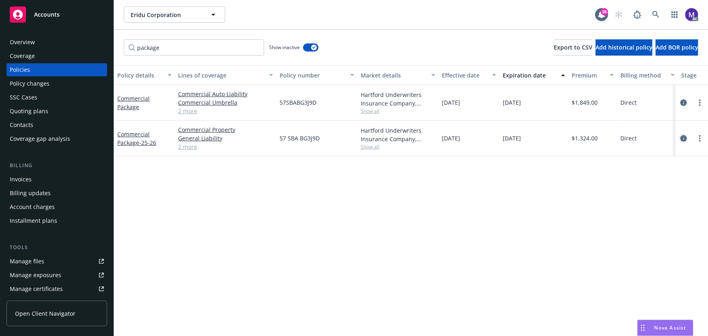
click at [683, 136] on icon "circleInformation" at bounding box center [684, 138] width 6 height 6
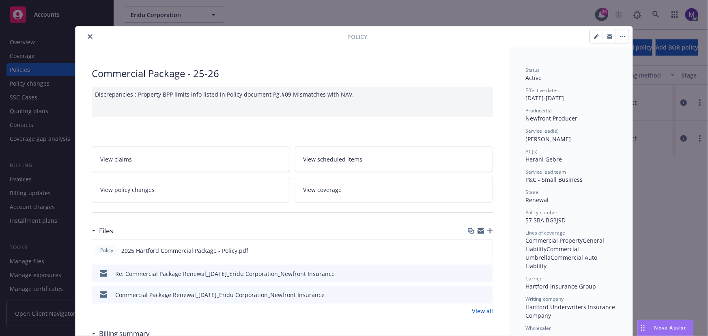
click at [88, 34] on icon "close" at bounding box center [90, 36] width 5 height 5
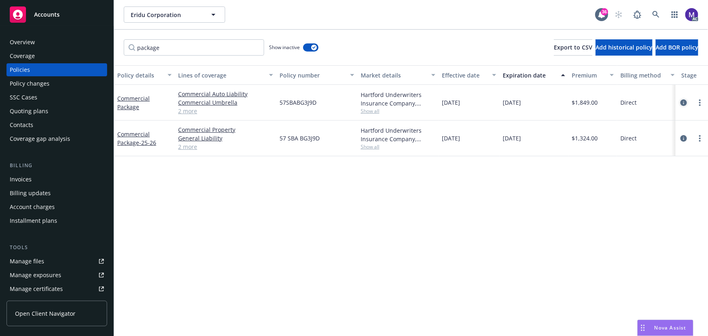
click at [682, 99] on icon "circleInformation" at bounding box center [684, 102] width 6 height 6
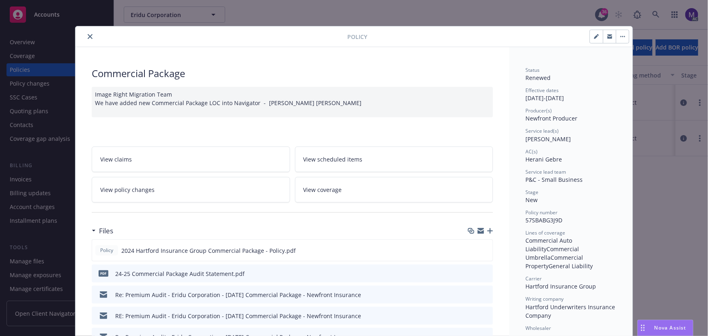
click at [321, 99] on div "Image Right Migration Team We have added new Commercial Package LOC into Naviga…" at bounding box center [292, 102] width 401 height 30
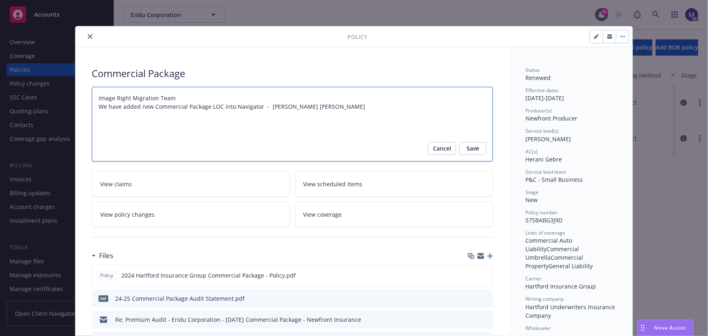
click at [323, 99] on textarea "Image Right Migration Team We have added new Commercial Package LOC into Naviga…" at bounding box center [292, 124] width 401 height 75
click at [326, 106] on textarea "Image Right Migration Team We have added new Commercial Package LOC into Naviga…" at bounding box center [292, 124] width 401 height 75
type textarea "x"
type textarea "Image Right Migration Team We have added new Commercial Package LOC into Naviga…"
type textarea "x"
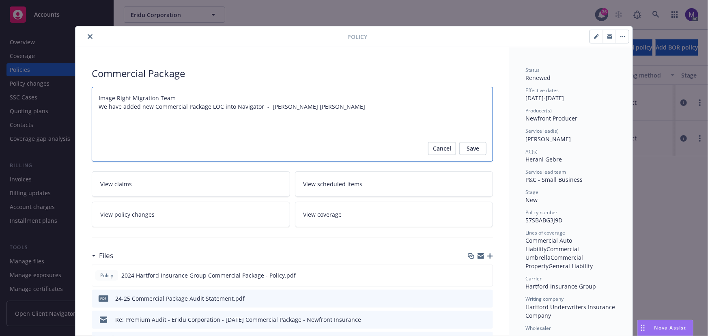
type textarea "Image Right Migration Team We have added new Commercial Package LOC into Naviga…"
paste textarea "Audit Completed: [DATE] Summary:"
type textarea "x"
type textarea "Image Right Migration Team We have added new Commercial Package LOC into Naviga…"
drag, startPoint x: 147, startPoint y: 123, endPoint x: 226, endPoint y: 122, distance: 80.0
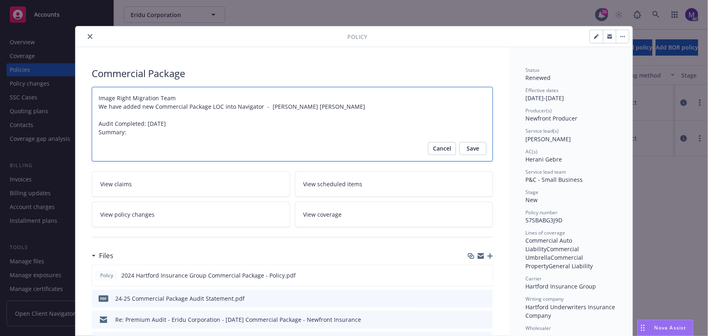
click at [226, 122] on textarea "Image Right Migration Team We have added new Commercial Package LOC into Naviga…" at bounding box center [292, 124] width 401 height 75
type textarea "x"
type textarea "Image Right Migration Team We have added new Commercial Package LOC into Naviga…"
type textarea "x"
type textarea "Image Right Migration Team We have added new Commercial Package LOC into Naviga…"
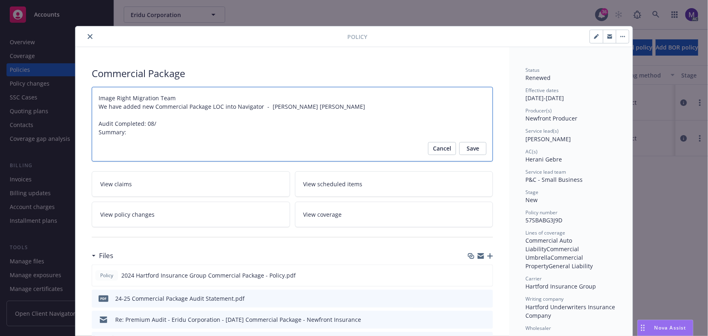
type textarea "x"
type textarea "Image Right Migration Team We have added new Commercial Package LOC into Naviga…"
type textarea "x"
type textarea "Image Right Migration Team We have added new Commercial Package LOC into Naviga…"
type textarea "x"
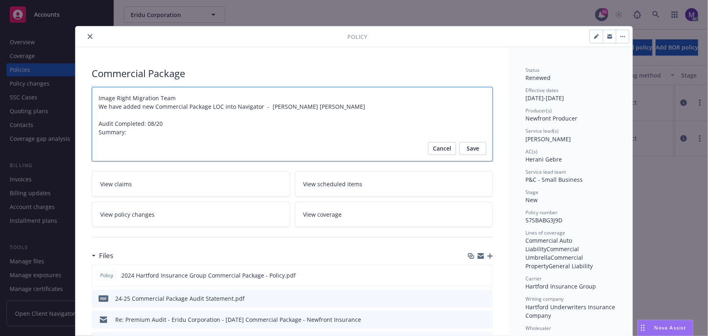
type textarea "Image Right Migration Team We have added new Commercial Package LOC into Naviga…"
type textarea "x"
type textarea "Image Right Migration Team We have added new Commercial Package LOC into Naviga…"
type textarea "x"
type textarea "Image Right Migration Team We have added new Commercial Package LOC into Naviga…"
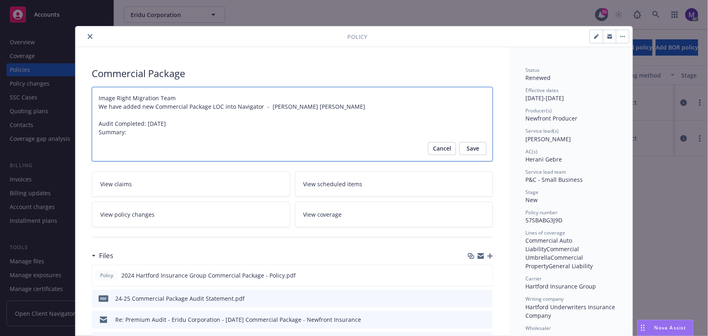
type textarea "x"
type textarea "Image Right Migration Team We have added new Commercial Package LOC into Naviga…"
type textarea "x"
type textarea "Image Right Migration Team We have added new Commercial Package LOC into Naviga…"
click at [136, 134] on textarea "Image Right Migration Team We have added new Commercial Package LOC into Naviga…" at bounding box center [292, 124] width 401 height 75
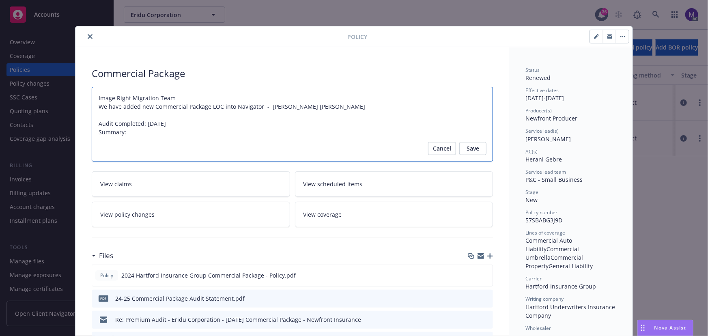
type textarea "x"
type textarea "Image Right Migration Team We have added new Commercial Package LOC into Naviga…"
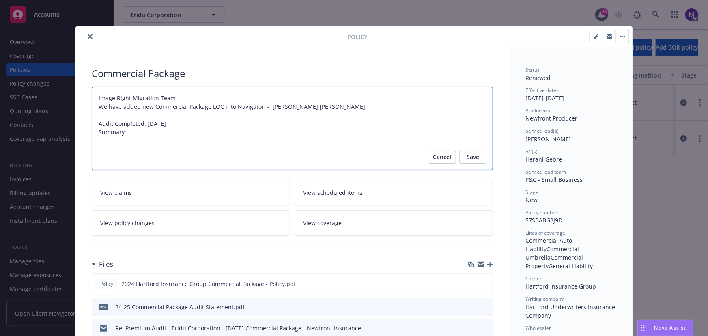
paste textarea "Original Premium - $1,849 Audited Actual Premium - $1,849 Additional Taxes and …"
type textarea "x"
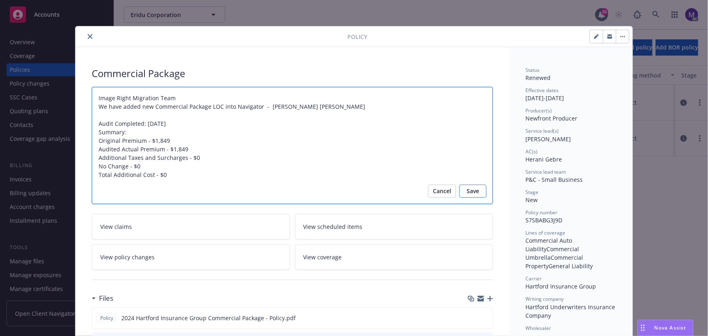
type textarea "Image Right Migration Team We have added new Commercial Package LOC into Naviga…"
click at [468, 193] on span "Save" at bounding box center [473, 191] width 13 height 13
type textarea "x"
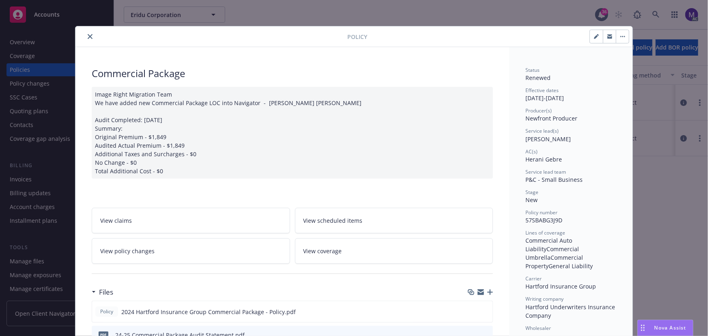
scroll to position [37, 0]
